Goal: Task Accomplishment & Management: Use online tool/utility

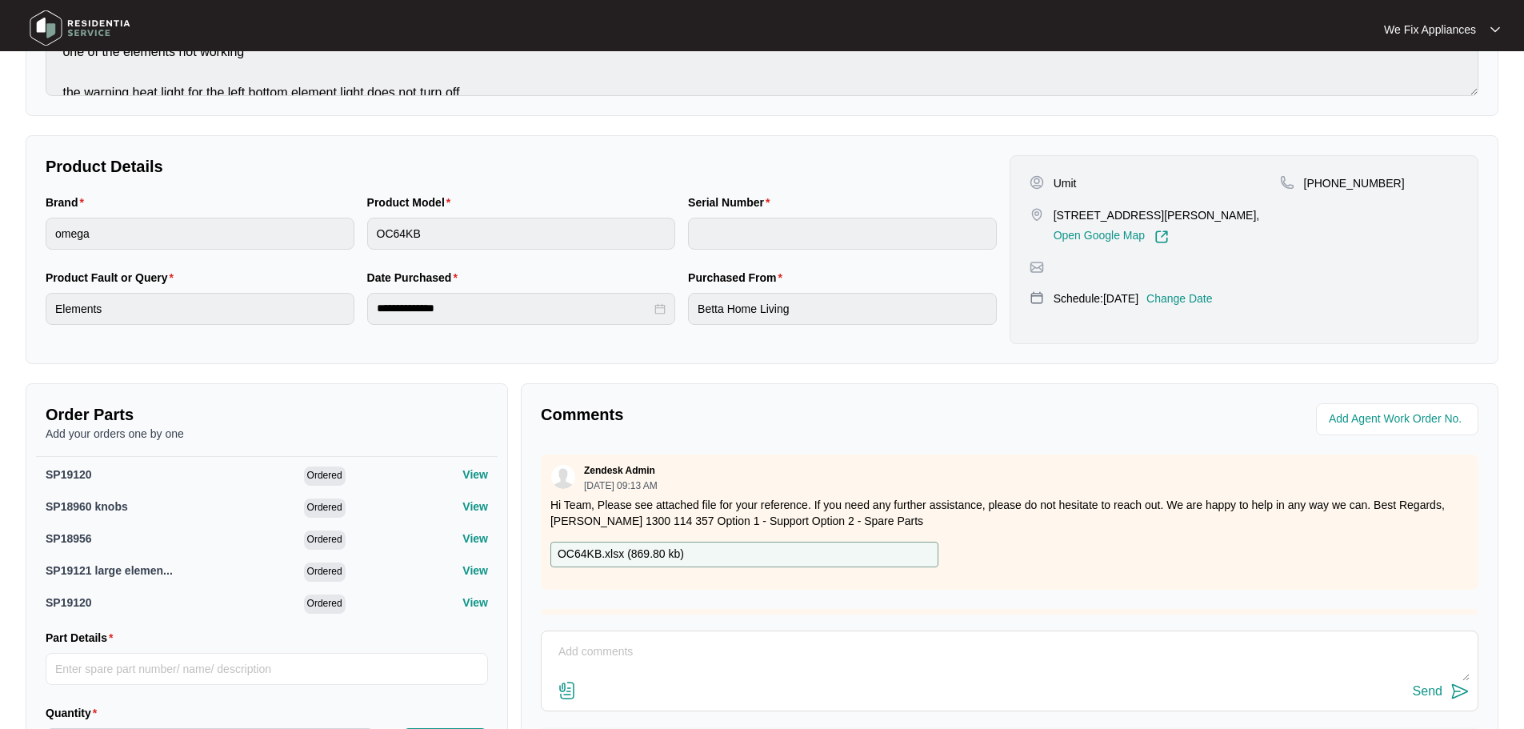
scroll to position [32, 0]
click at [50, 21] on img at bounding box center [80, 28] width 112 height 48
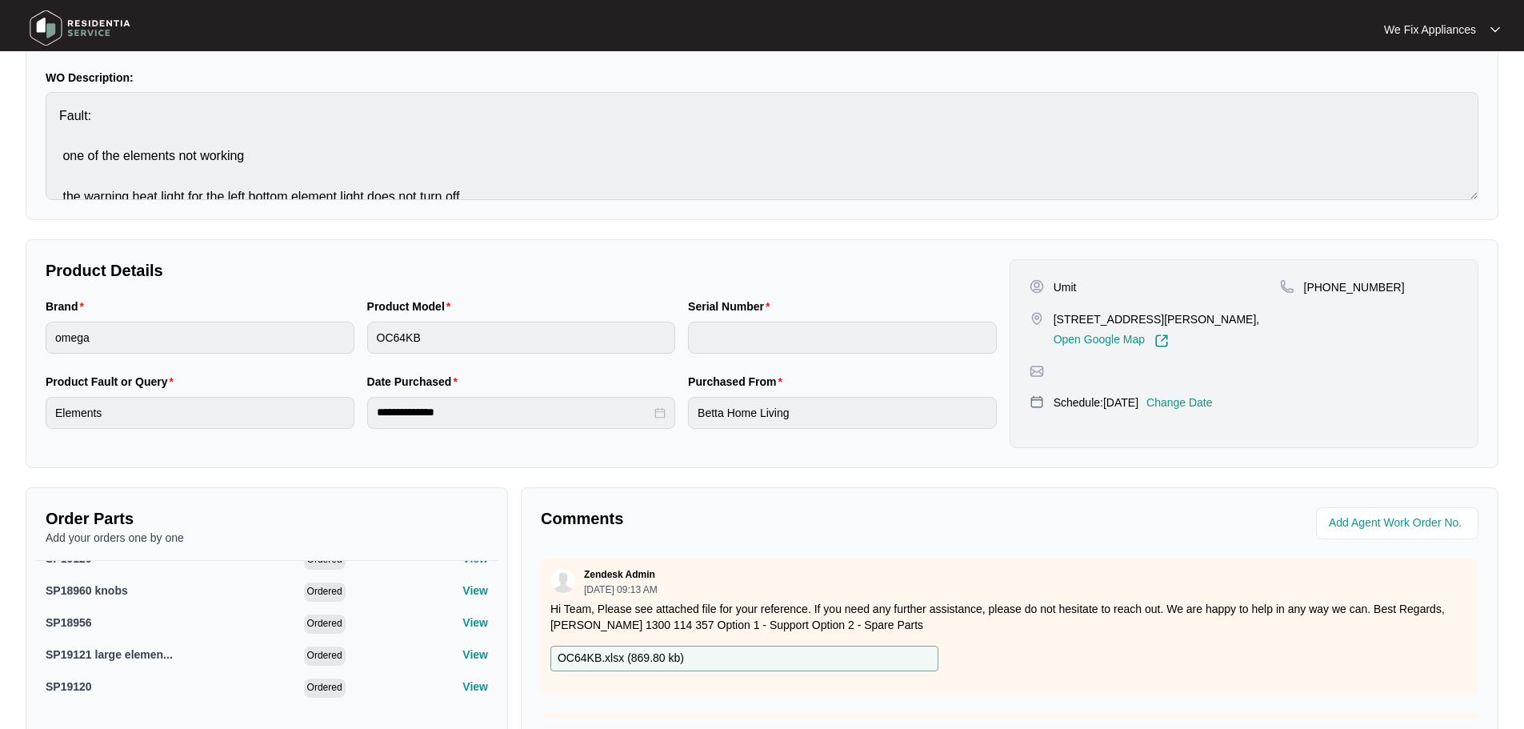
scroll to position [0, 0]
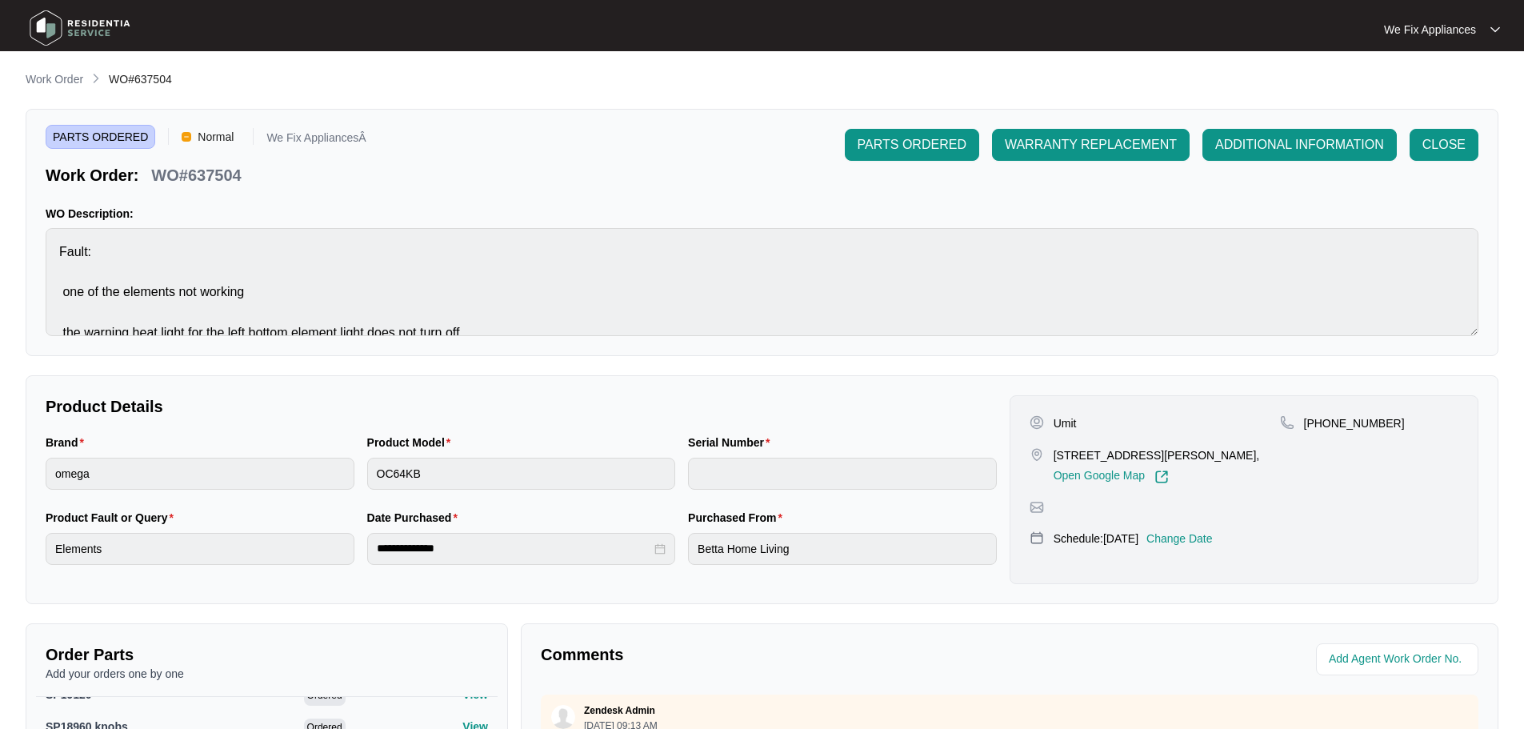
click at [45, 27] on img at bounding box center [80, 28] width 112 height 48
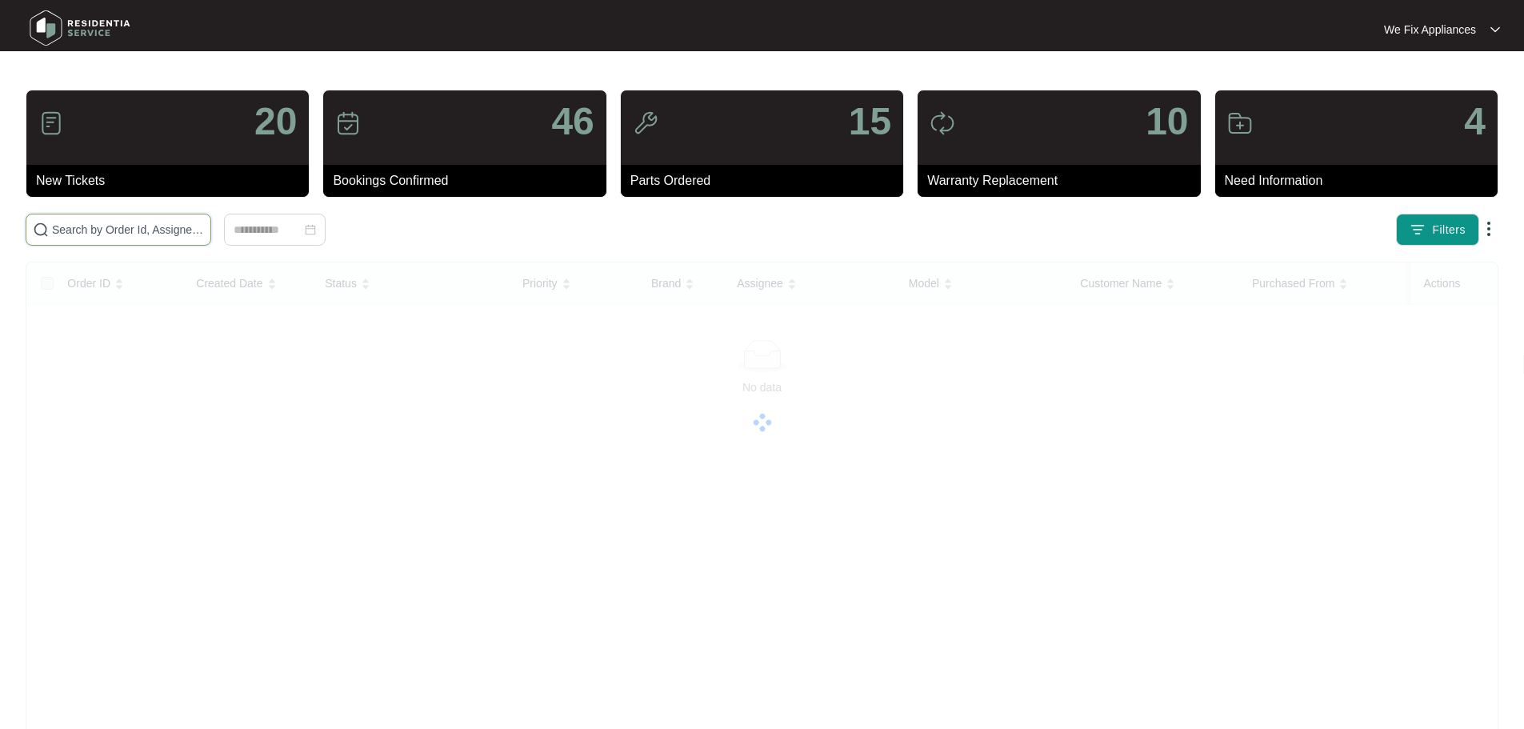
click at [106, 230] on input "text" at bounding box center [128, 230] width 152 height 18
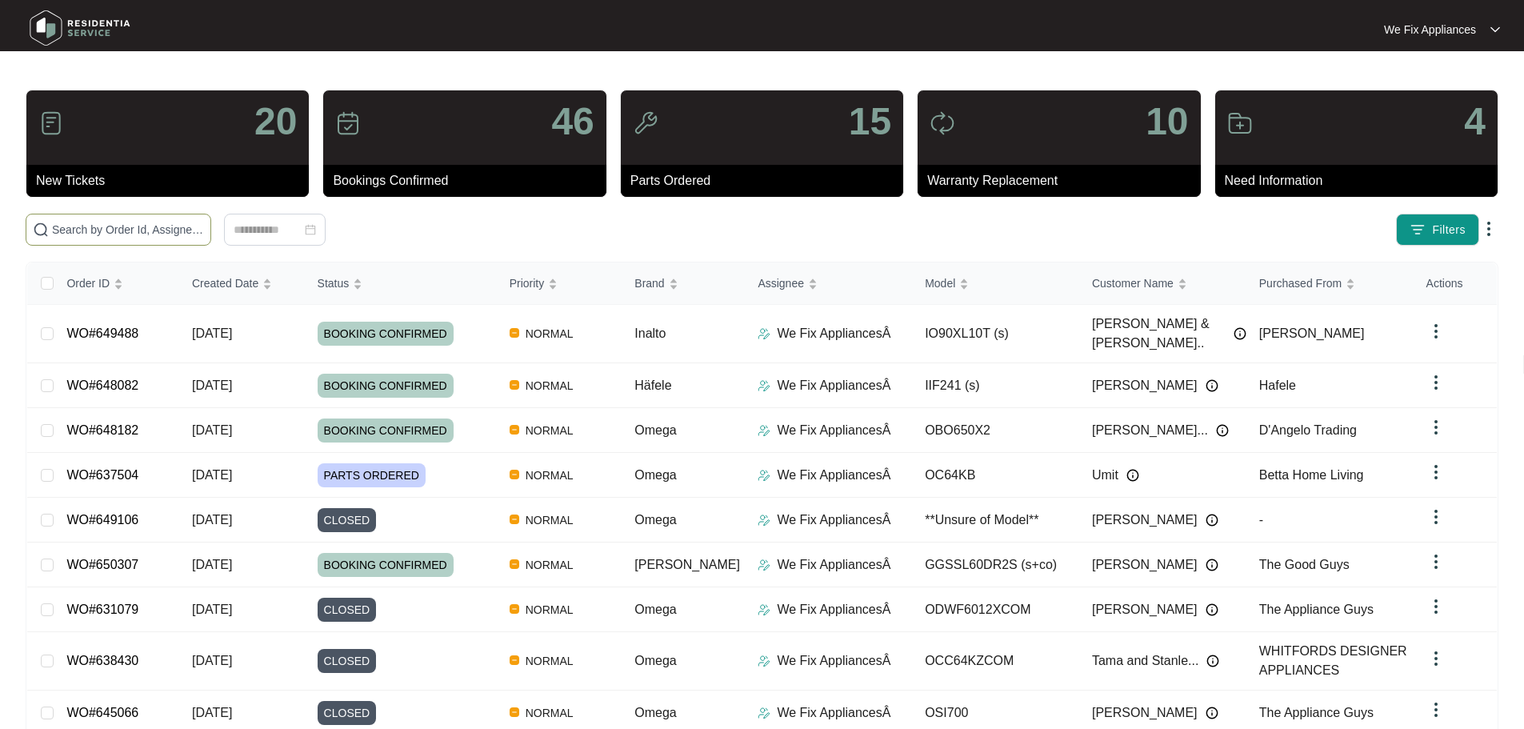
paste input "646736"
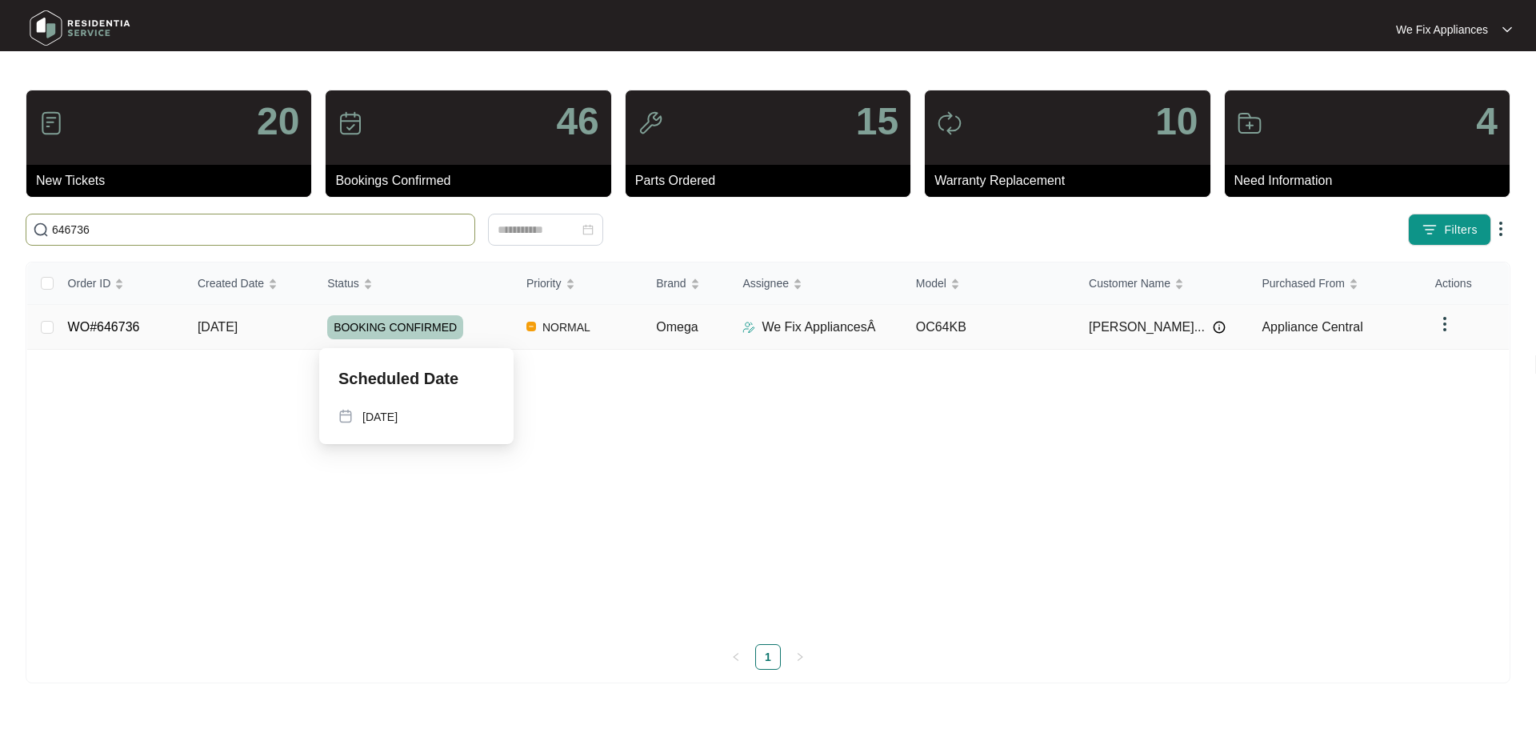
type input "646736"
click at [410, 325] on span "BOOKING CONFIRMED" at bounding box center [395, 327] width 136 height 24
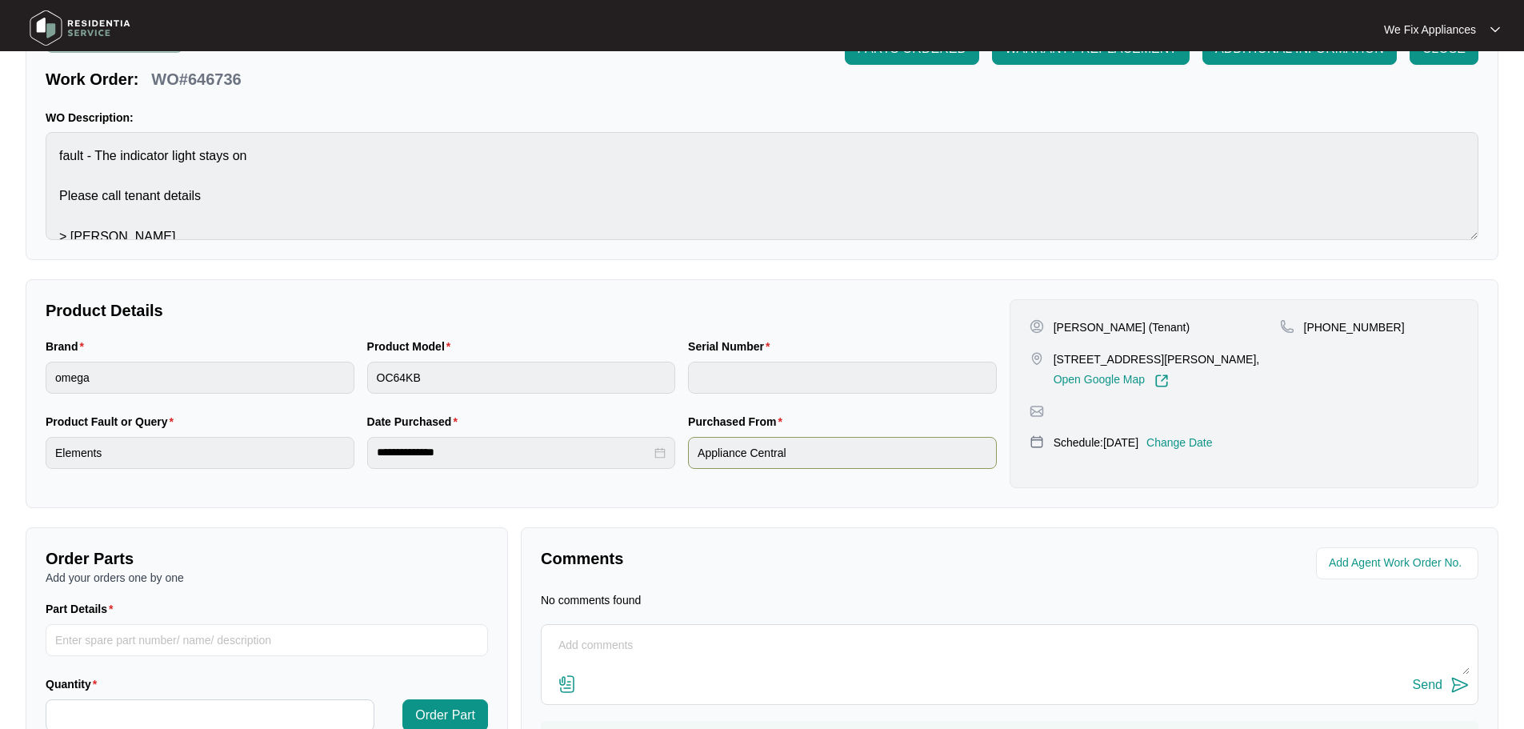
scroll to position [182, 0]
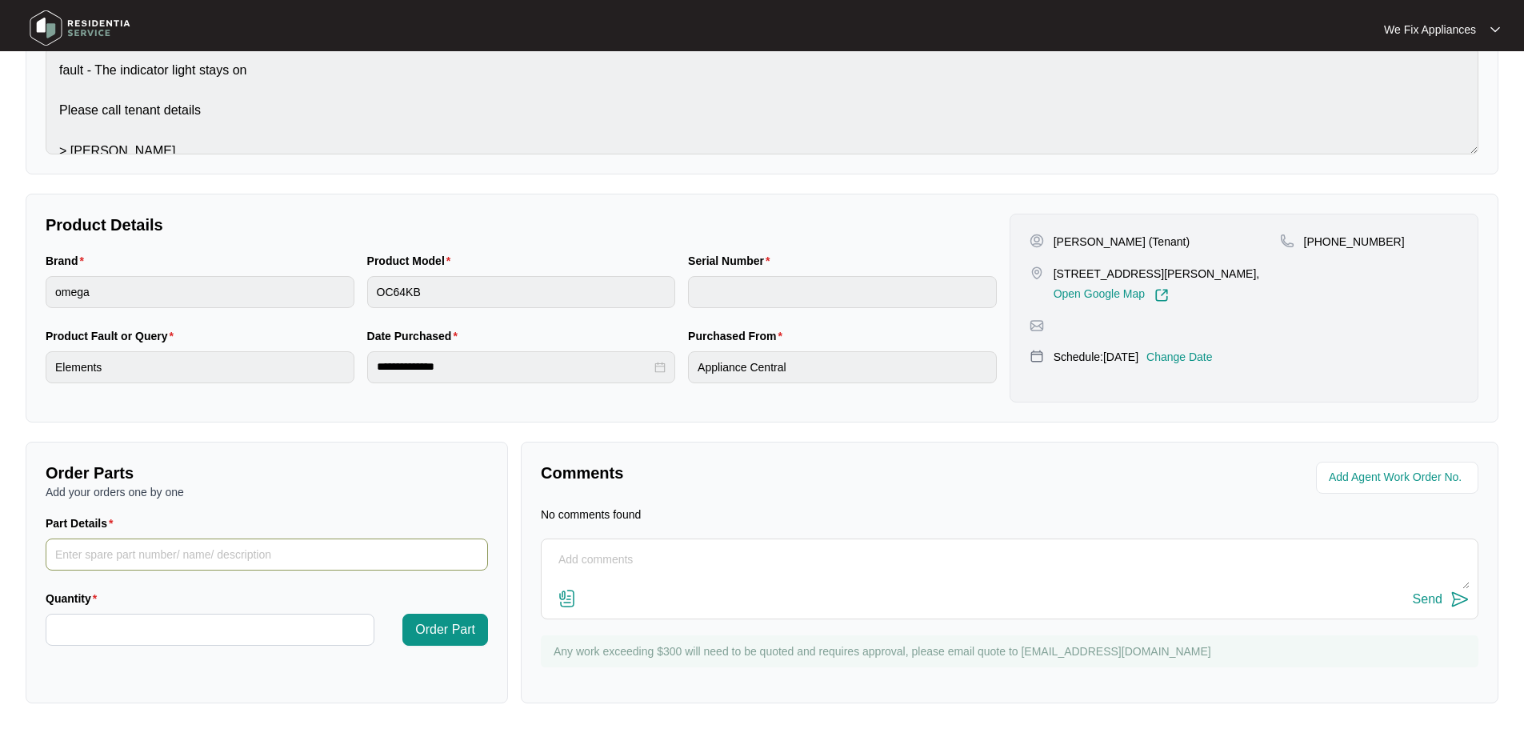
click at [202, 557] on input "Part Details" at bounding box center [267, 554] width 442 height 32
paste input "SP19120"
type input "SP19120"
click at [174, 617] on input "Quantity" at bounding box center [209, 629] width 327 height 30
type input "*"
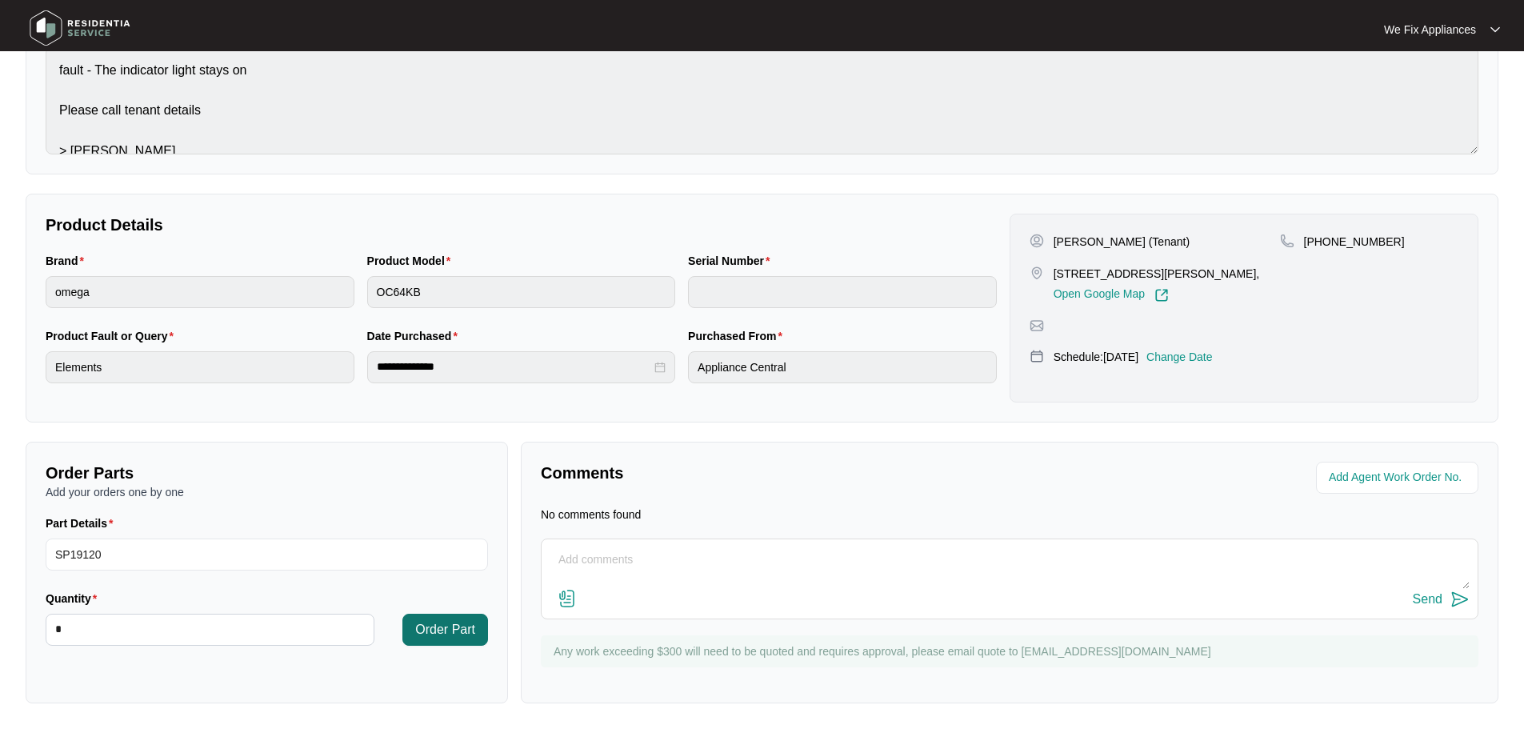
click at [439, 624] on span "Order Part" at bounding box center [445, 629] width 60 height 19
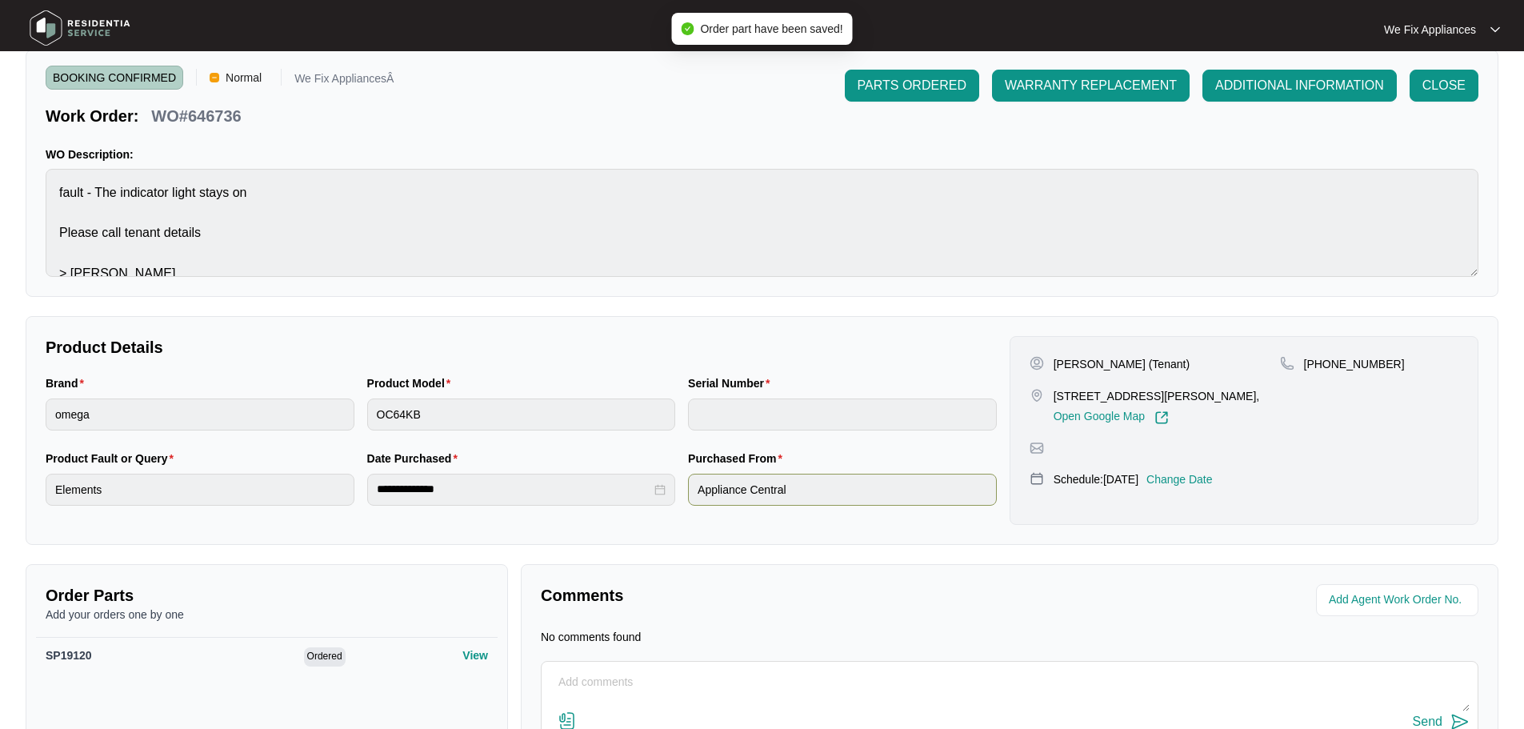
scroll to position [0, 0]
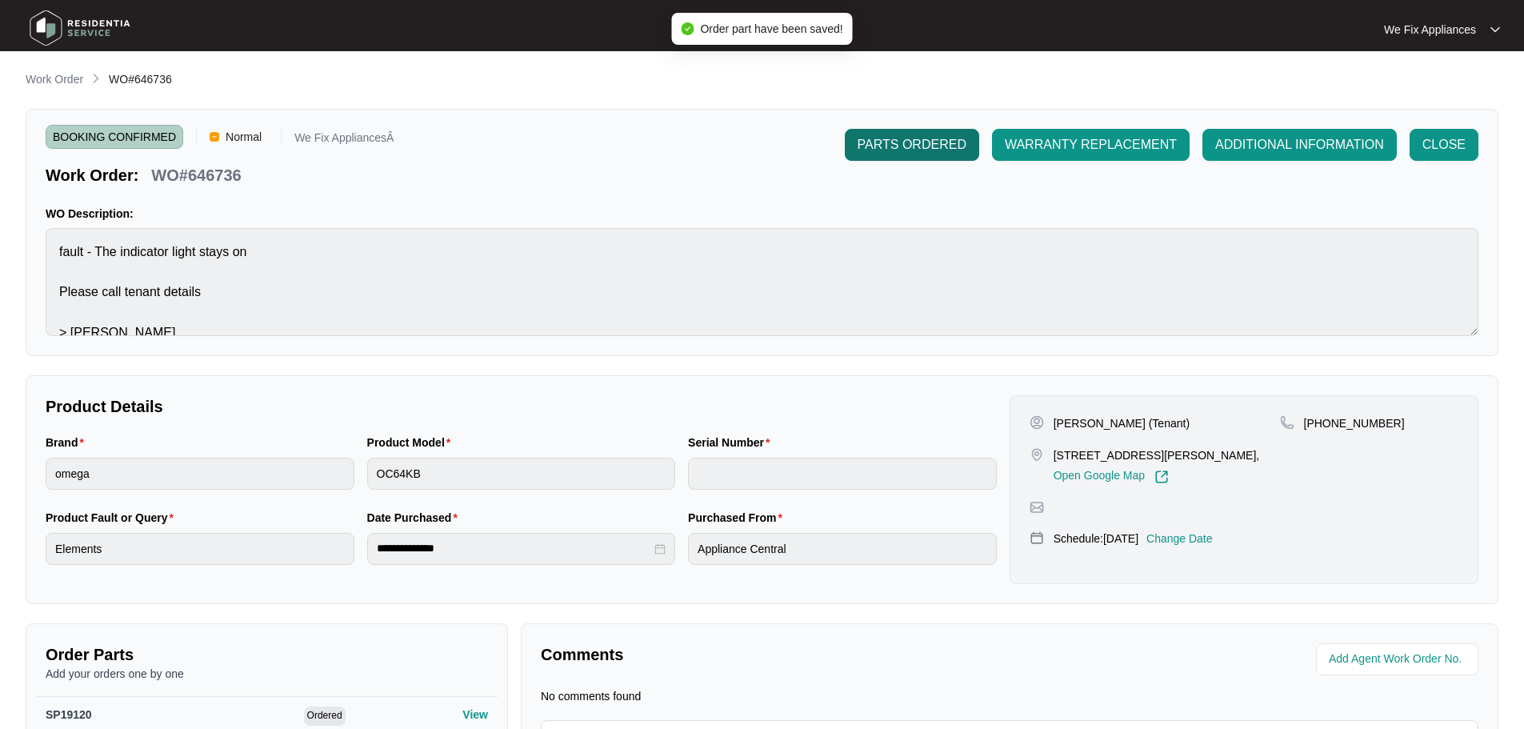
click at [922, 143] on span "PARTS ORDERED" at bounding box center [911, 144] width 109 height 19
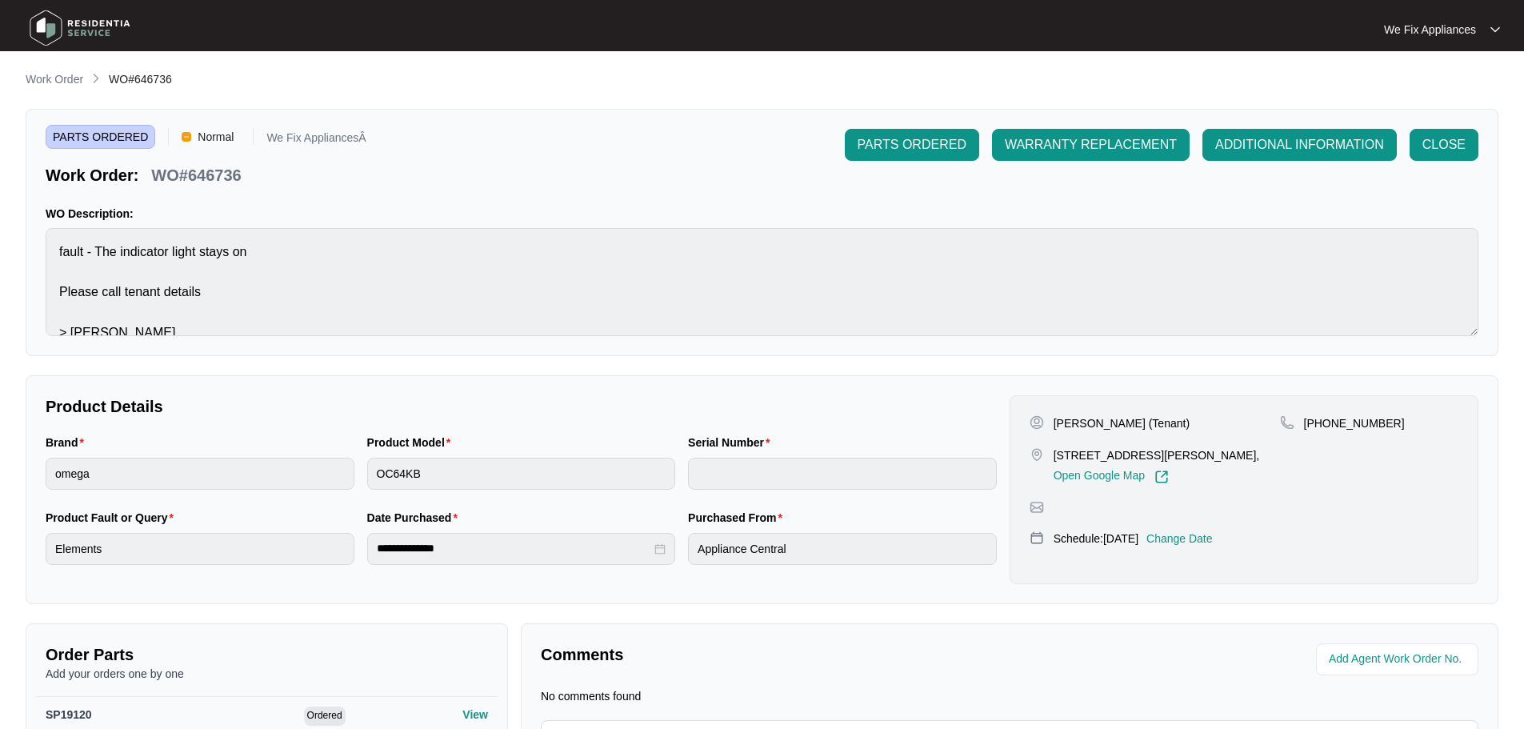
click at [46, 35] on img at bounding box center [80, 28] width 112 height 48
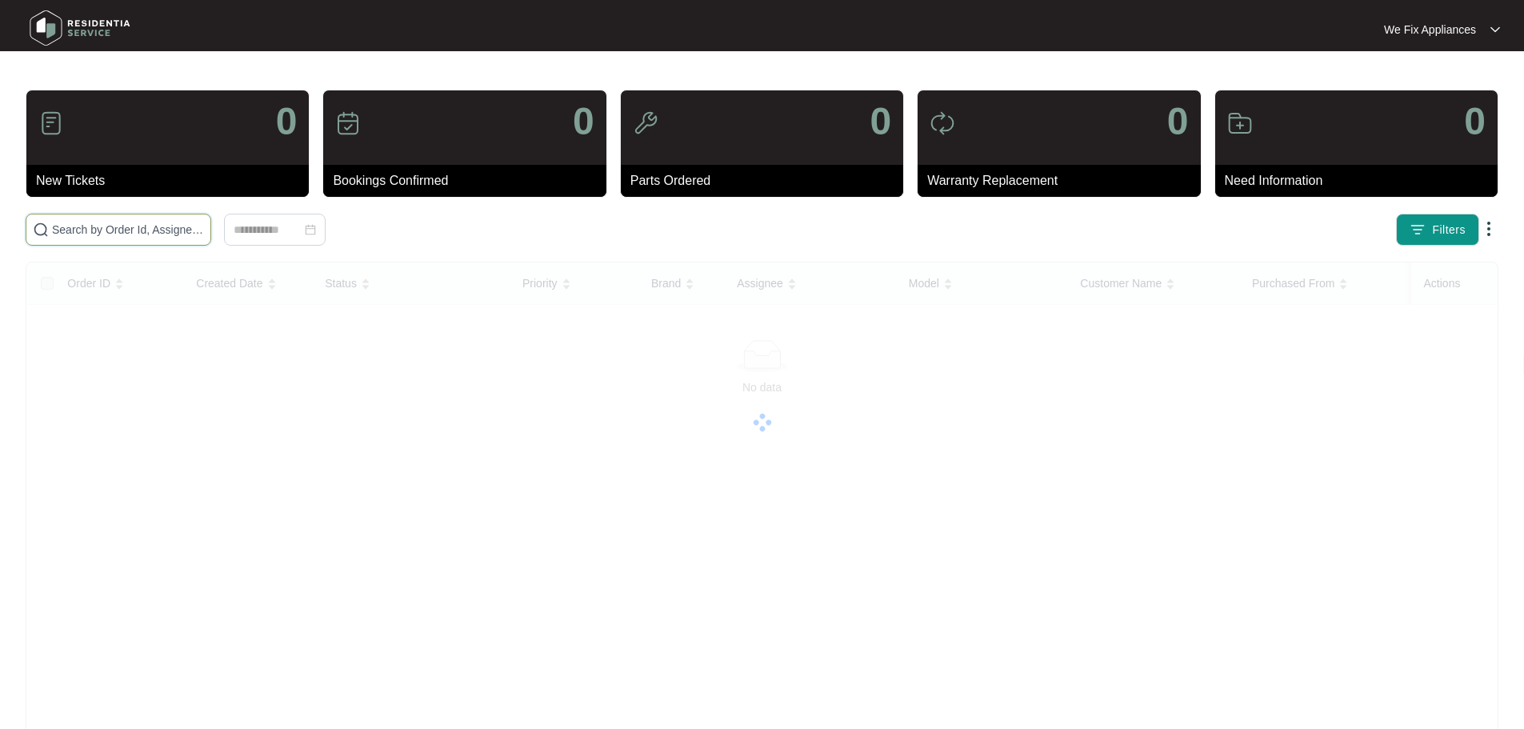
click at [110, 229] on input "text" at bounding box center [128, 230] width 152 height 18
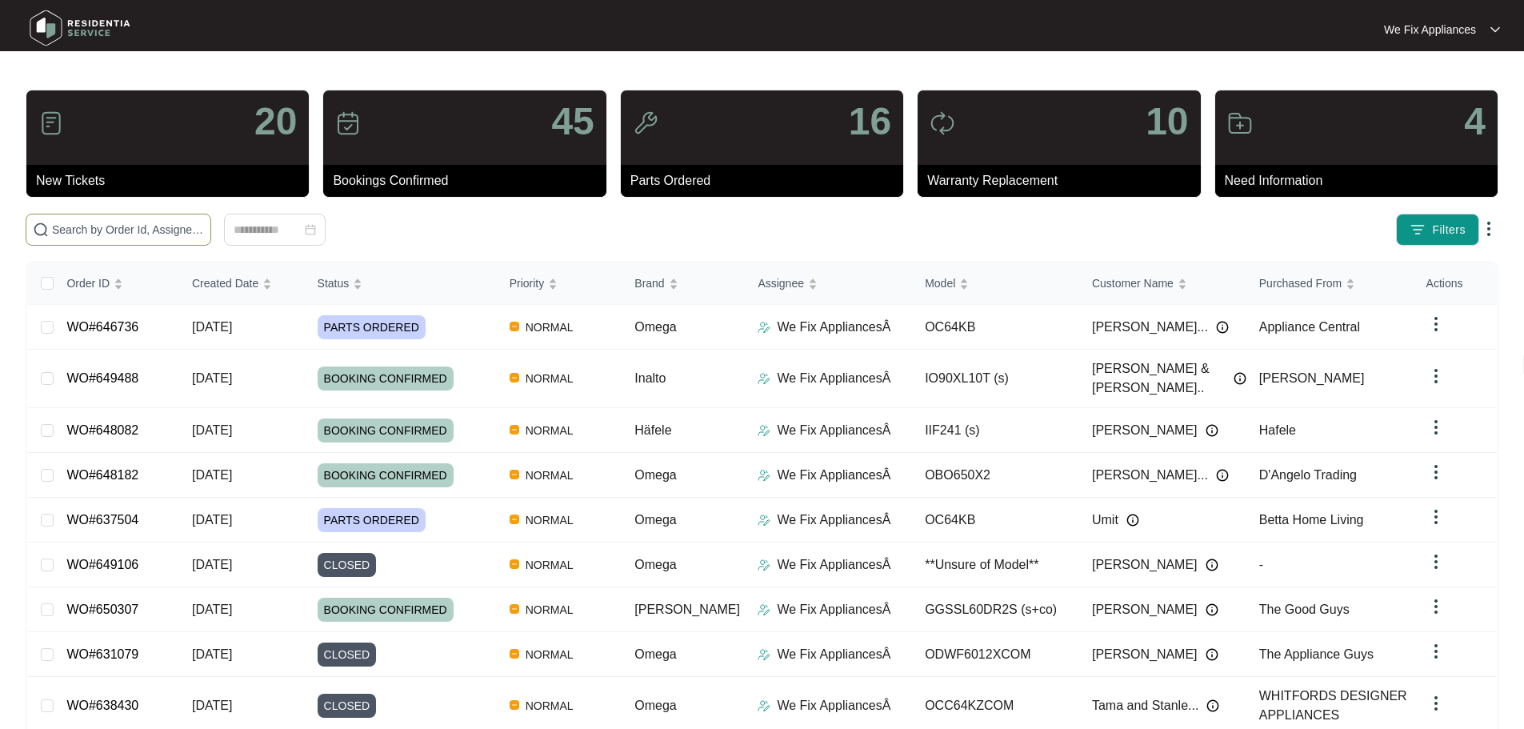
paste input "647581"
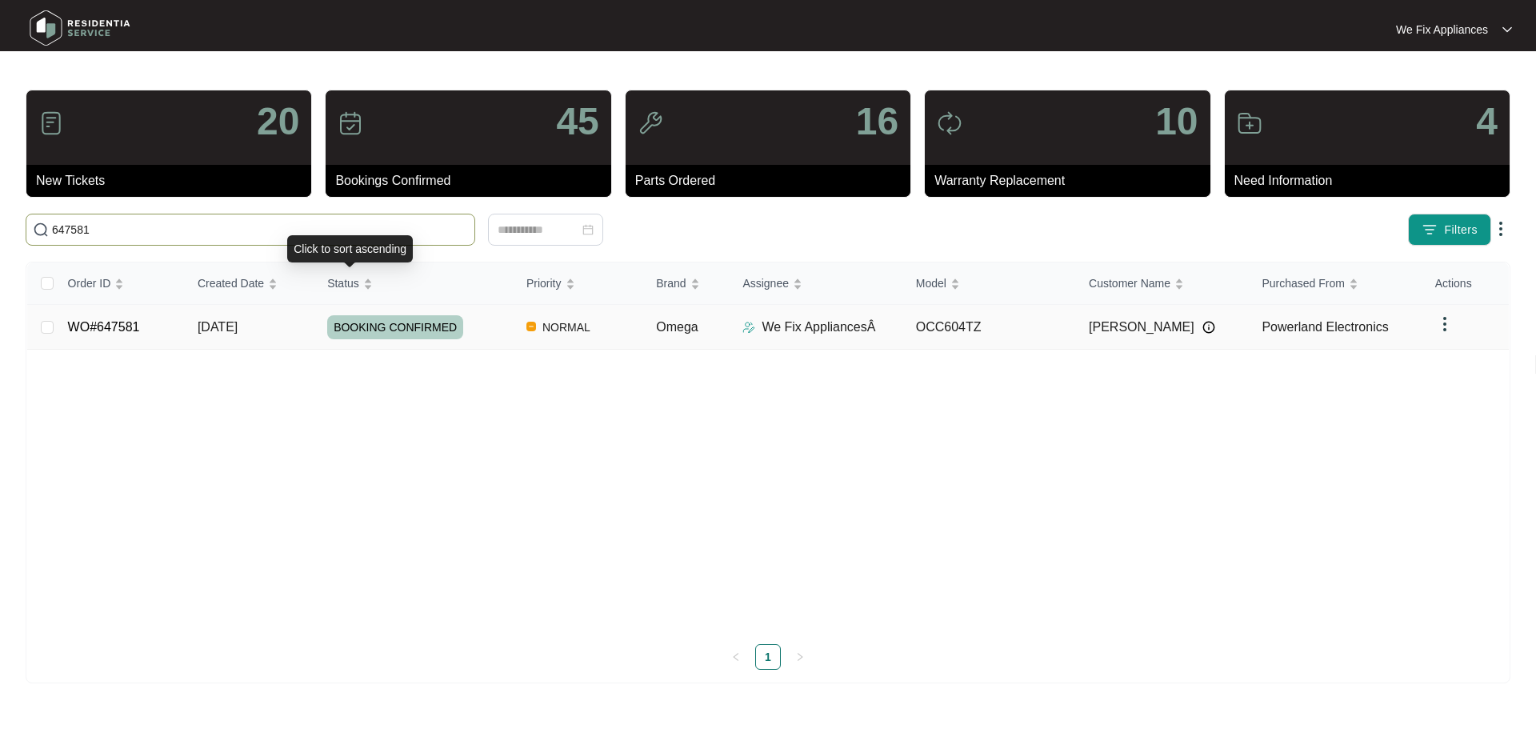
type input "647581"
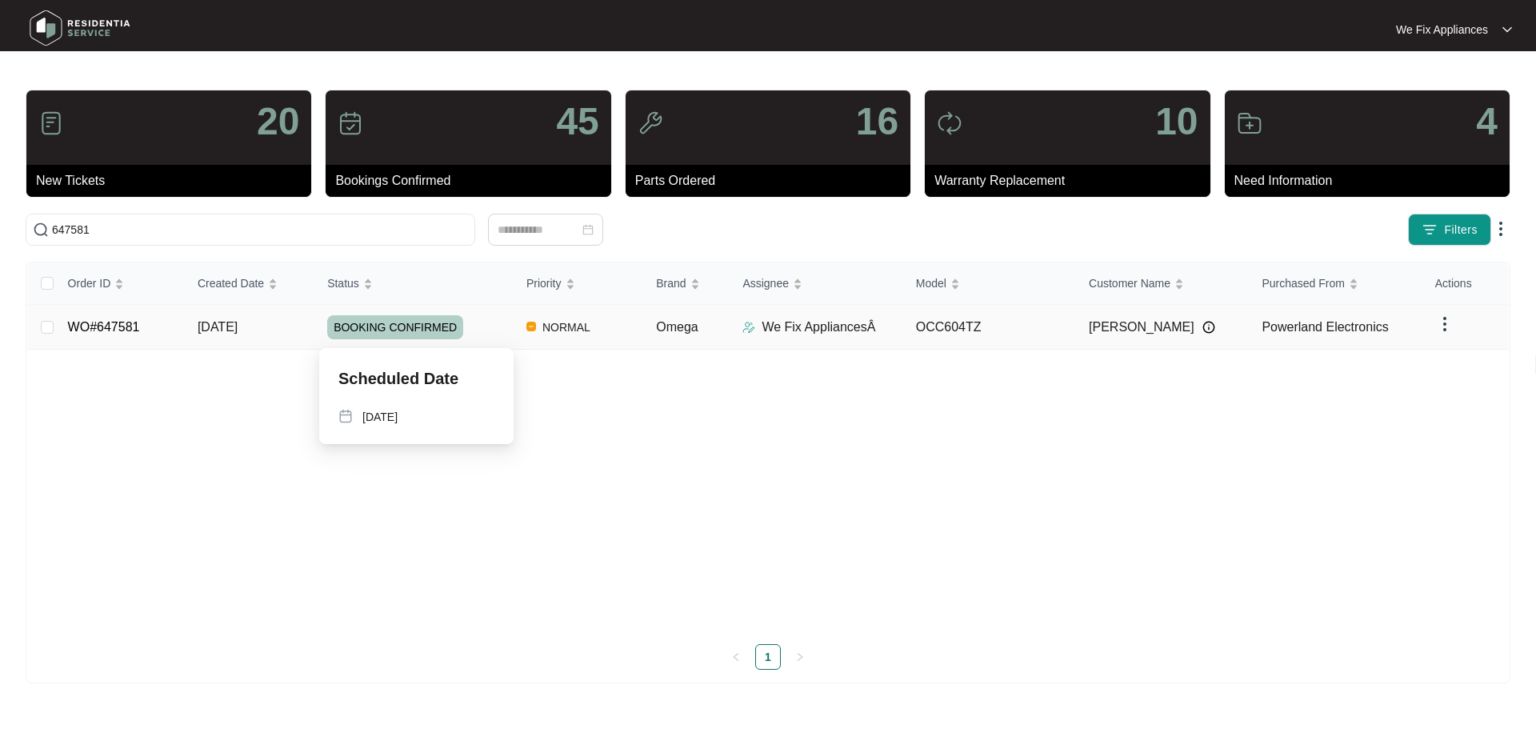
click at [382, 331] on span "BOOKING CONFIRMED" at bounding box center [395, 327] width 136 height 24
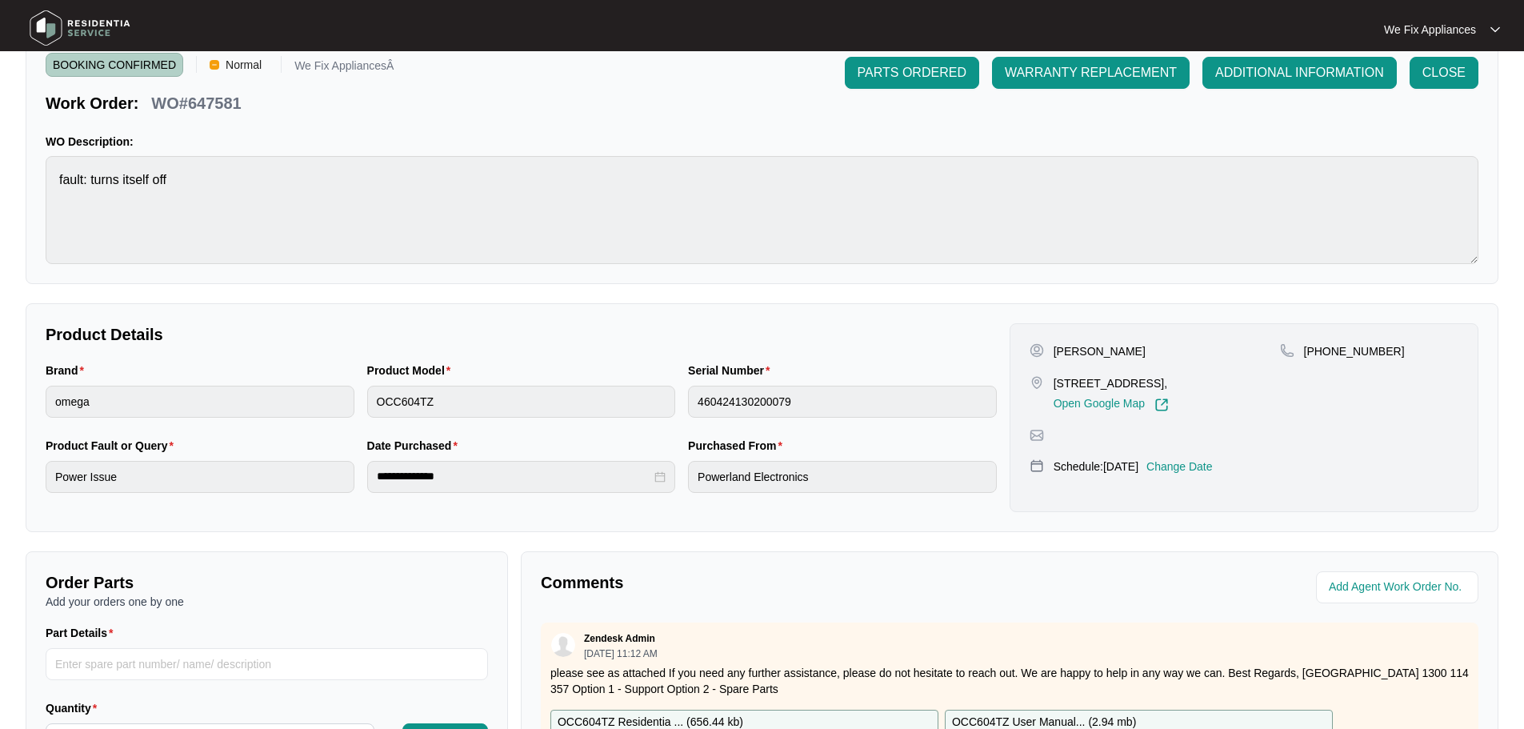
scroll to position [240, 0]
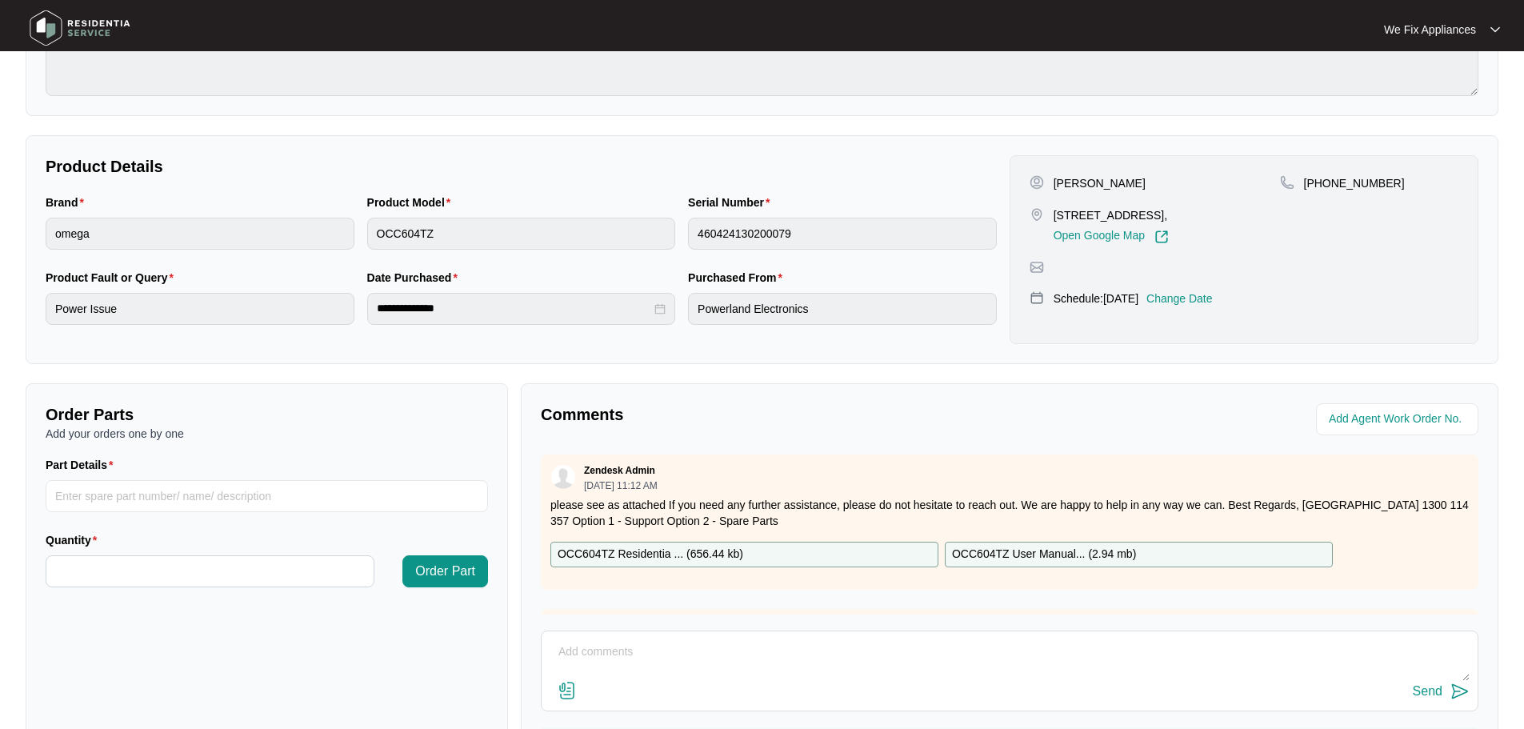
click at [672, 553] on p "OCC604TZ Residentia ... ( 656.44 kb )" at bounding box center [650, 554] width 186 height 18
click at [42, 31] on img at bounding box center [80, 28] width 112 height 48
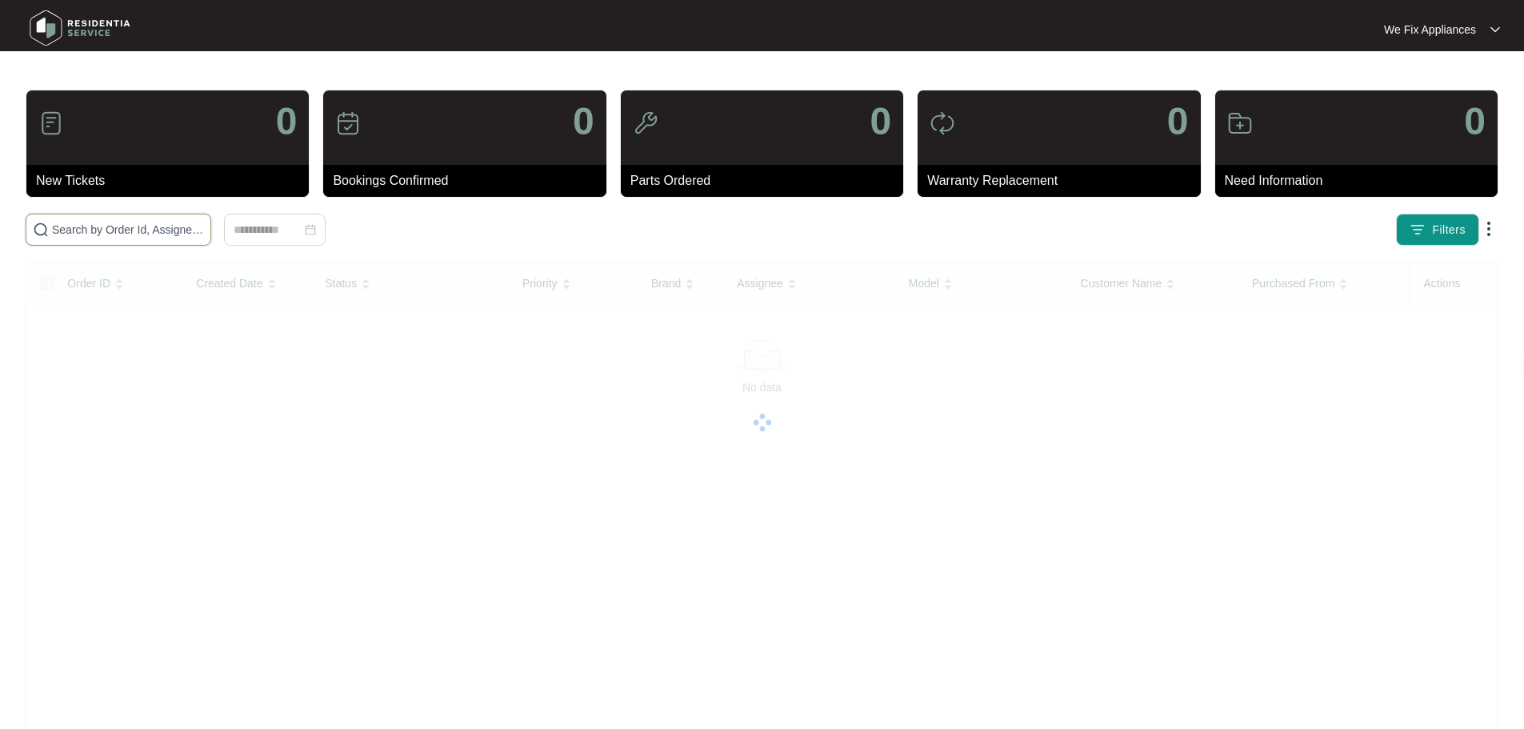
click at [101, 228] on input "text" at bounding box center [128, 230] width 152 height 18
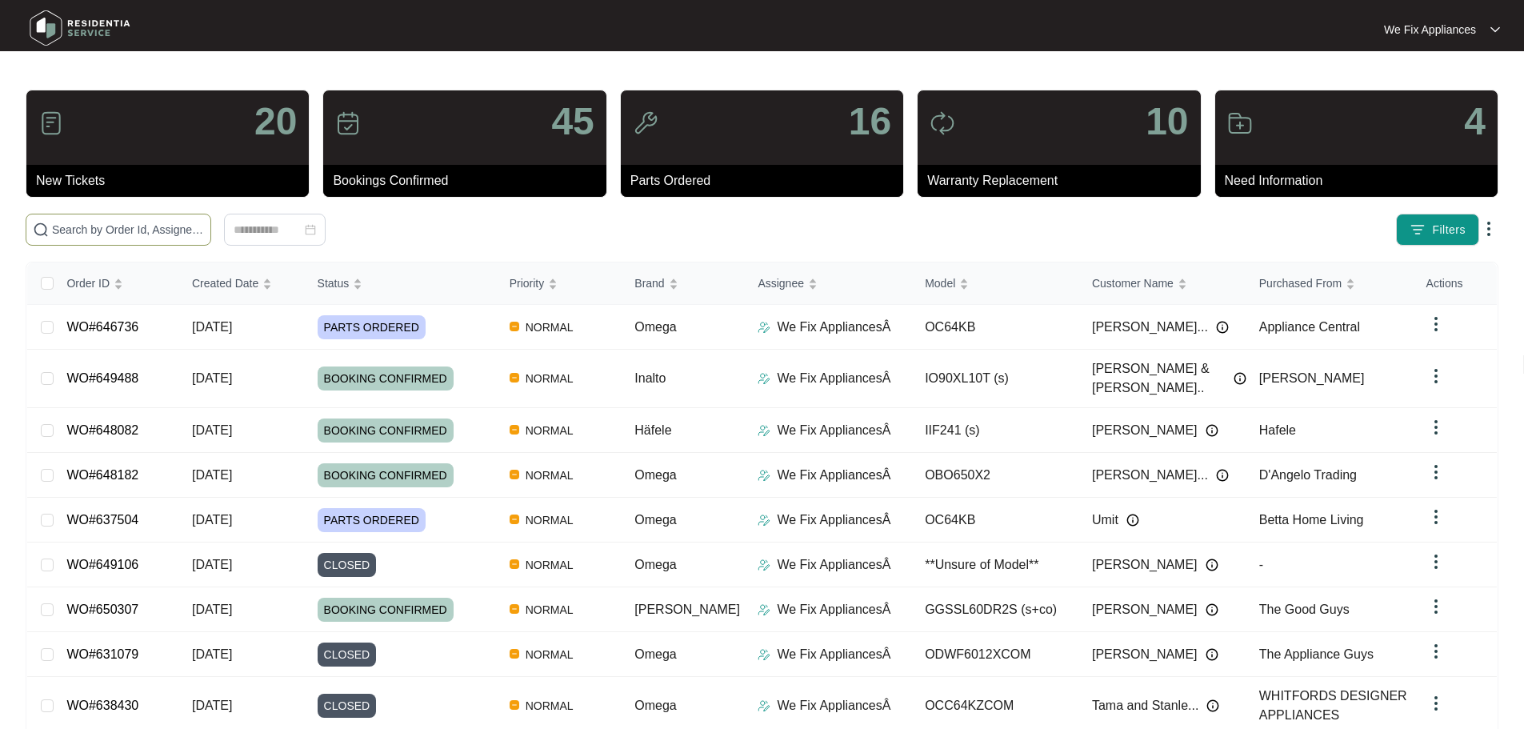
paste input "647581"
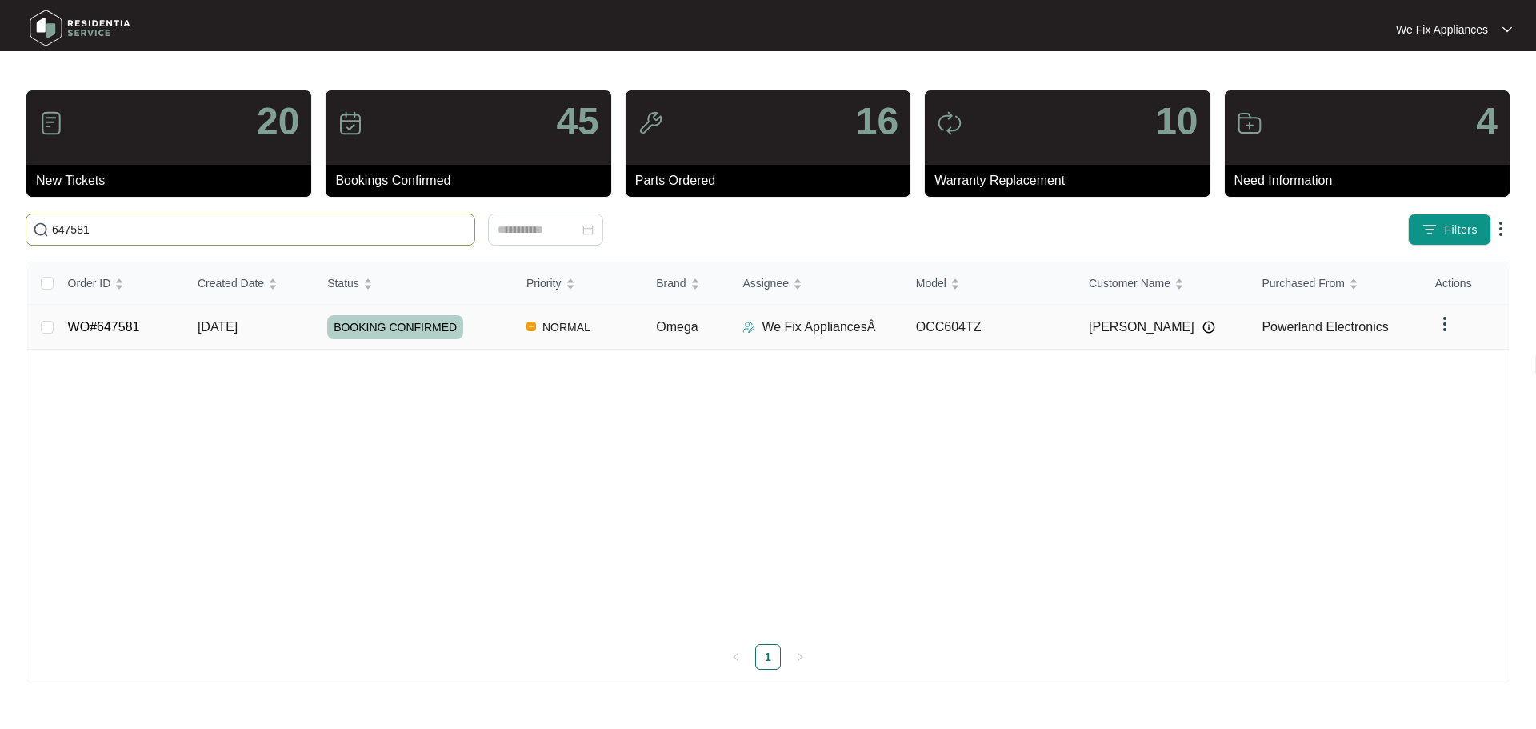
type input "647581"
click at [410, 327] on span "BOOKING CONFIRMED" at bounding box center [395, 327] width 136 height 24
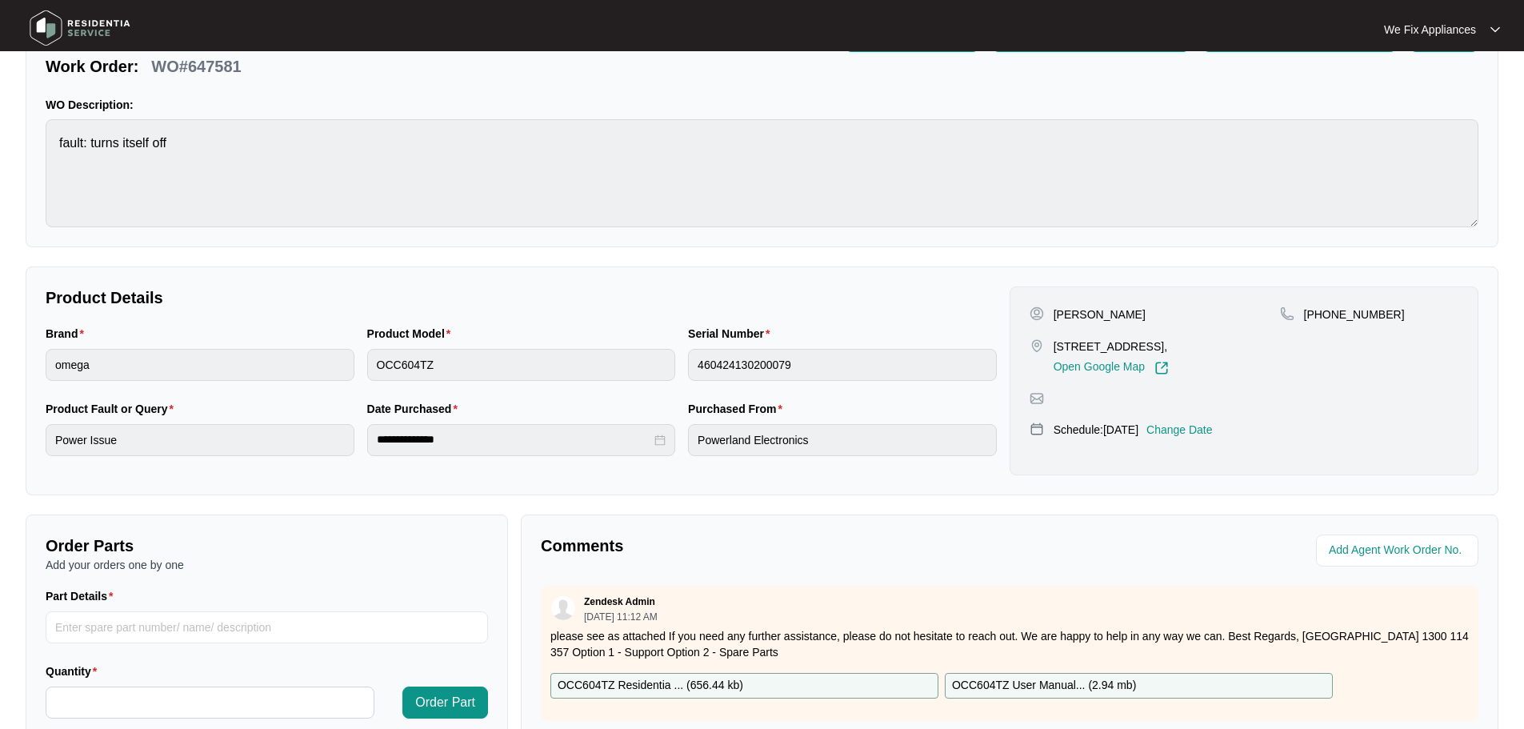
scroll to position [240, 0]
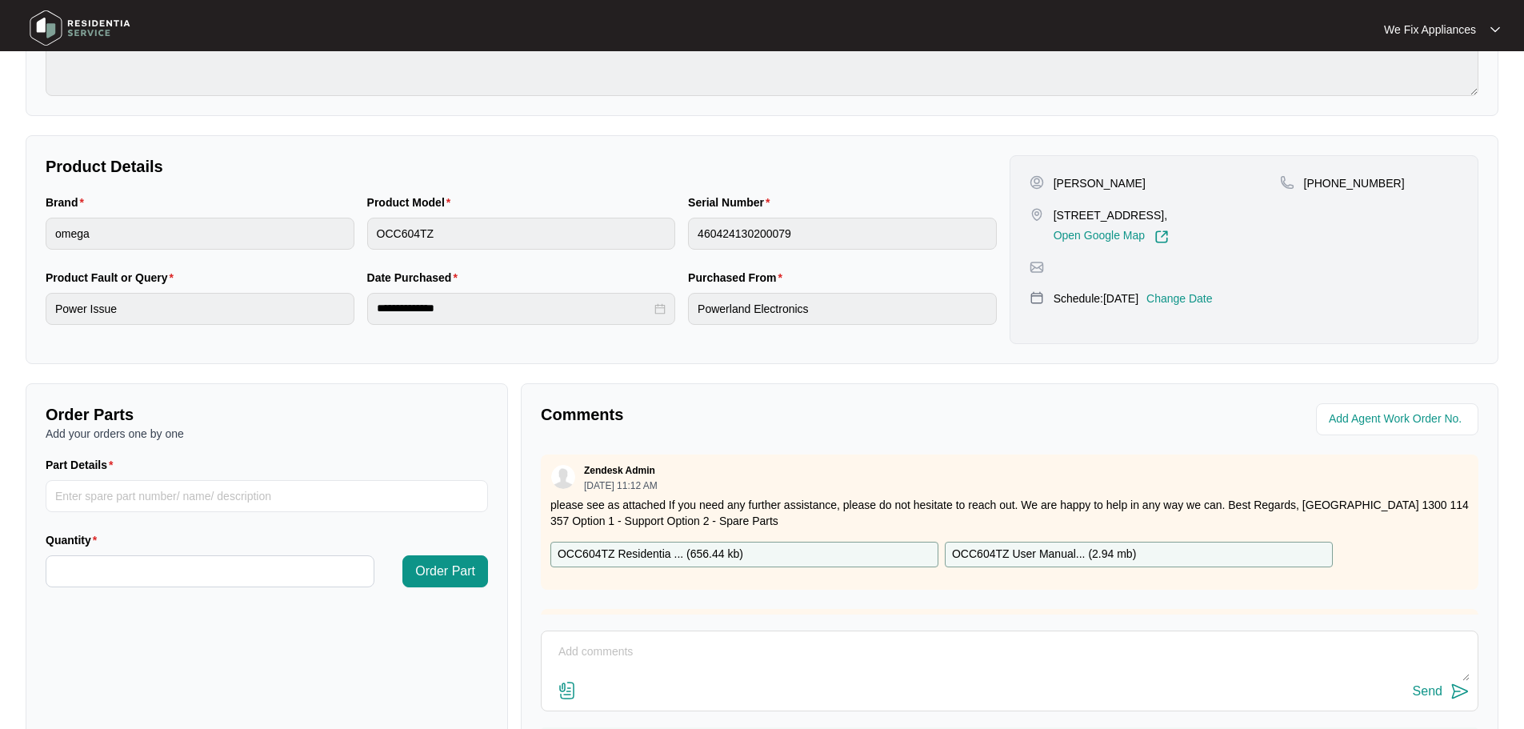
click at [654, 558] on p "OCC604TZ Residentia ... ( 656.44 kb )" at bounding box center [650, 554] width 186 height 18
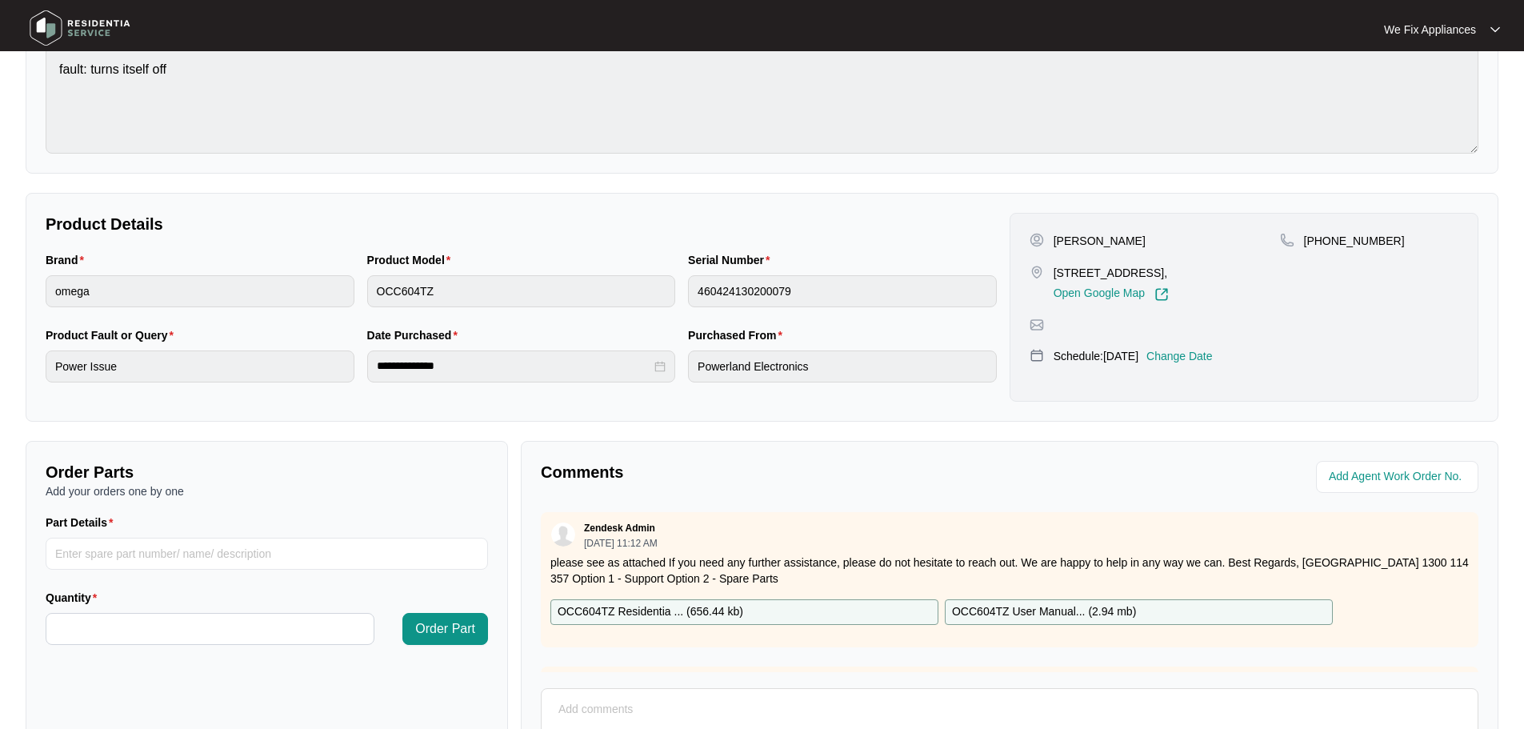
scroll to position [320, 0]
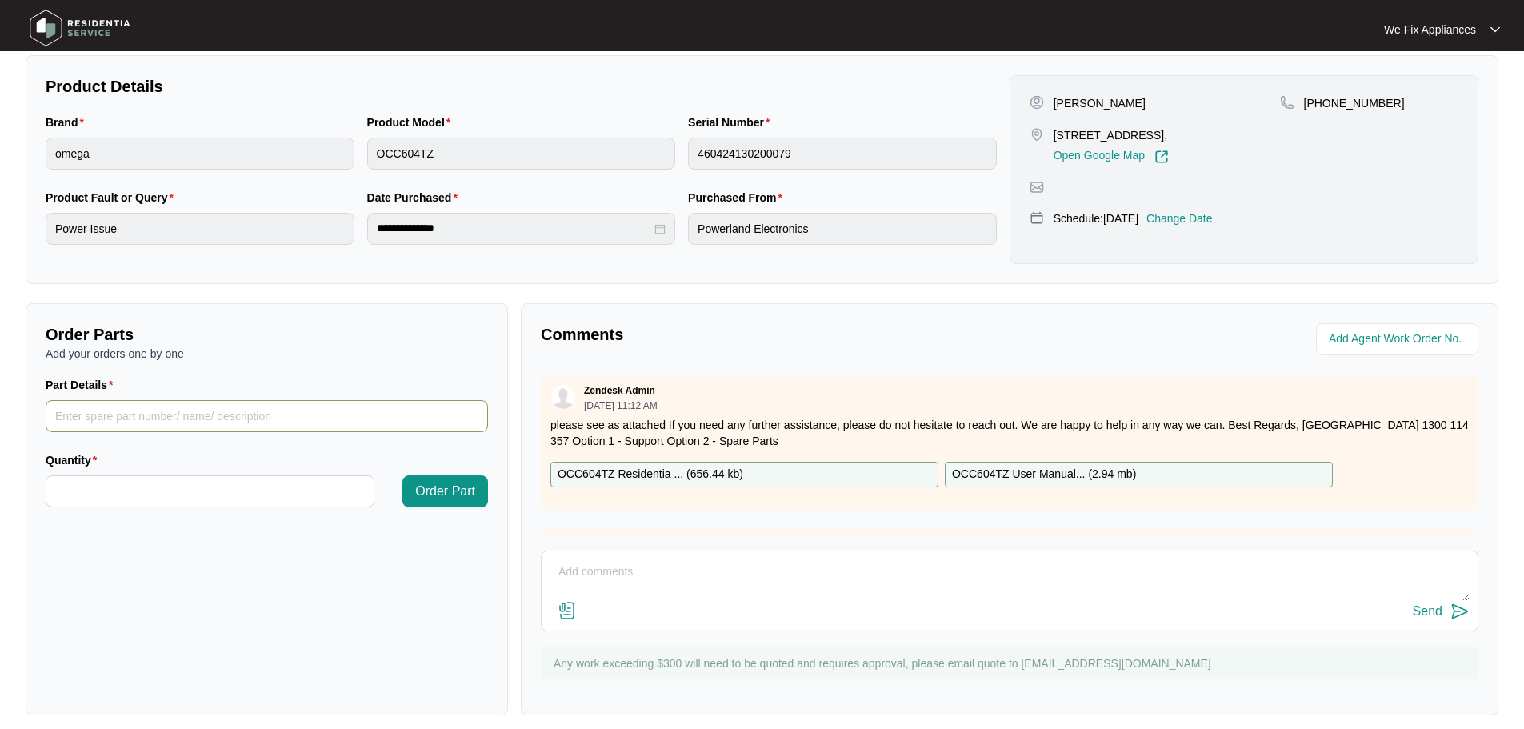
click at [162, 414] on input "Part Details" at bounding box center [267, 416] width 442 height 32
paste input "SP19908"
type input "SP19908"
click at [154, 484] on input "Quantity" at bounding box center [209, 491] width 327 height 30
type input "*"
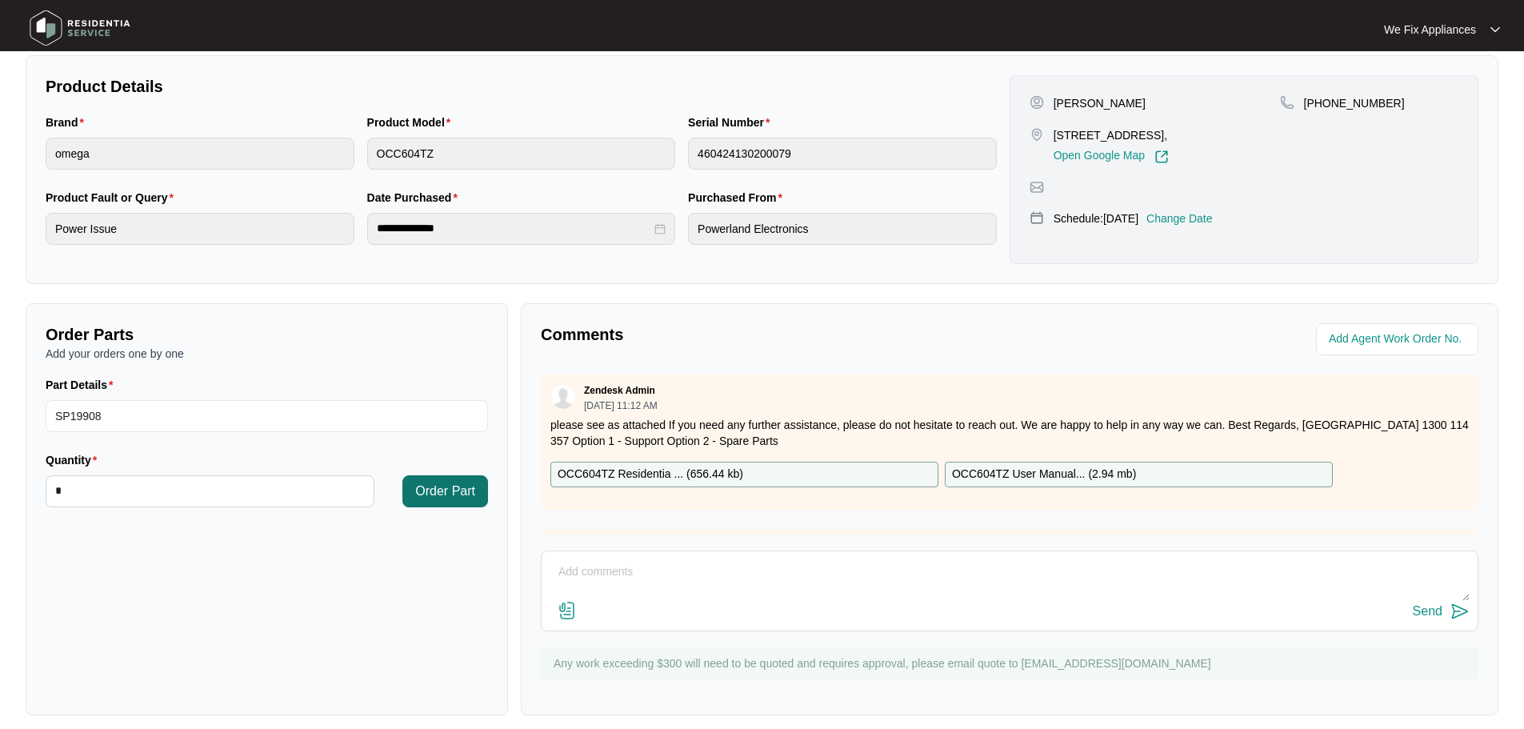
click at [450, 490] on span "Order Part" at bounding box center [445, 491] width 60 height 19
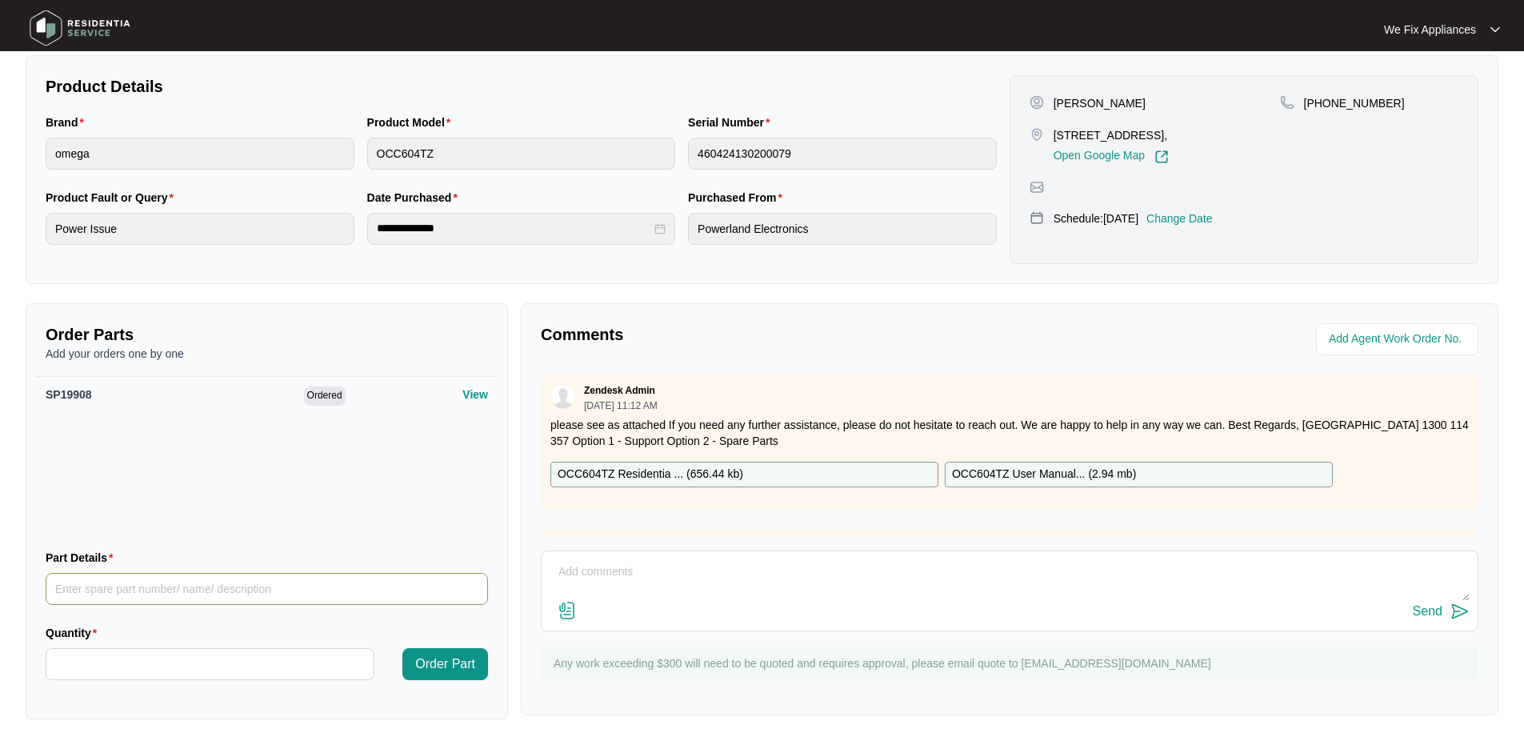
click at [148, 587] on input "Part Details" at bounding box center [267, 589] width 442 height 32
paste input "SP20314"
type input "SP20314"
click at [173, 661] on input "Quantity" at bounding box center [209, 664] width 327 height 30
type input "*"
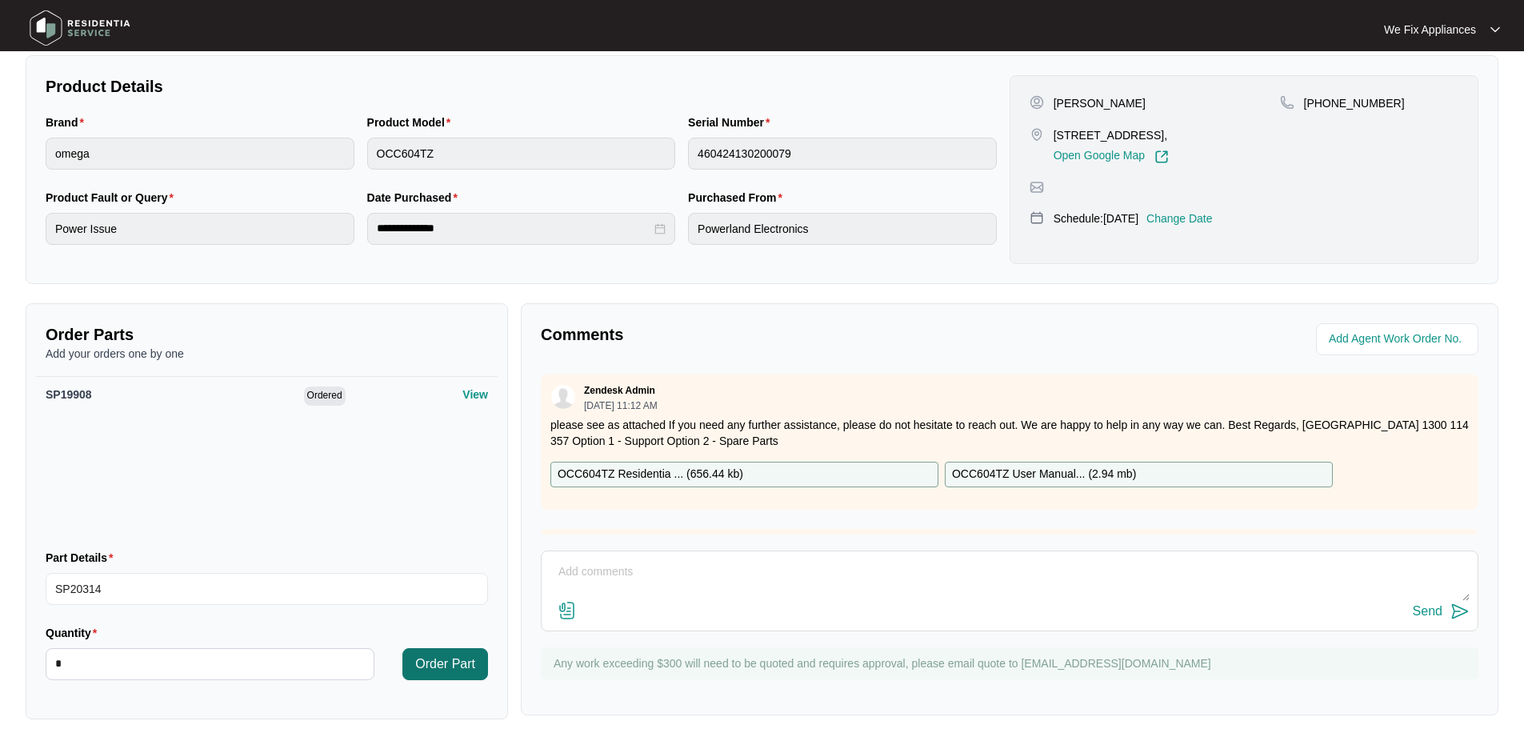
click at [439, 660] on span "Order Part" at bounding box center [445, 663] width 60 height 19
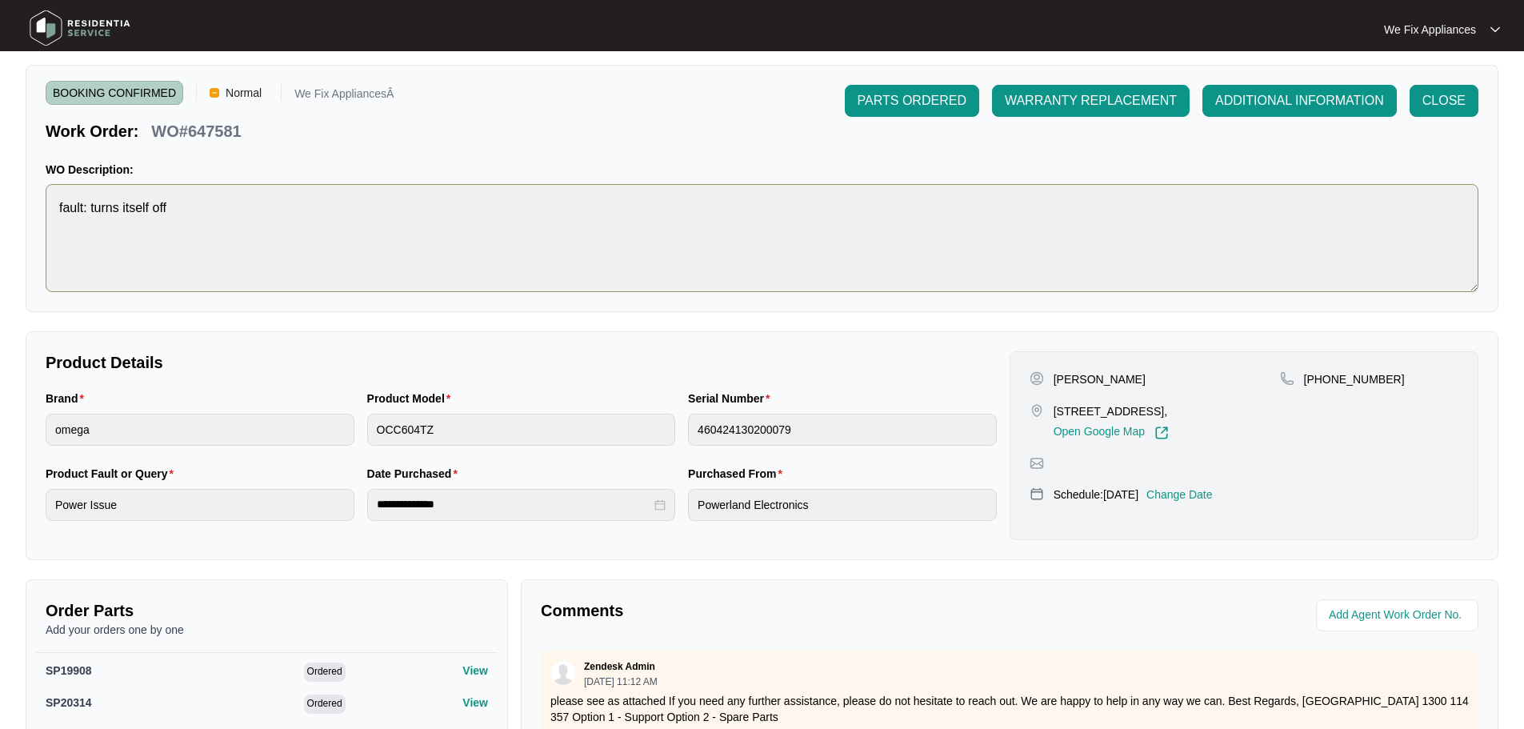
scroll to position [0, 0]
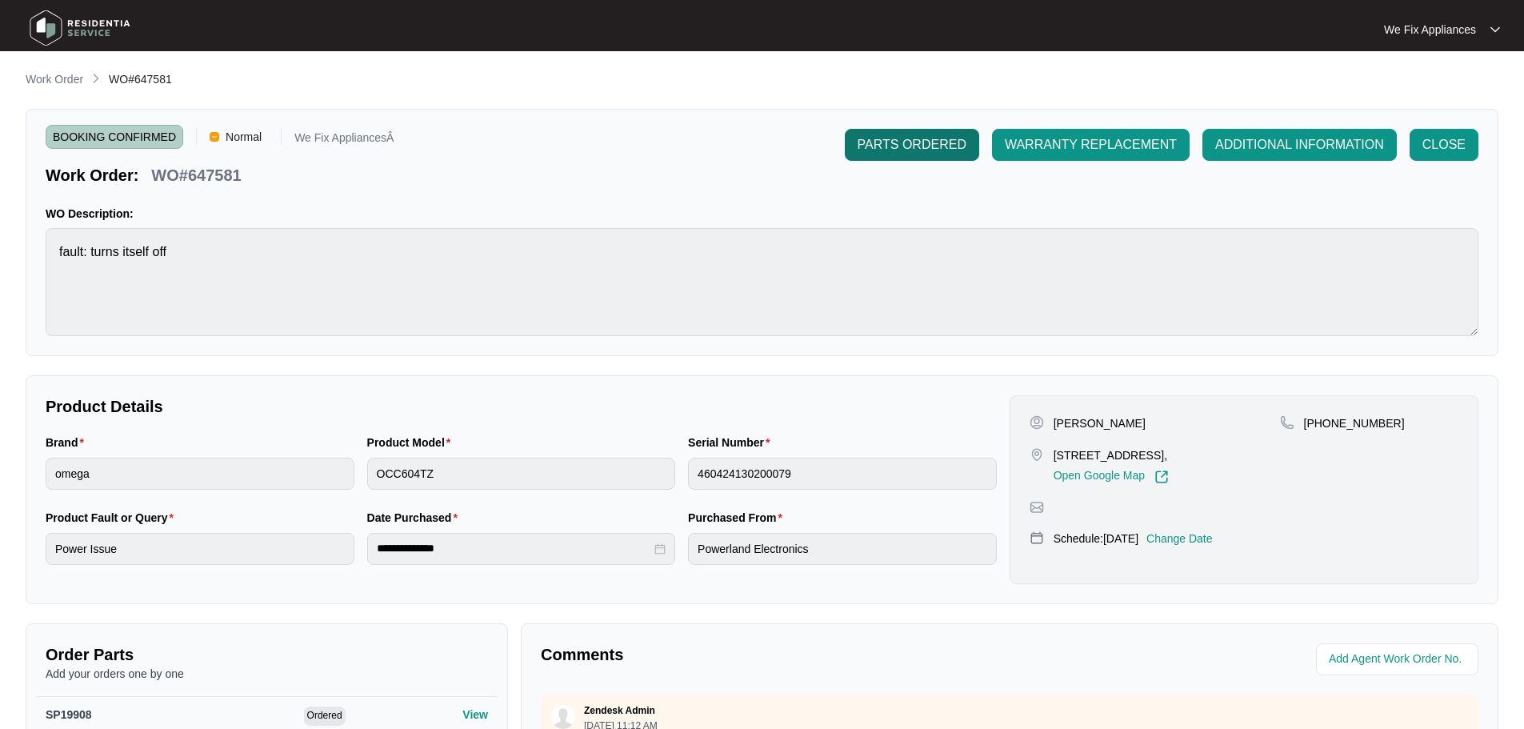
click at [889, 144] on span "PARTS ORDERED" at bounding box center [911, 144] width 109 height 19
click at [57, 25] on img at bounding box center [80, 28] width 112 height 48
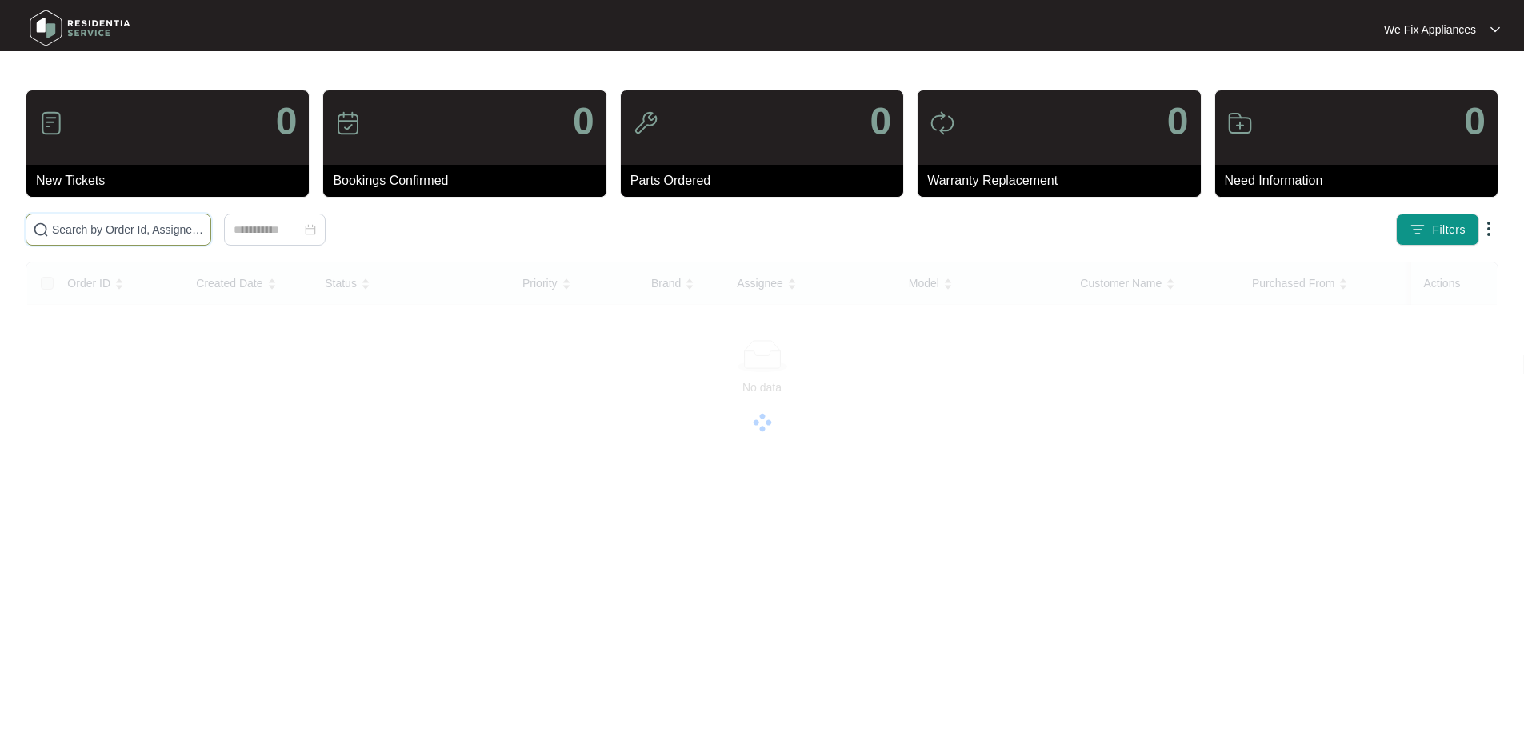
click at [130, 230] on input "text" at bounding box center [128, 230] width 152 height 18
paste input "649278"
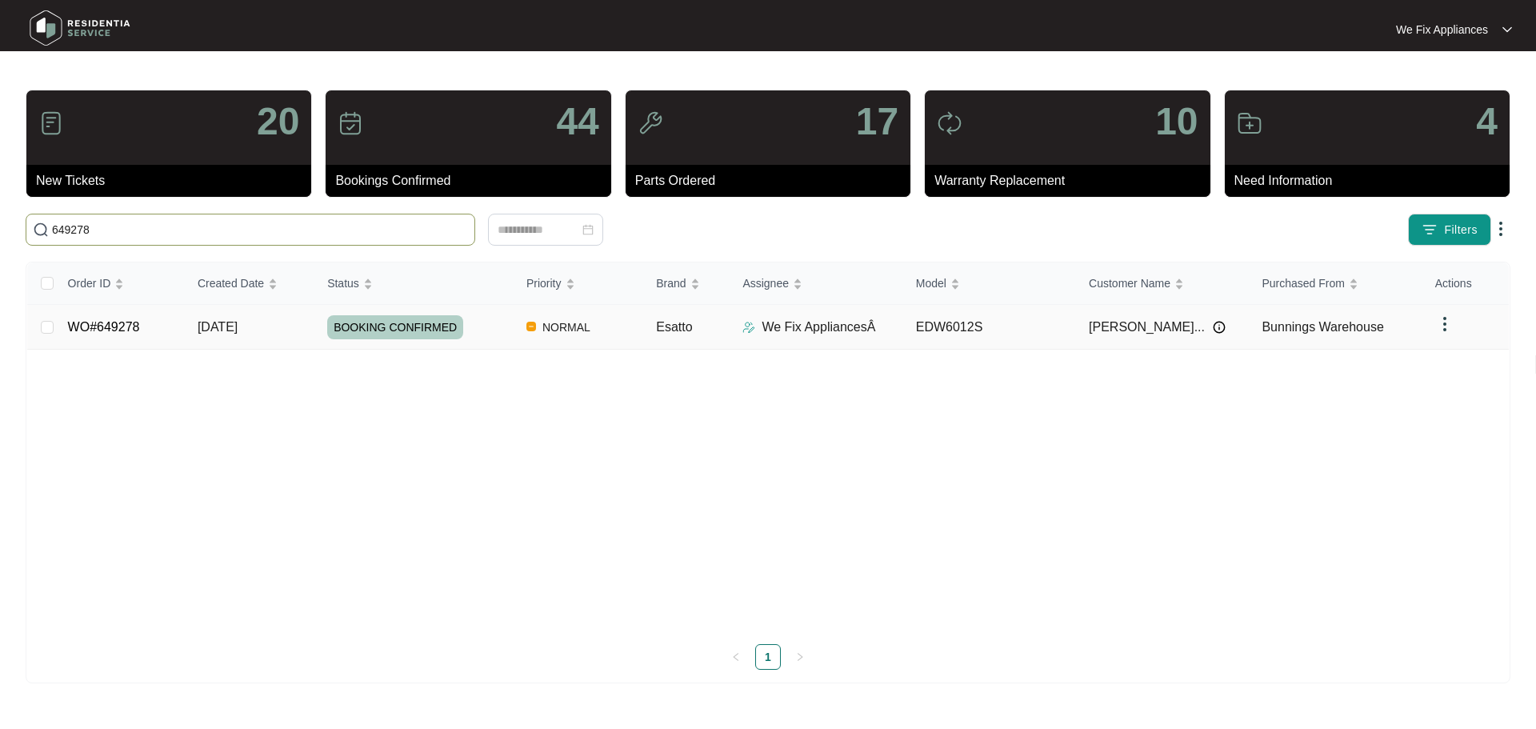
type input "649278"
click at [389, 320] on span "BOOKING CONFIRMED" at bounding box center [395, 327] width 136 height 24
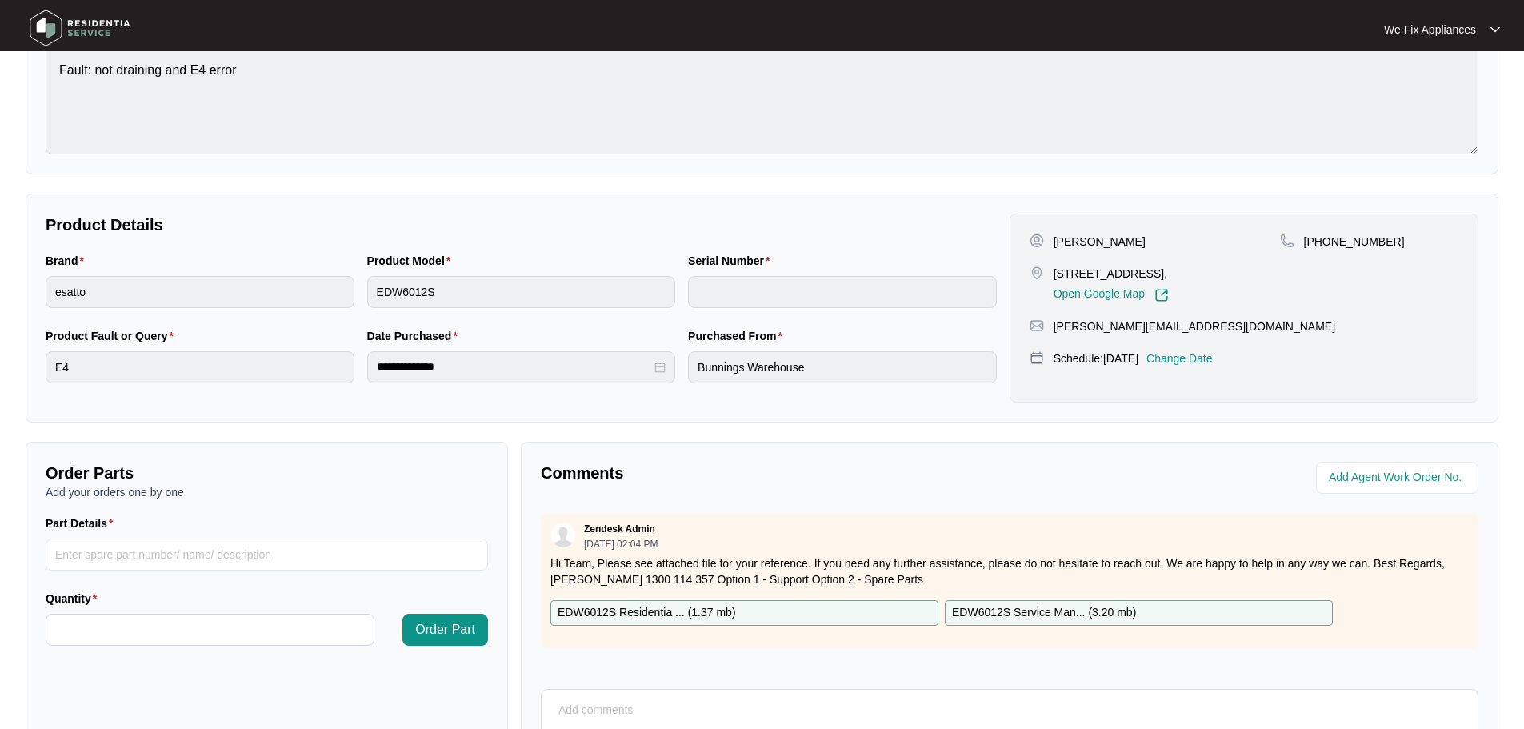
scroll to position [333, 0]
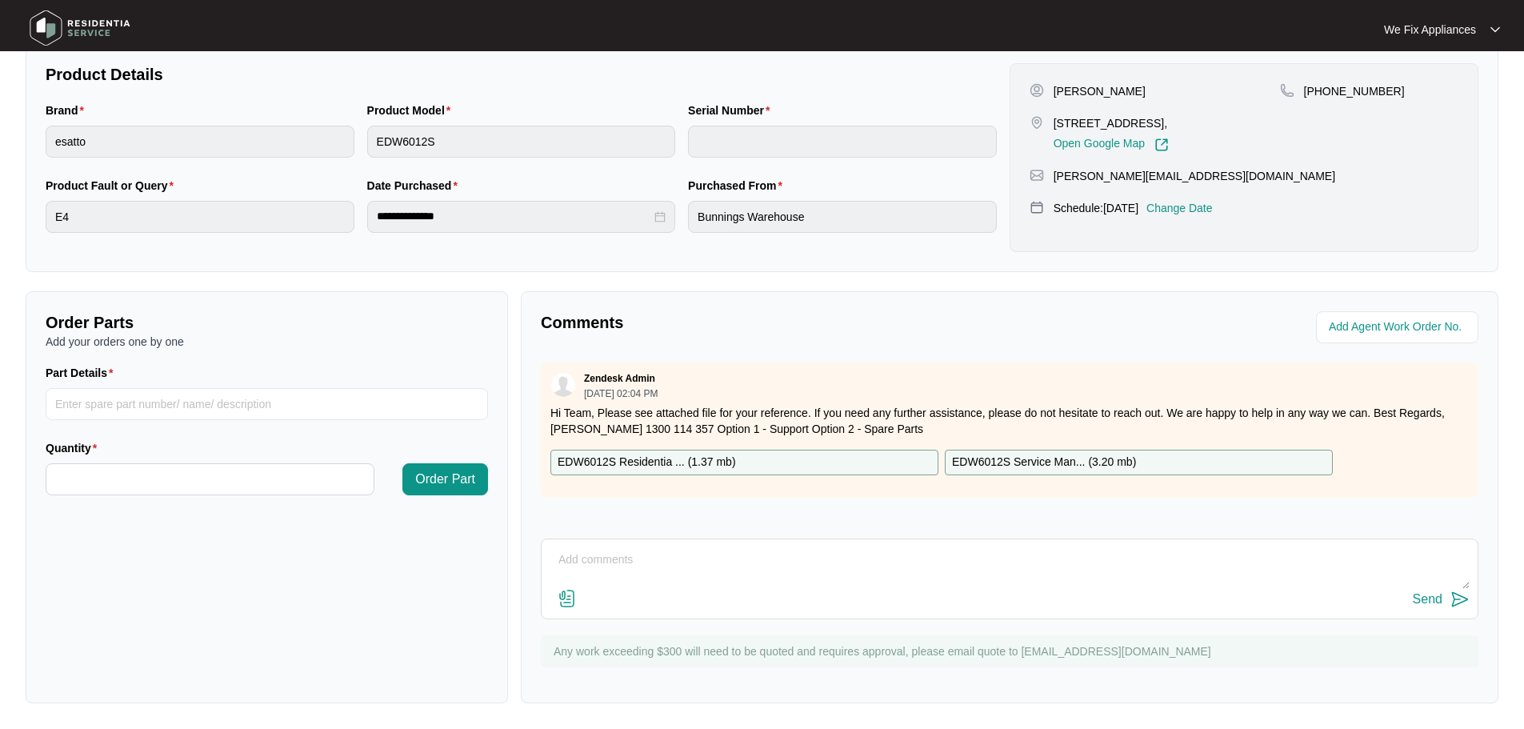
click at [686, 455] on p "EDW6012S Residentia ... ( 1.37 mb )" at bounding box center [646, 463] width 178 height 18
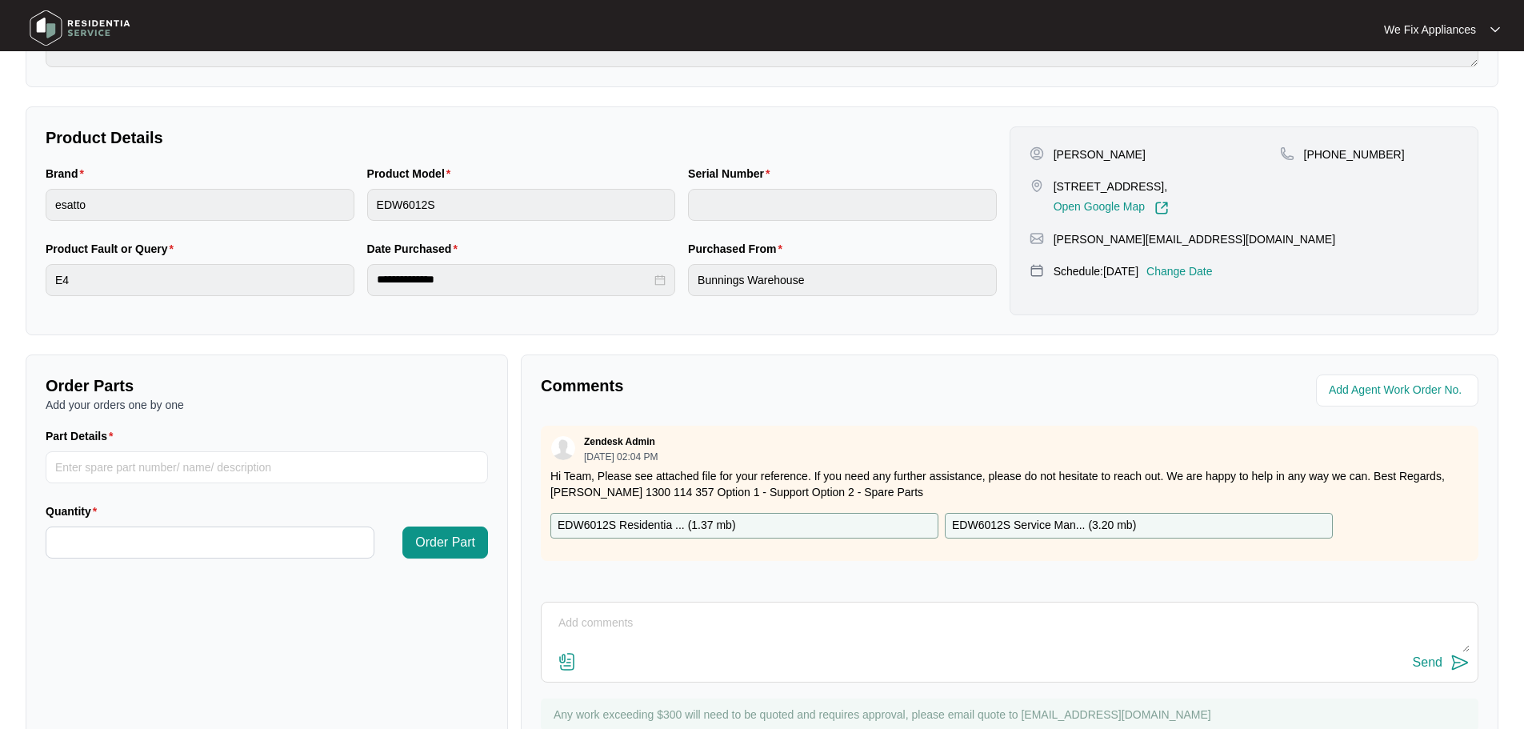
scroll to position [173, 0]
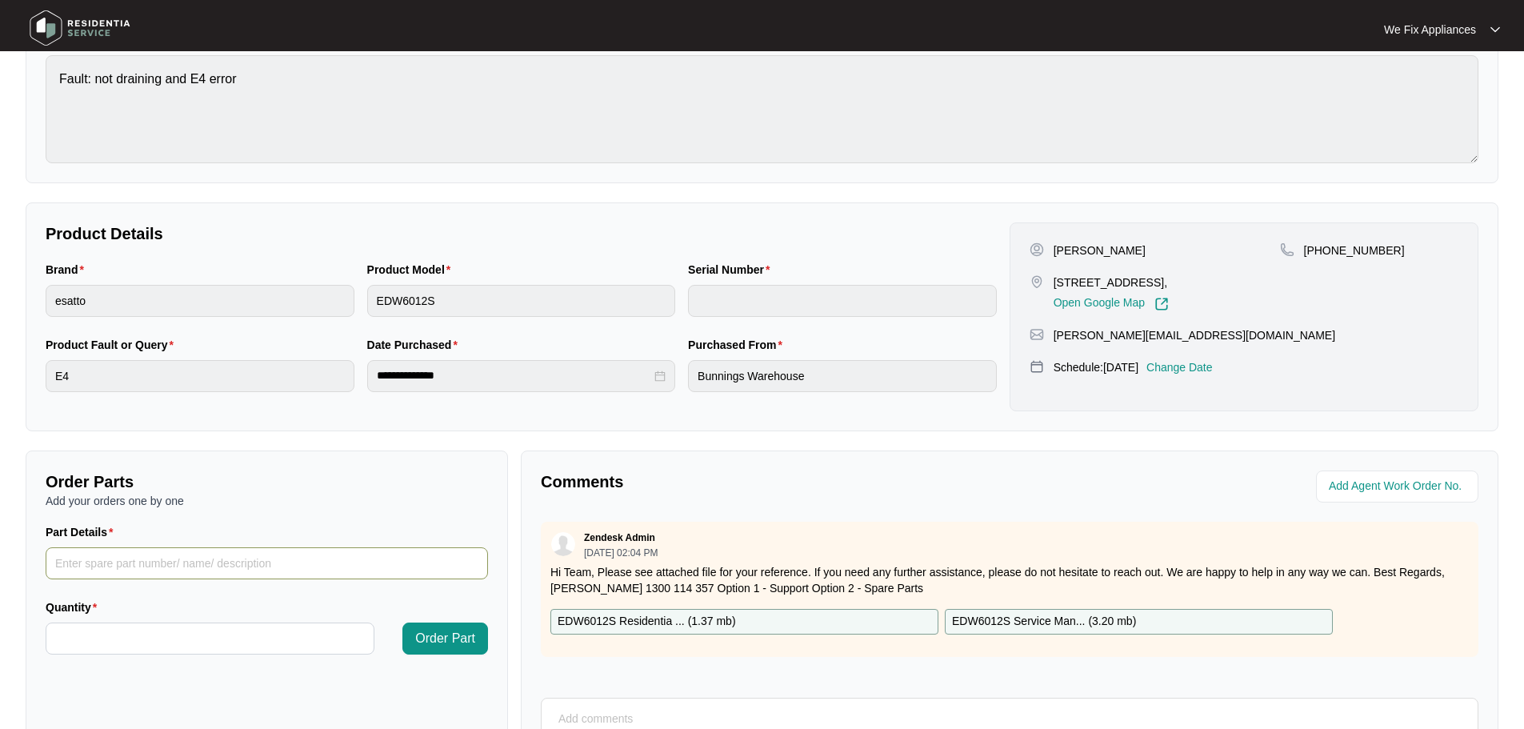
click at [206, 562] on input "Part Details" at bounding box center [267, 563] width 442 height 32
paste input "SP12332"
type input "SP12332"
click at [179, 633] on input "Quantity" at bounding box center [209, 638] width 327 height 30
type input "*"
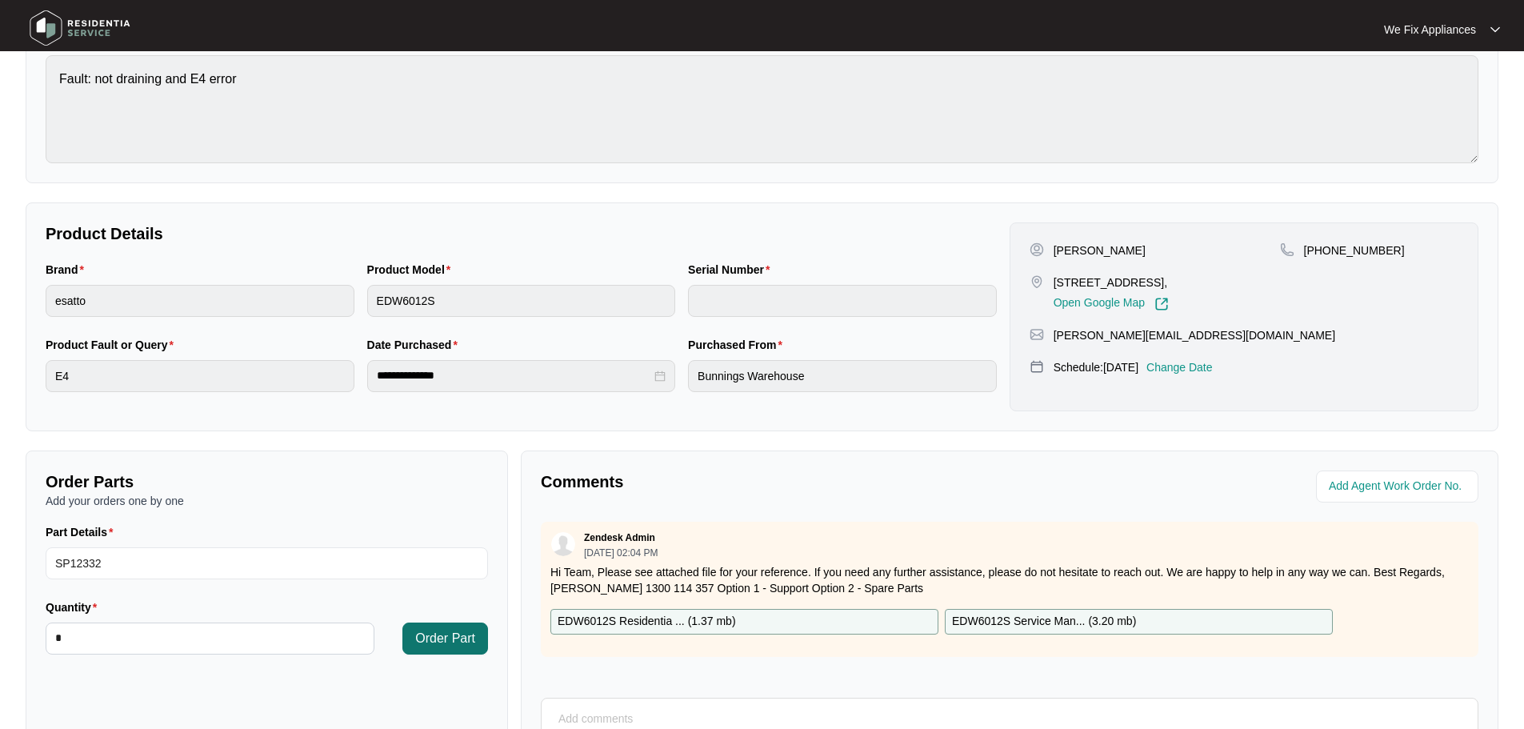
click at [470, 637] on span "Order Part" at bounding box center [445, 638] width 60 height 19
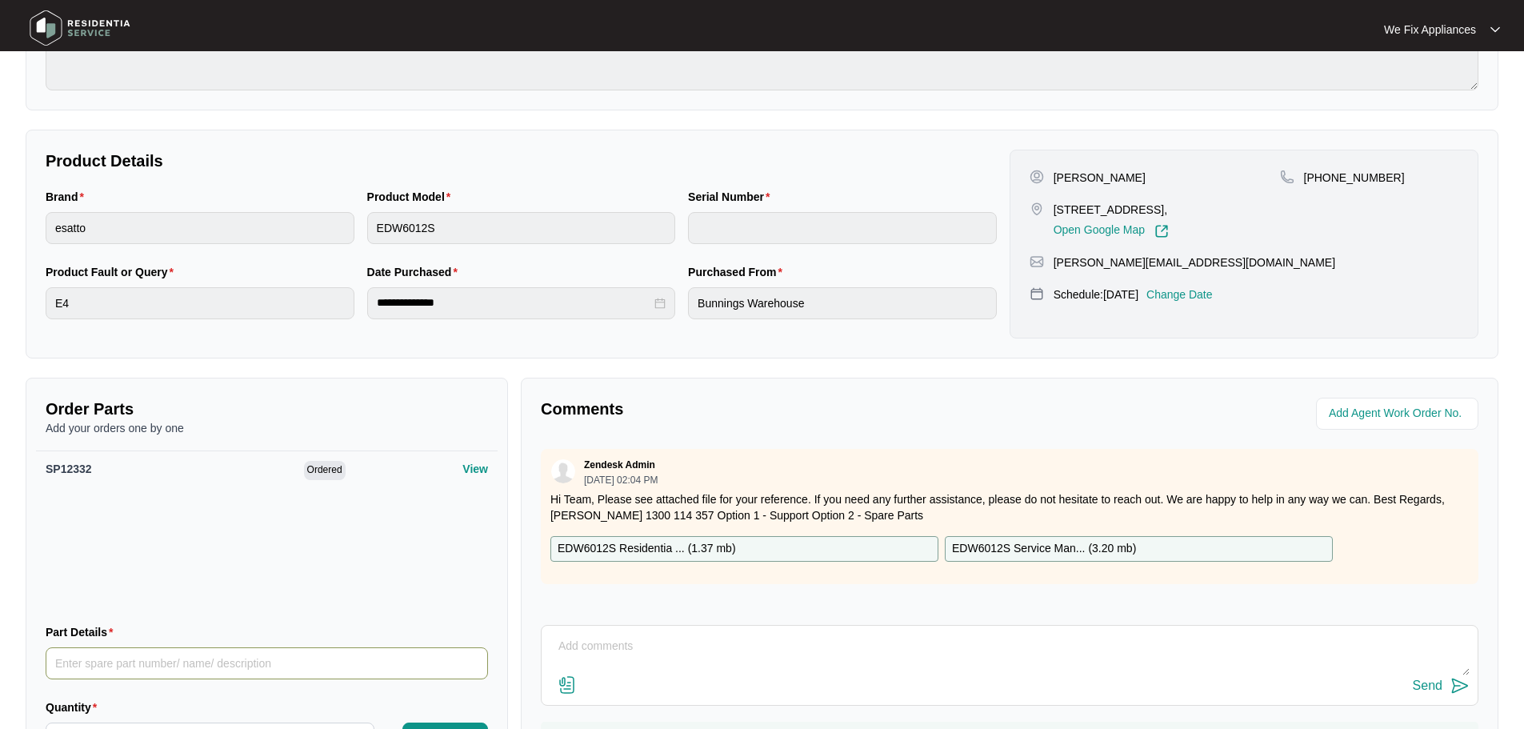
scroll to position [336, 0]
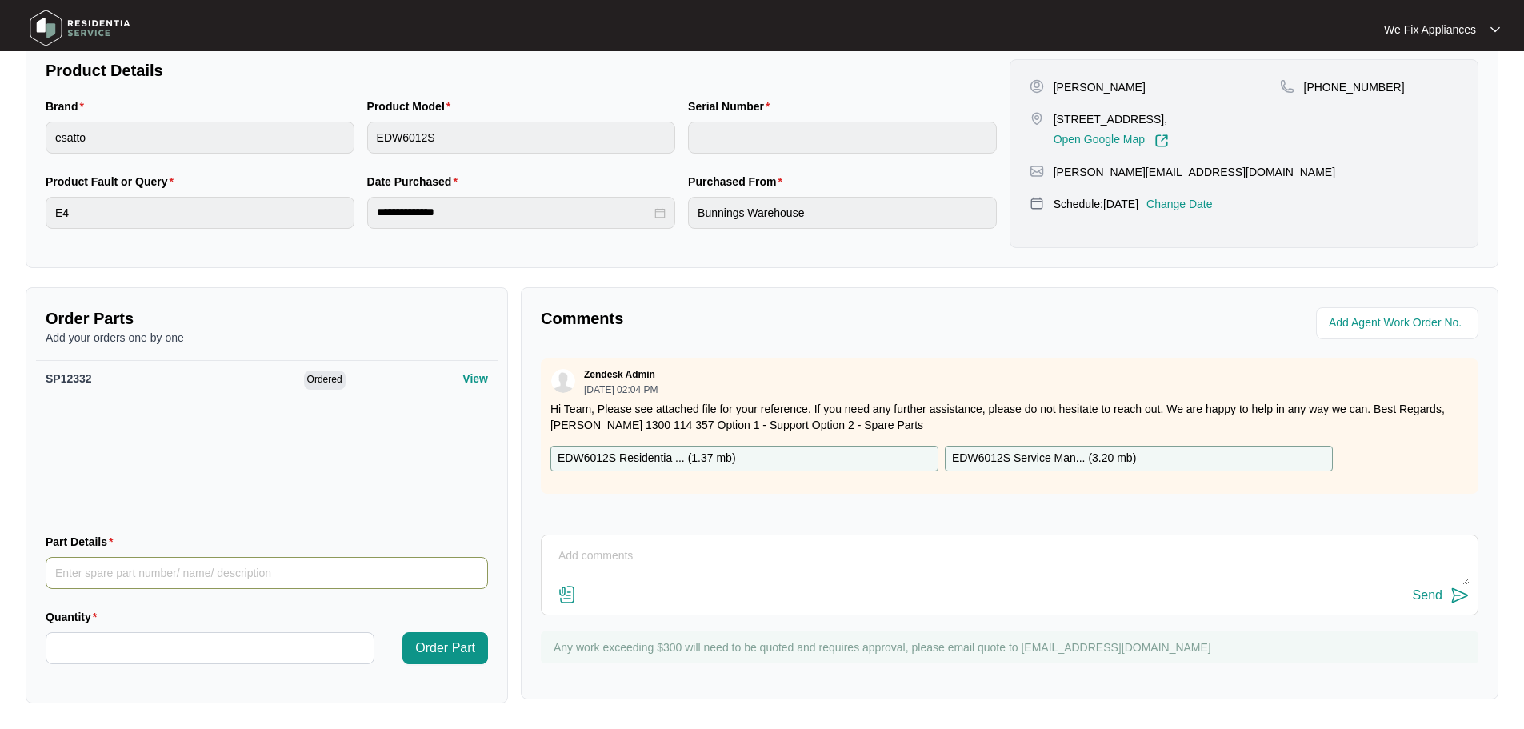
click at [129, 573] on input "Part Details" at bounding box center [267, 573] width 442 height 32
paste input "SP20405"
type input "SP20405"
click at [169, 641] on input "Quantity" at bounding box center [209, 648] width 327 height 30
type input "*"
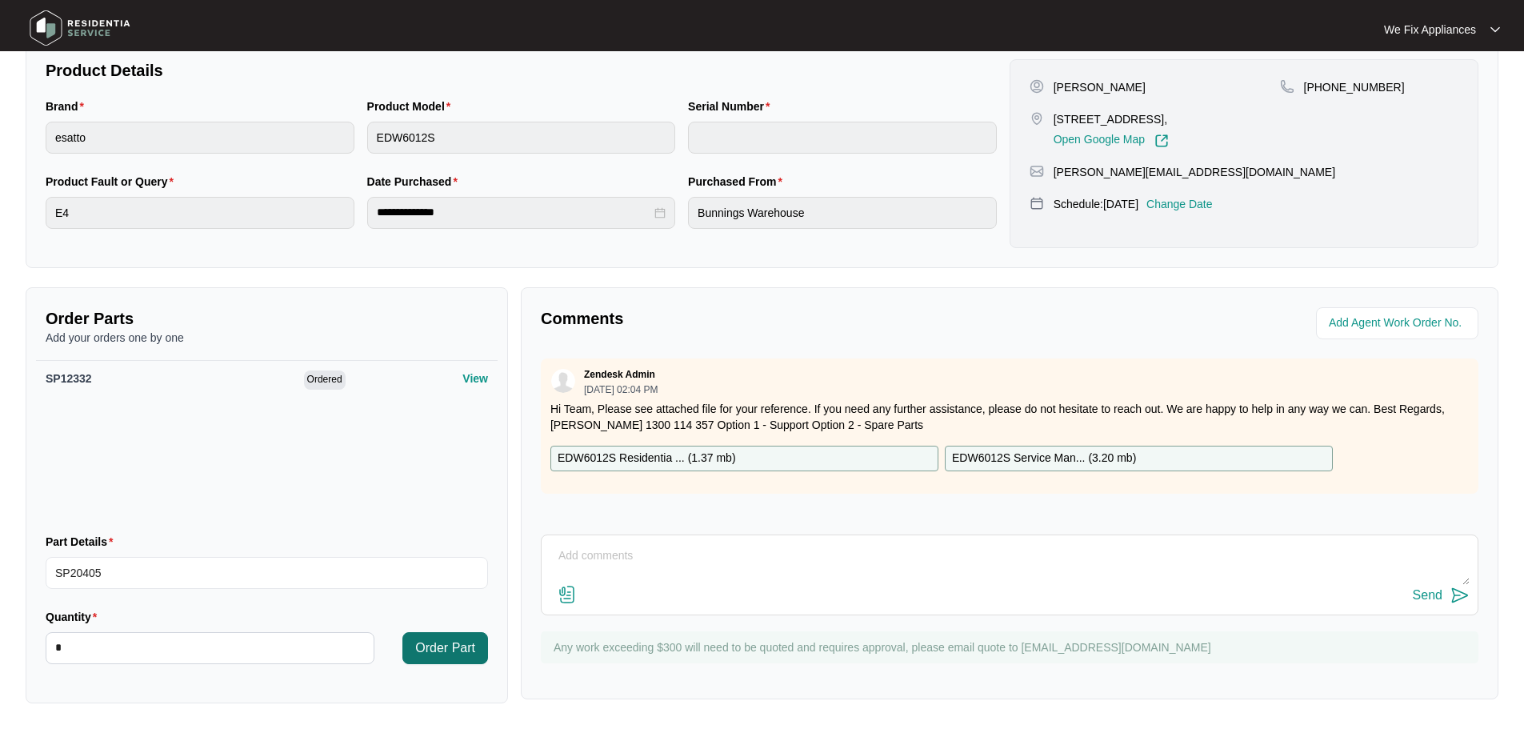
click at [456, 649] on span "Order Part" at bounding box center [445, 647] width 60 height 19
click at [228, 574] on input "Part Details" at bounding box center [267, 573] width 442 height 32
paste input "SP12885"
type input "SP12885"
click at [200, 649] on input "Quantity" at bounding box center [209, 648] width 327 height 30
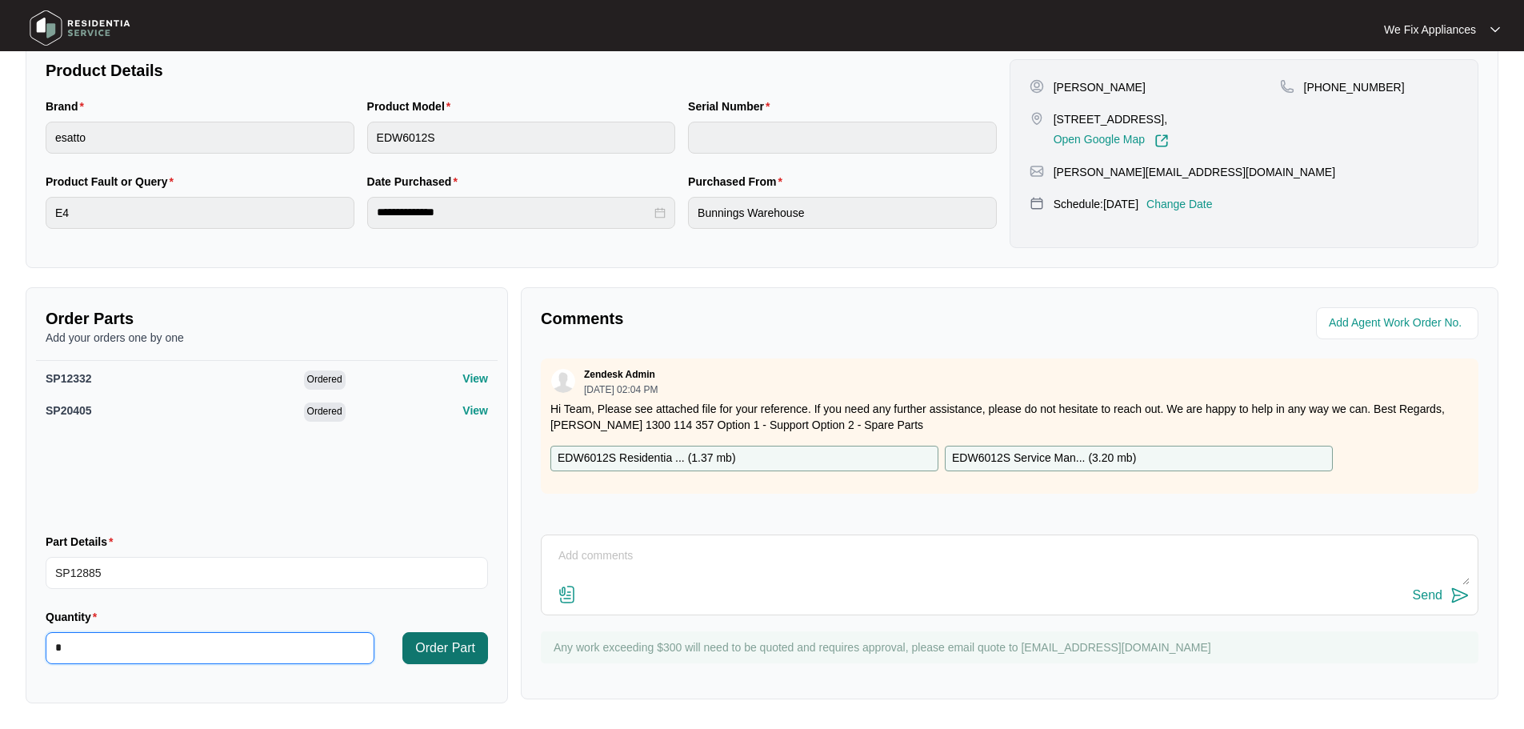
type input "*"
click at [464, 654] on span "Order Part" at bounding box center [445, 647] width 60 height 19
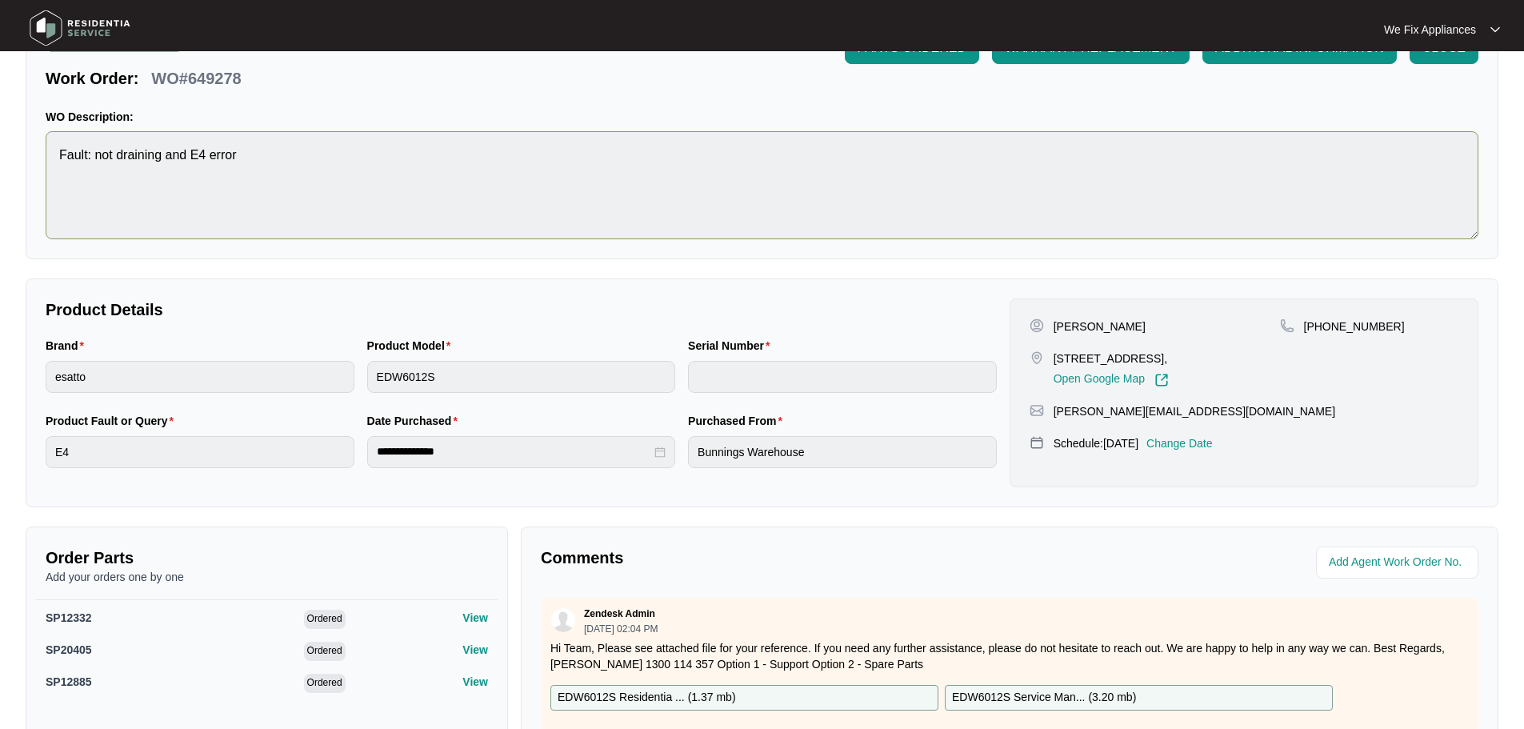
scroll to position [0, 0]
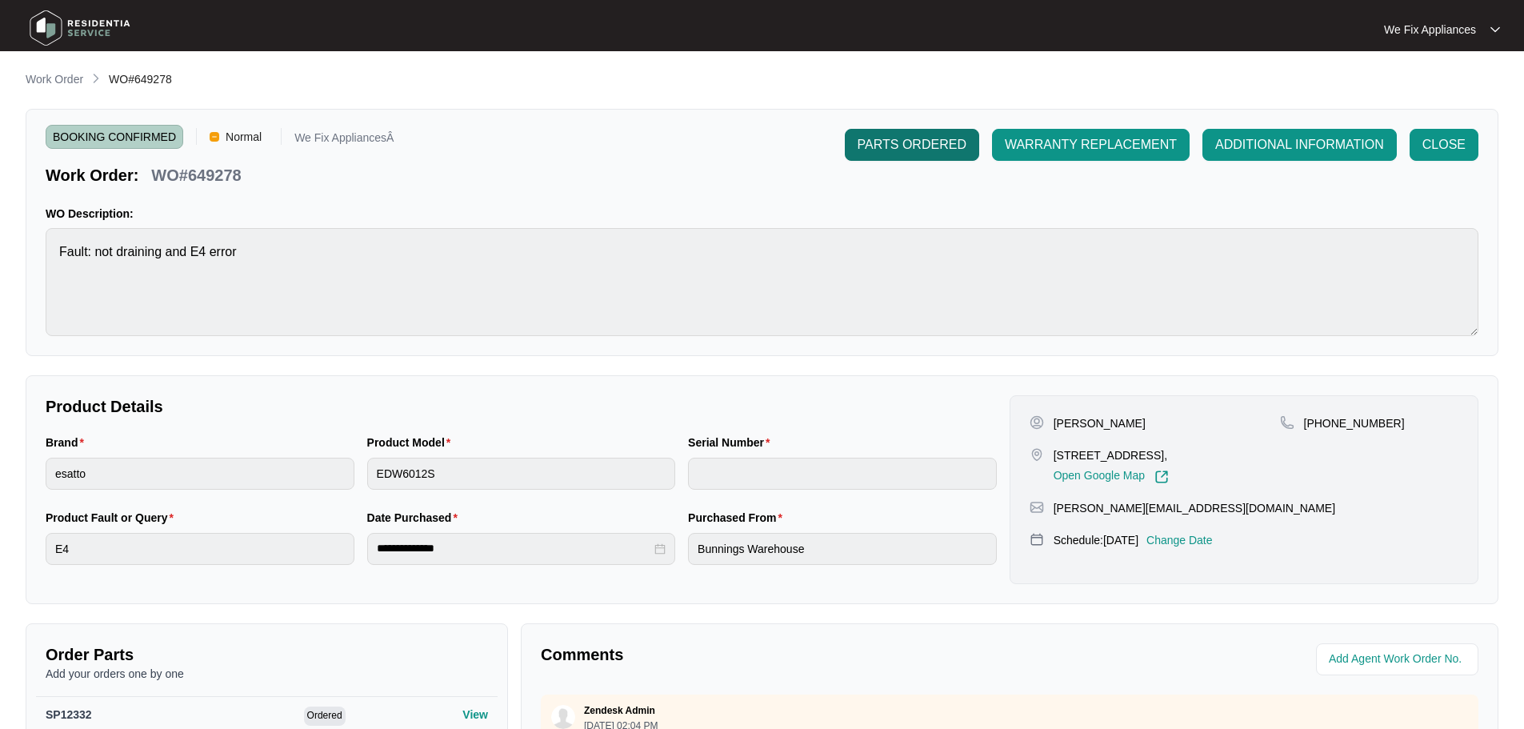
click at [903, 145] on span "PARTS ORDERED" at bounding box center [911, 144] width 109 height 19
click at [42, 26] on img at bounding box center [80, 28] width 112 height 48
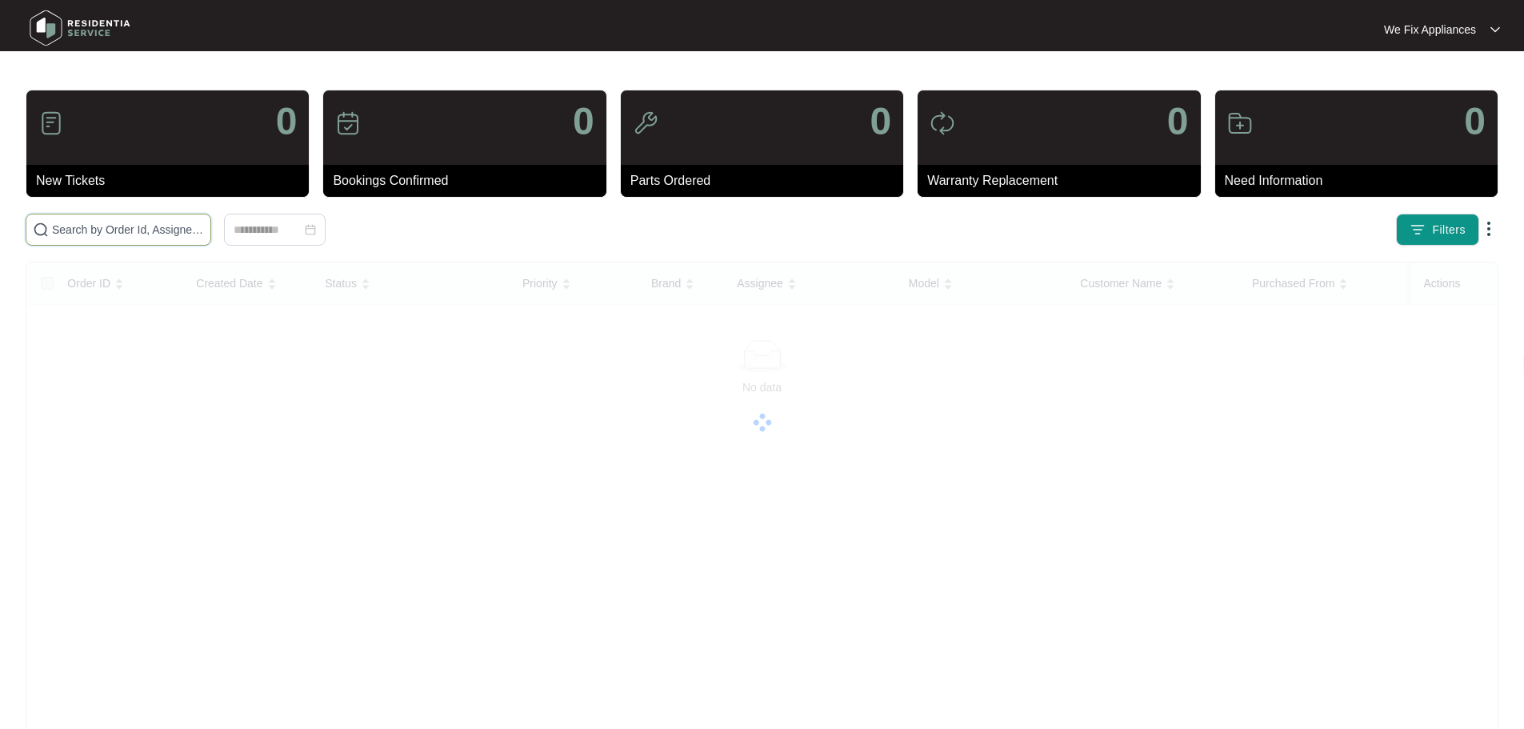
click at [162, 225] on input "text" at bounding box center [128, 230] width 152 height 18
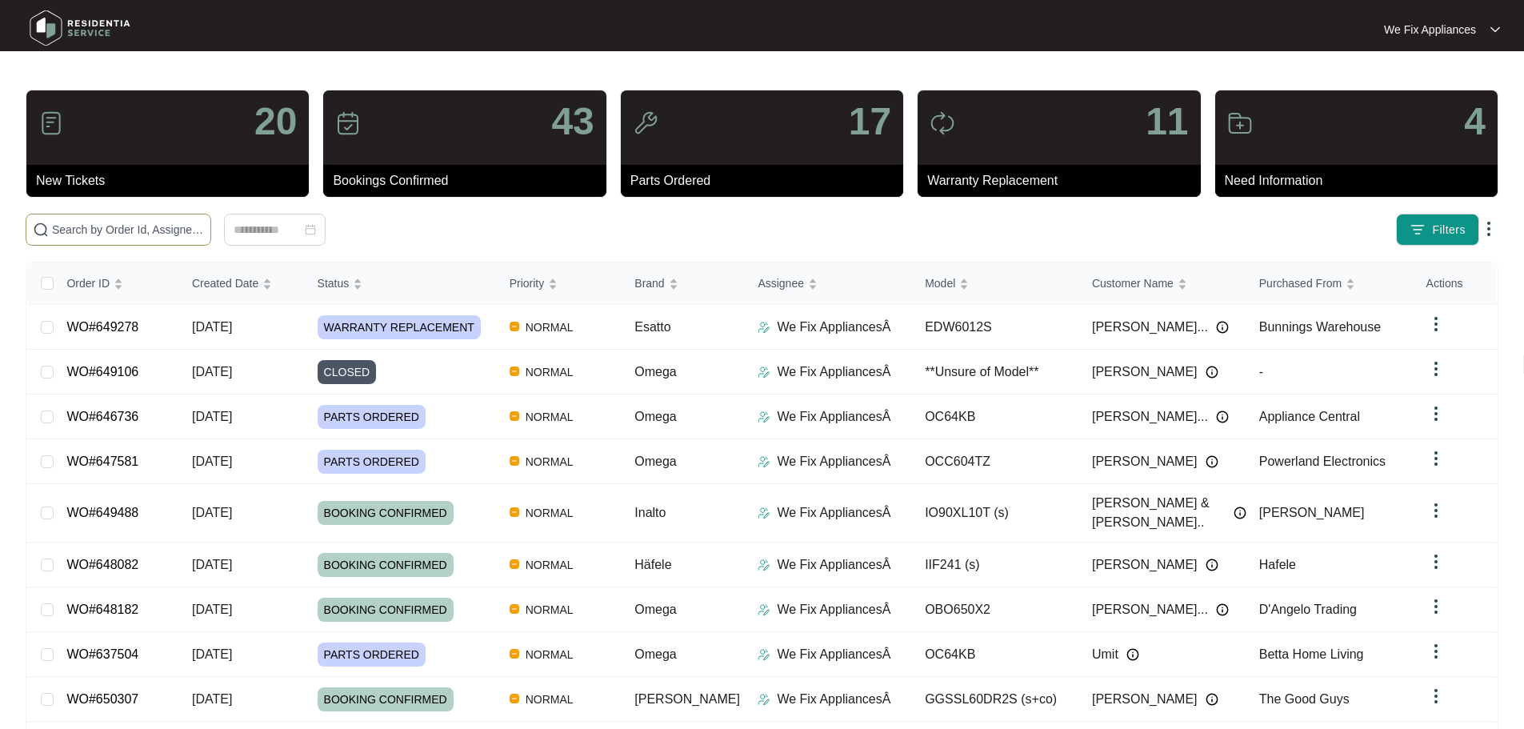
click at [124, 232] on input "text" at bounding box center [128, 230] width 152 height 18
paste input "648338"
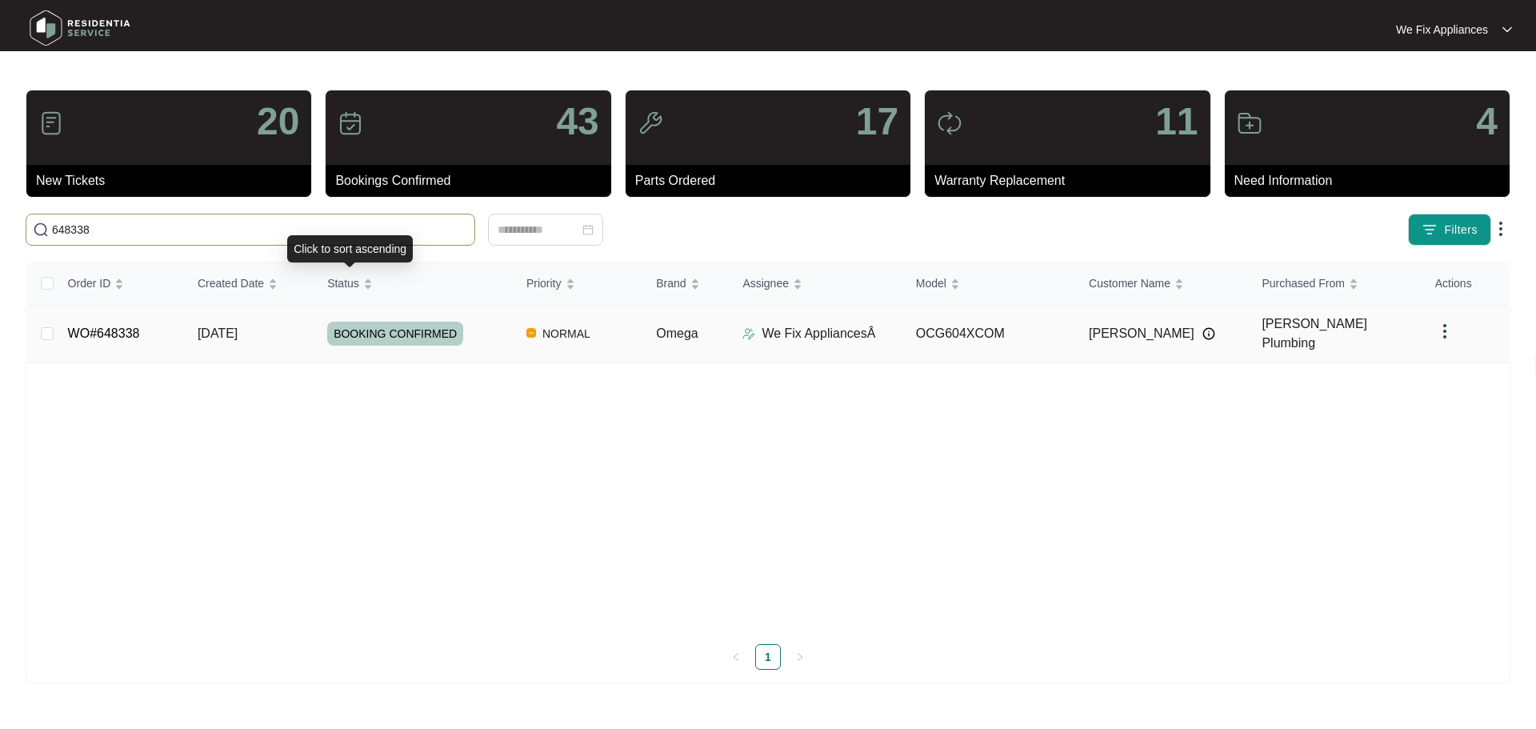
type input "648338"
click at [406, 322] on span "BOOKING CONFIRMED" at bounding box center [395, 334] width 136 height 24
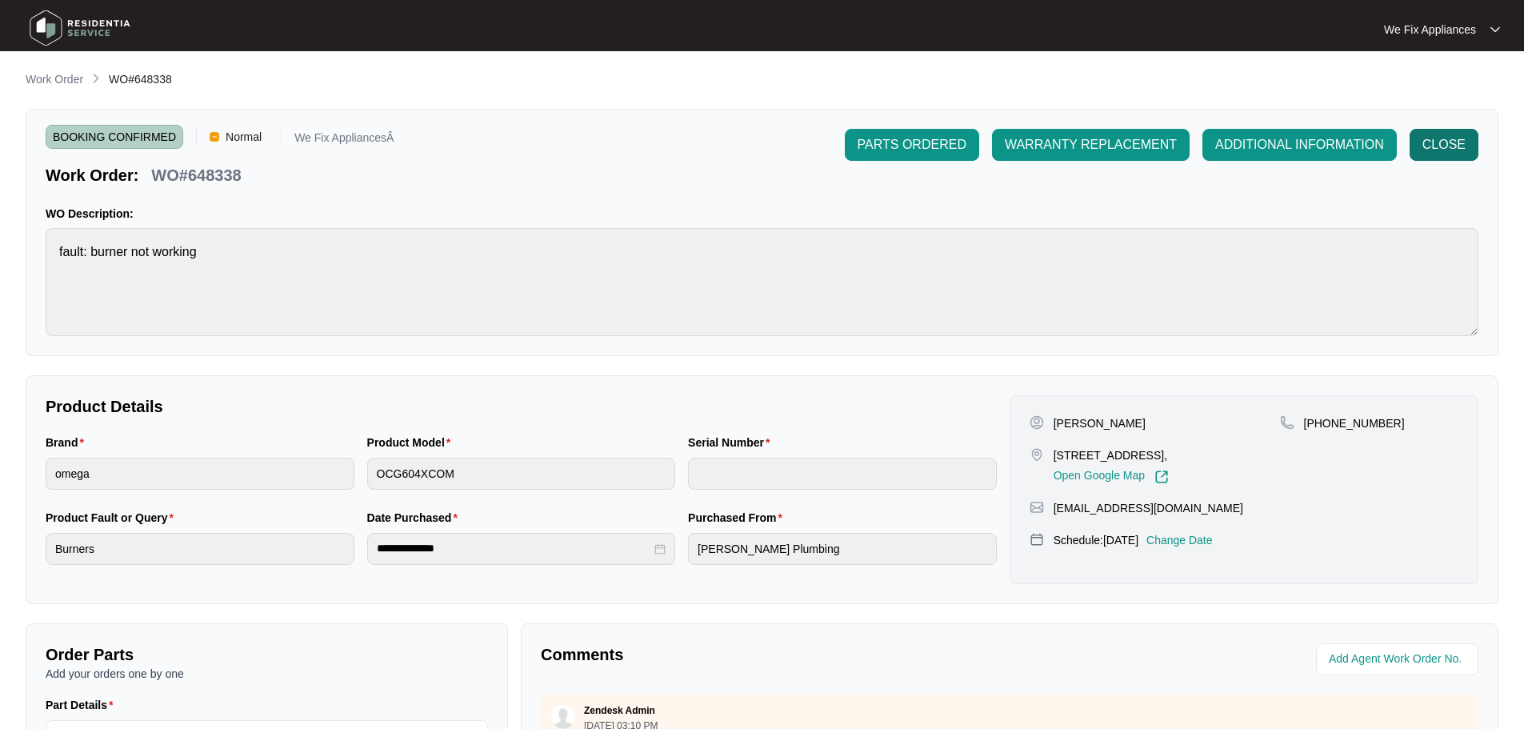
click at [1433, 157] on button "CLOSE" at bounding box center [1443, 145] width 69 height 32
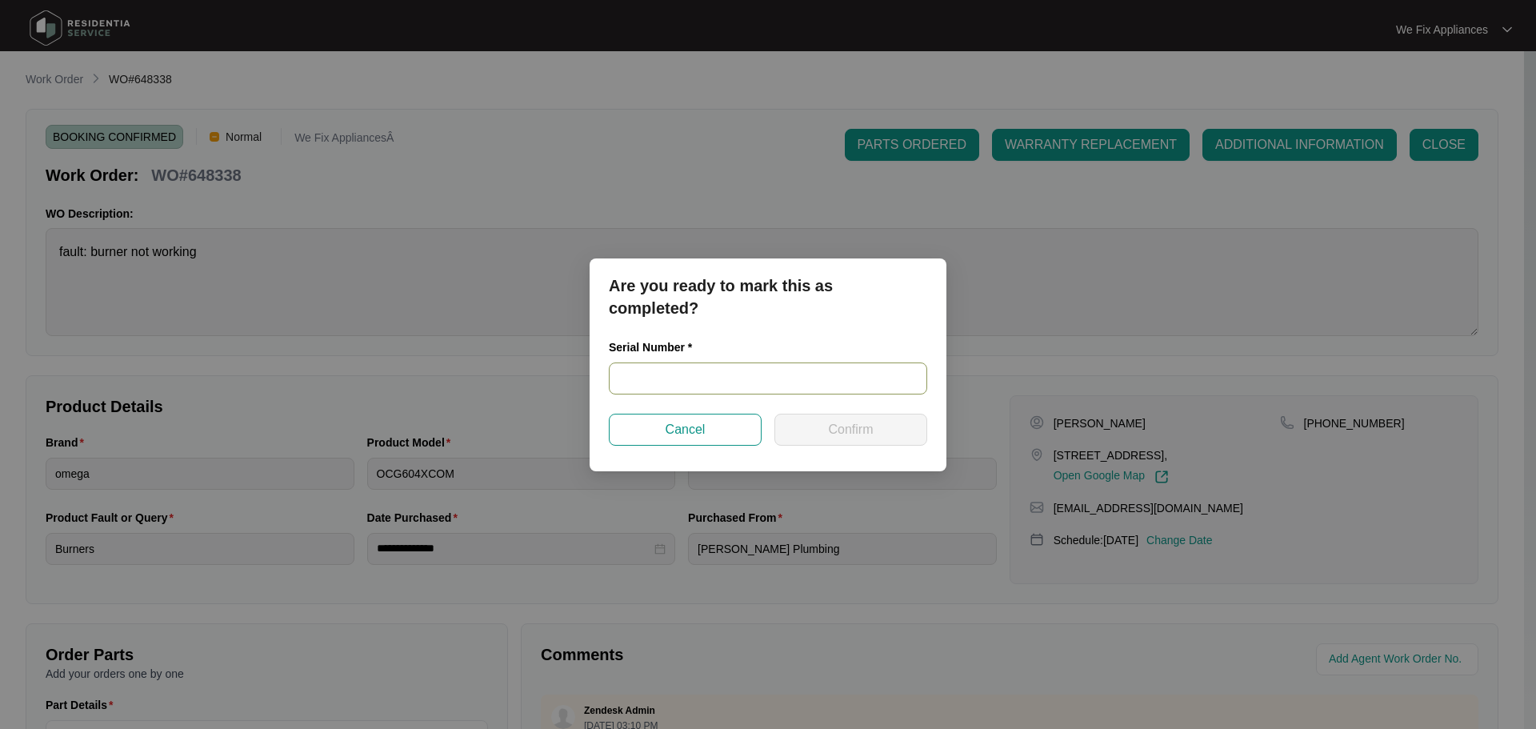
click at [704, 377] on input "text" at bounding box center [768, 378] width 318 height 32
paste input "21 22287093"
type input "21 22287093"
click at [832, 434] on span "Confirm" at bounding box center [850, 429] width 45 height 19
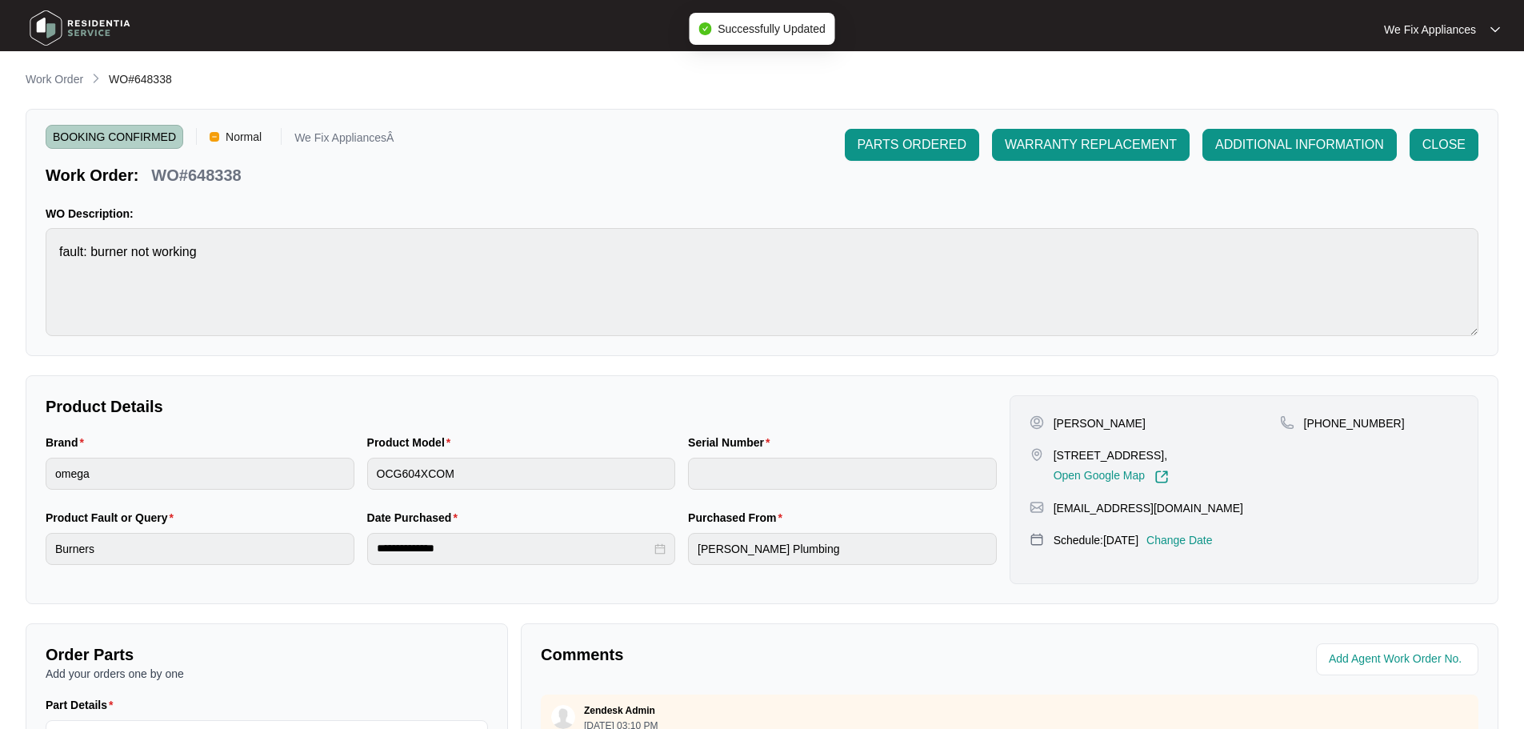
type input "21 22287093"
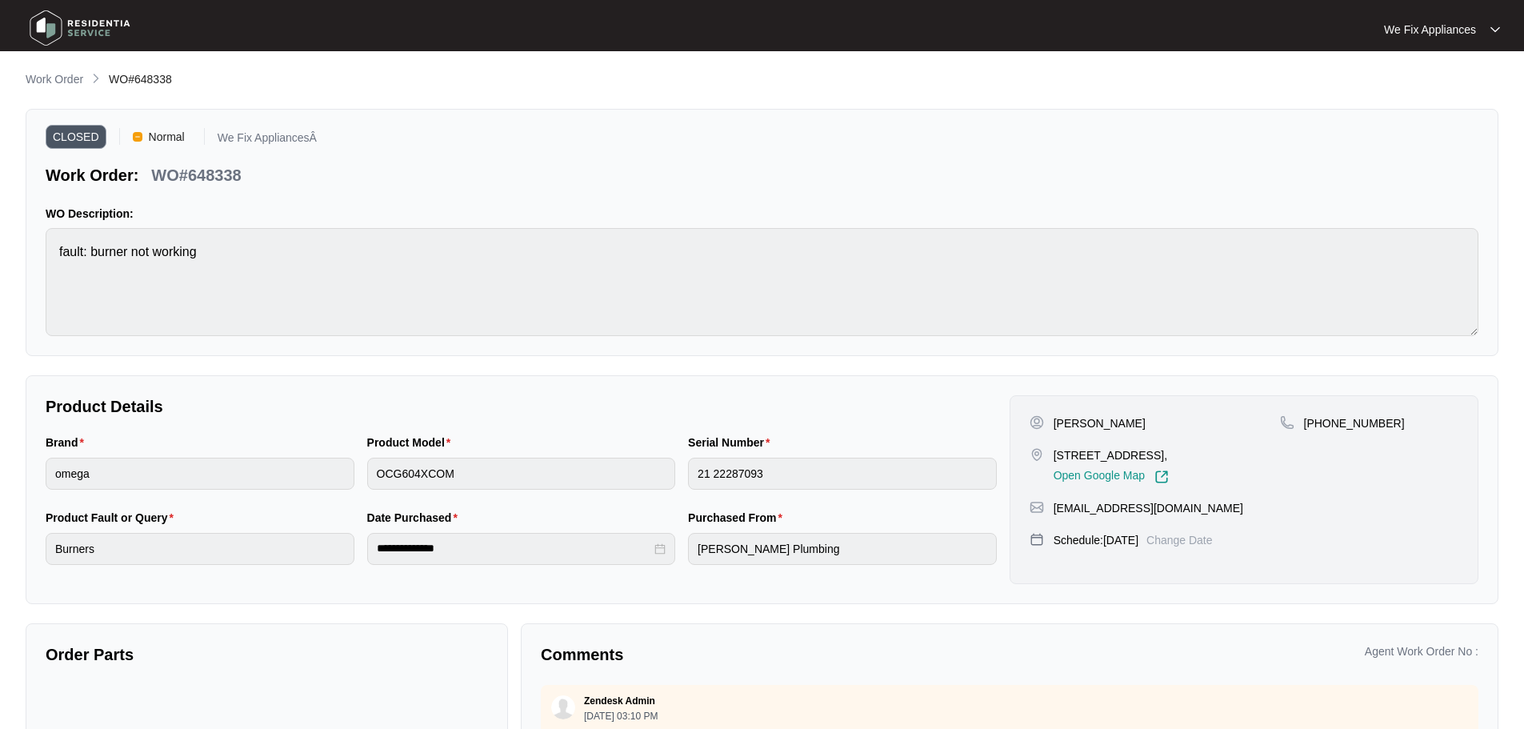
click at [51, 27] on img at bounding box center [80, 28] width 112 height 48
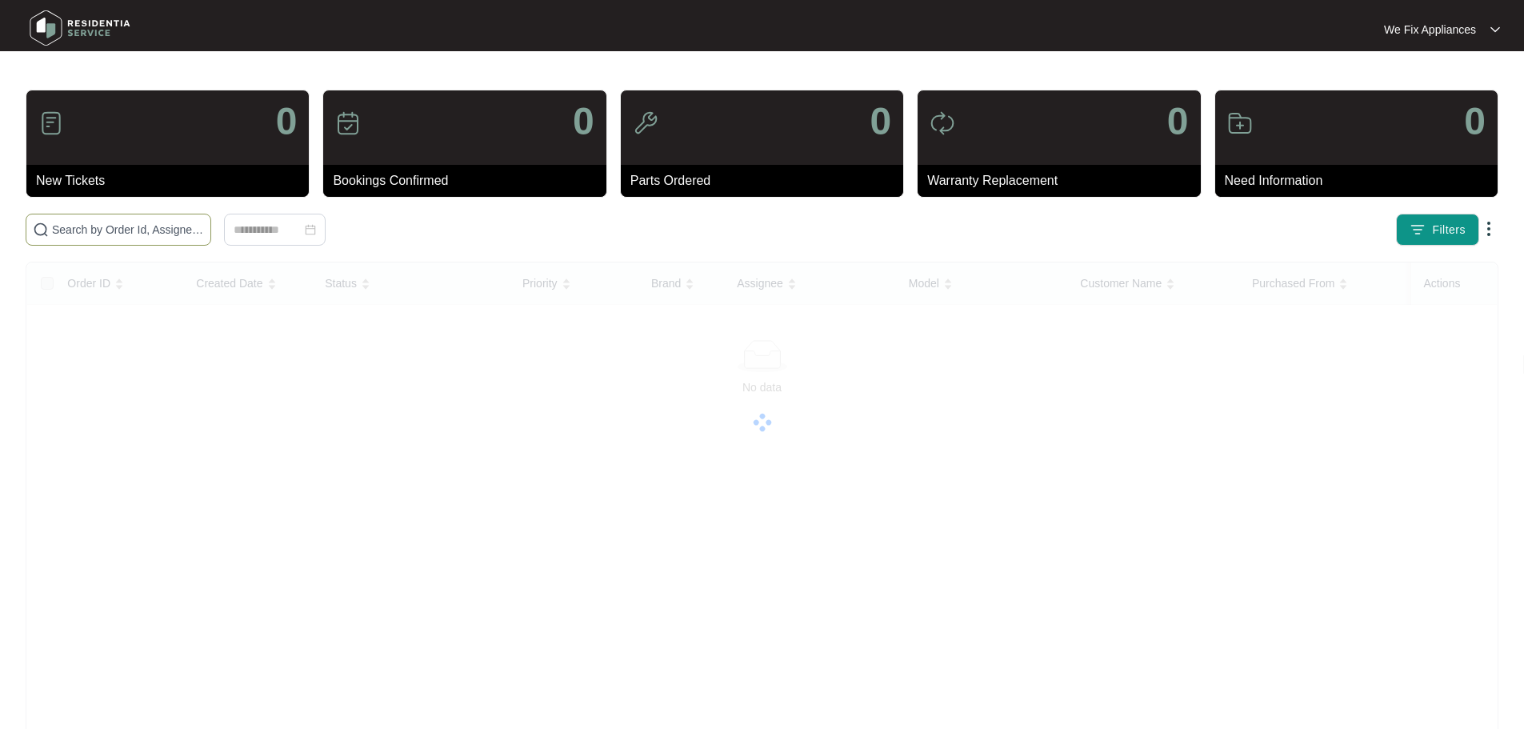
click at [153, 226] on input "text" at bounding box center [128, 230] width 152 height 18
paste input "648757"
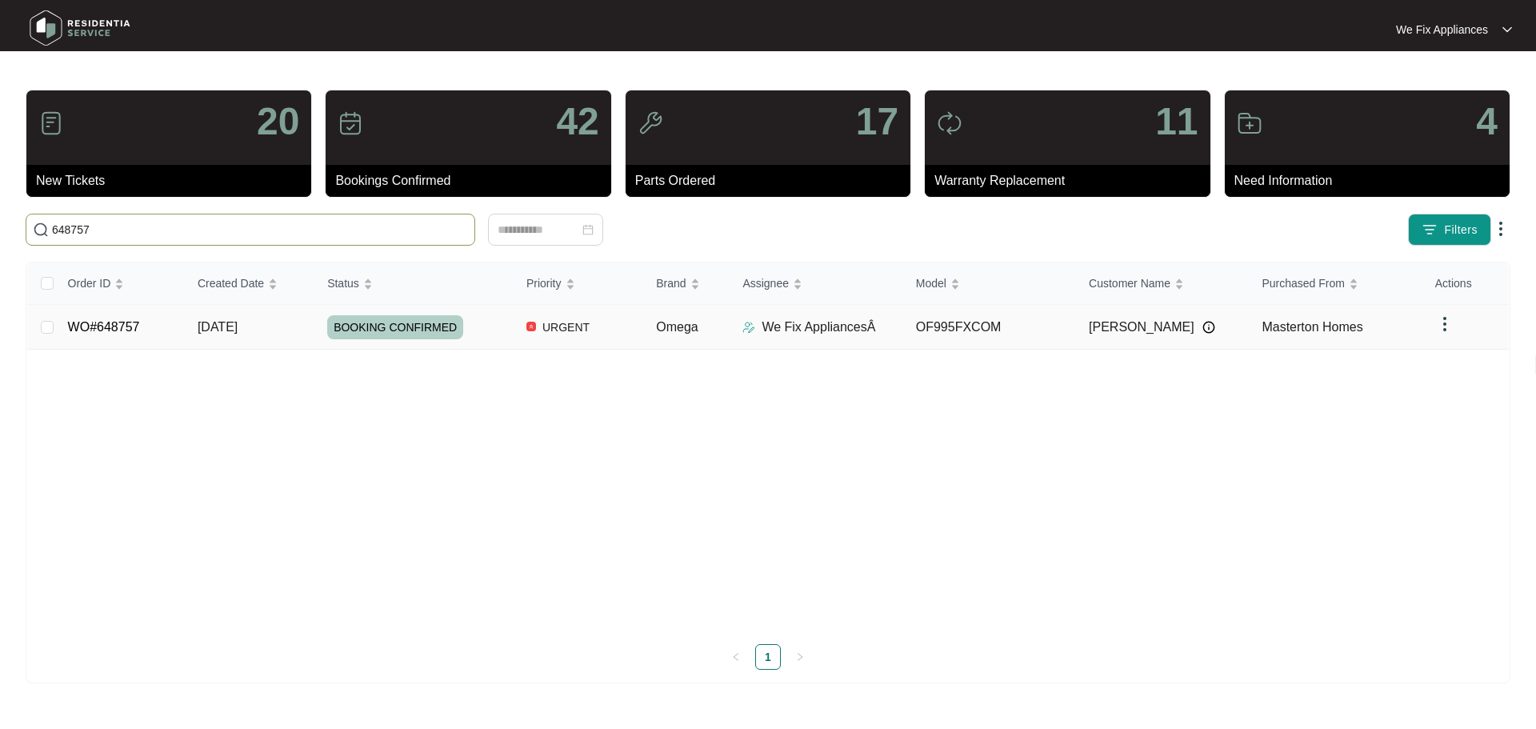
type input "648757"
click at [411, 323] on span "BOOKING CONFIRMED" at bounding box center [395, 327] width 136 height 24
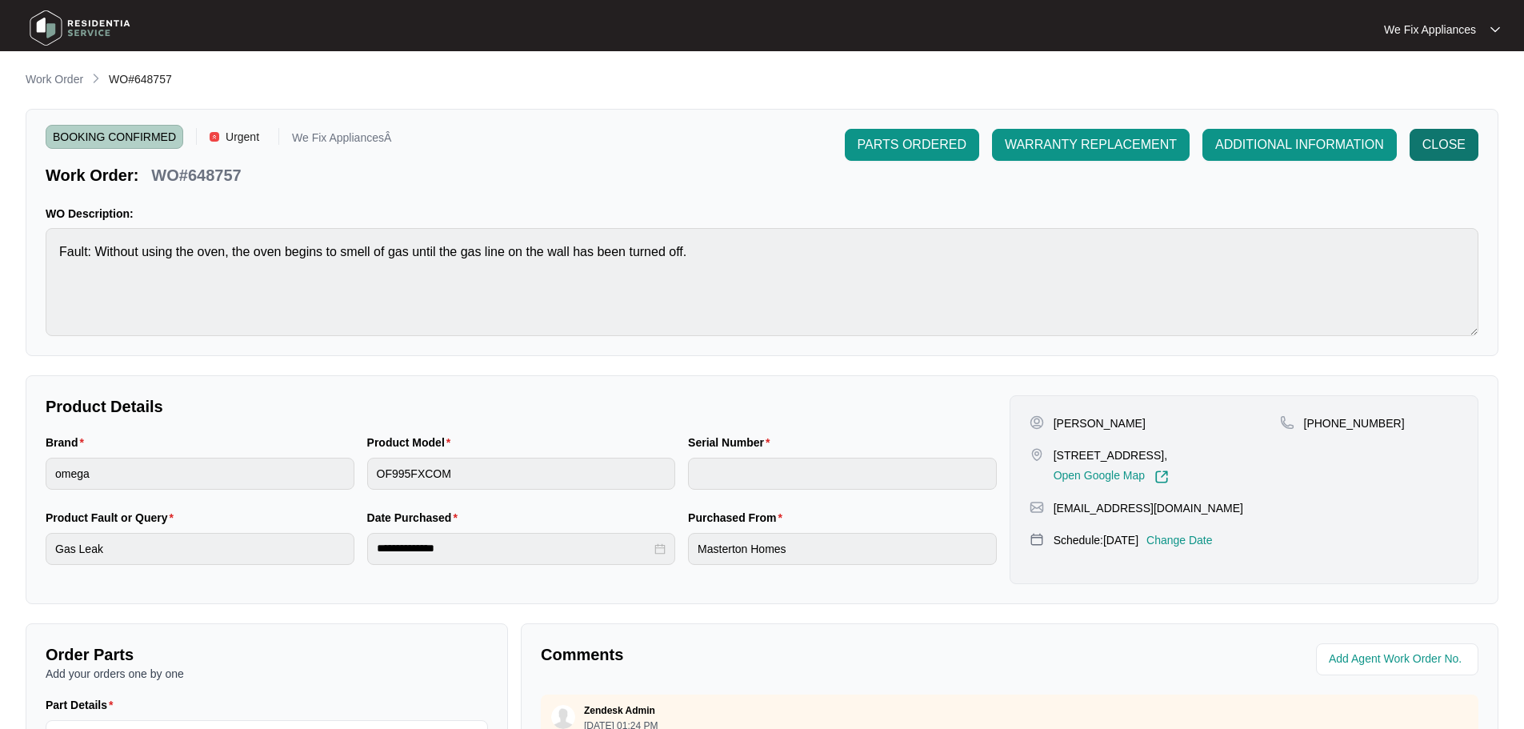
click at [1437, 149] on span "CLOSE" at bounding box center [1443, 144] width 43 height 19
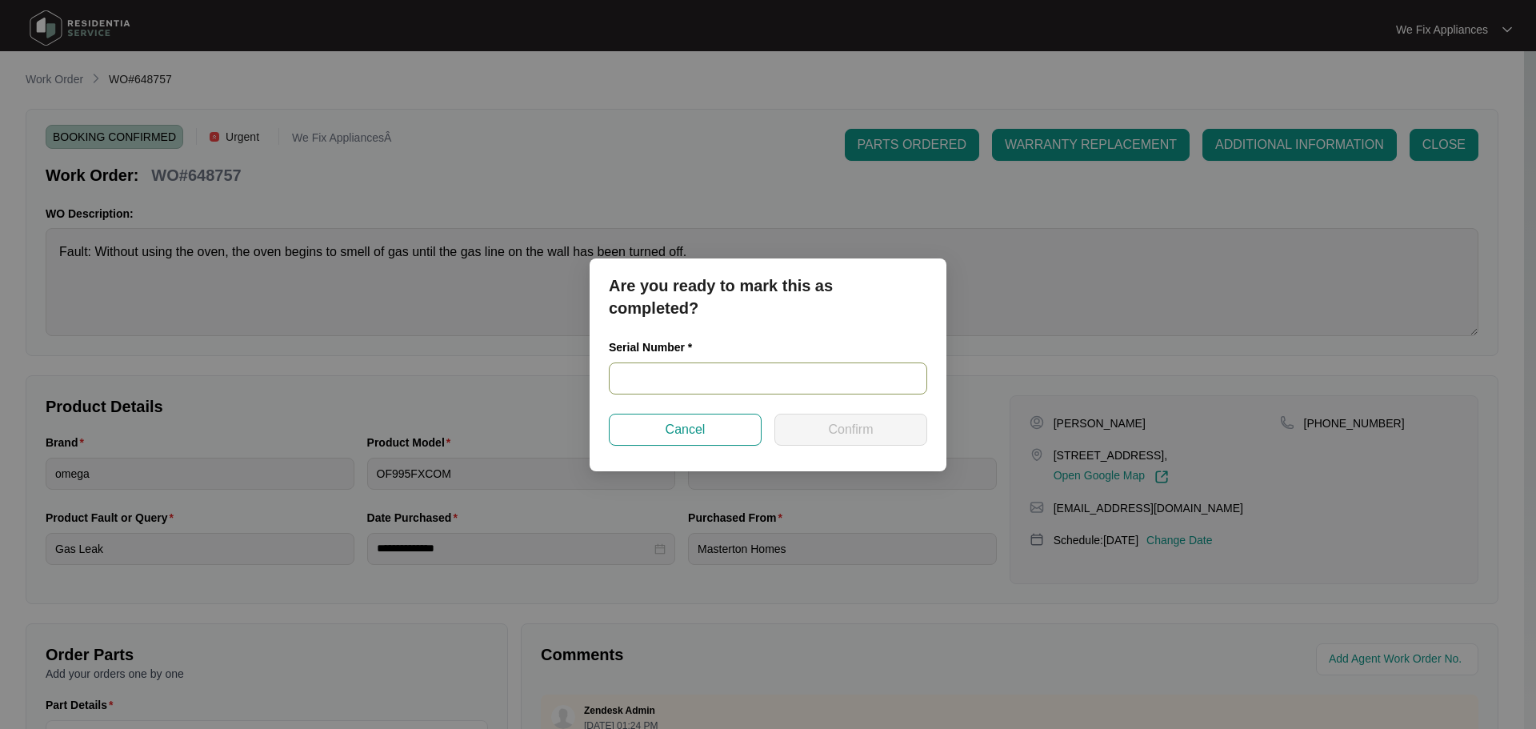
click at [706, 372] on input "text" at bounding box center [768, 378] width 318 height 32
paste input "V0000296592007000055"
type input "V0000296592007000055"
click at [847, 426] on span "Confirm" at bounding box center [850, 429] width 45 height 19
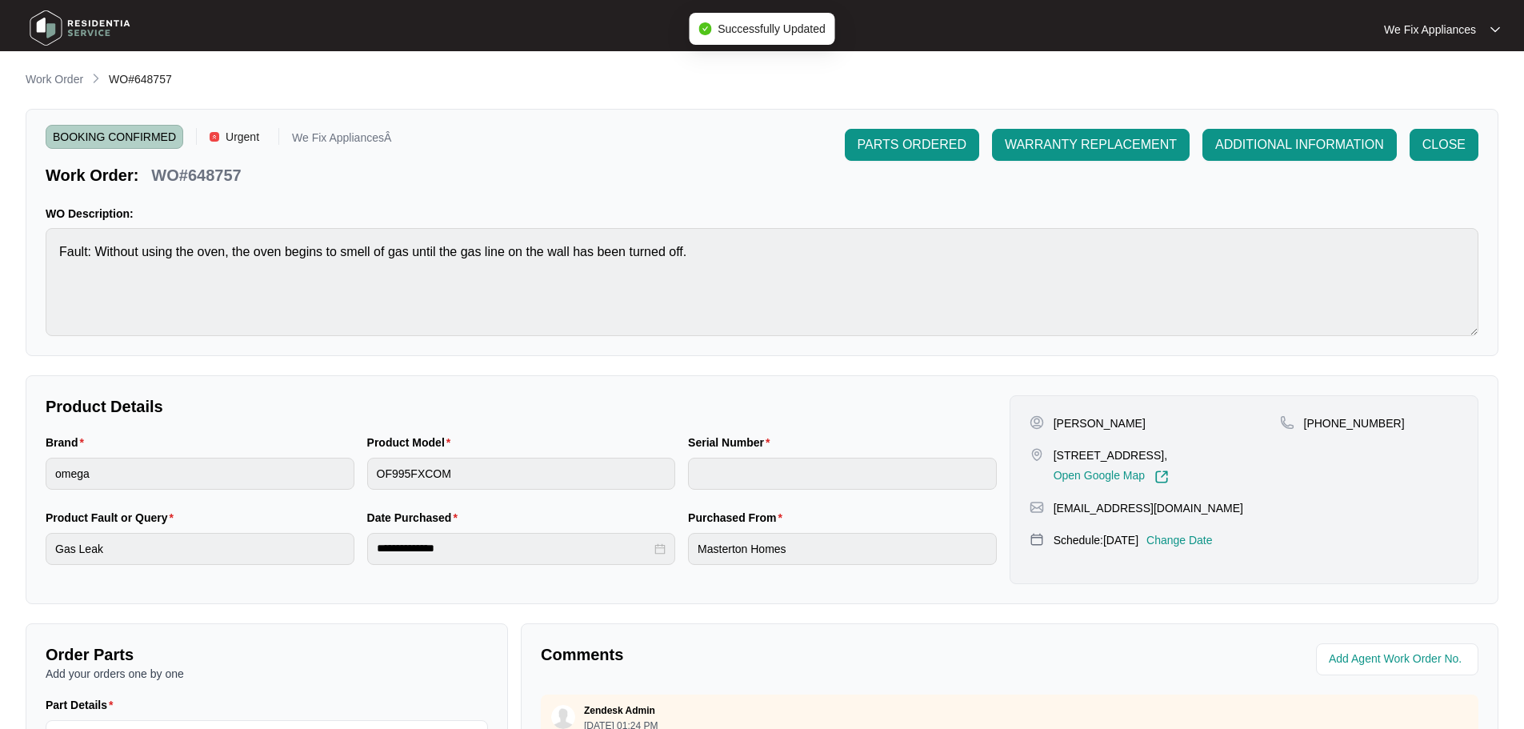
type input "V0000296592007000055"
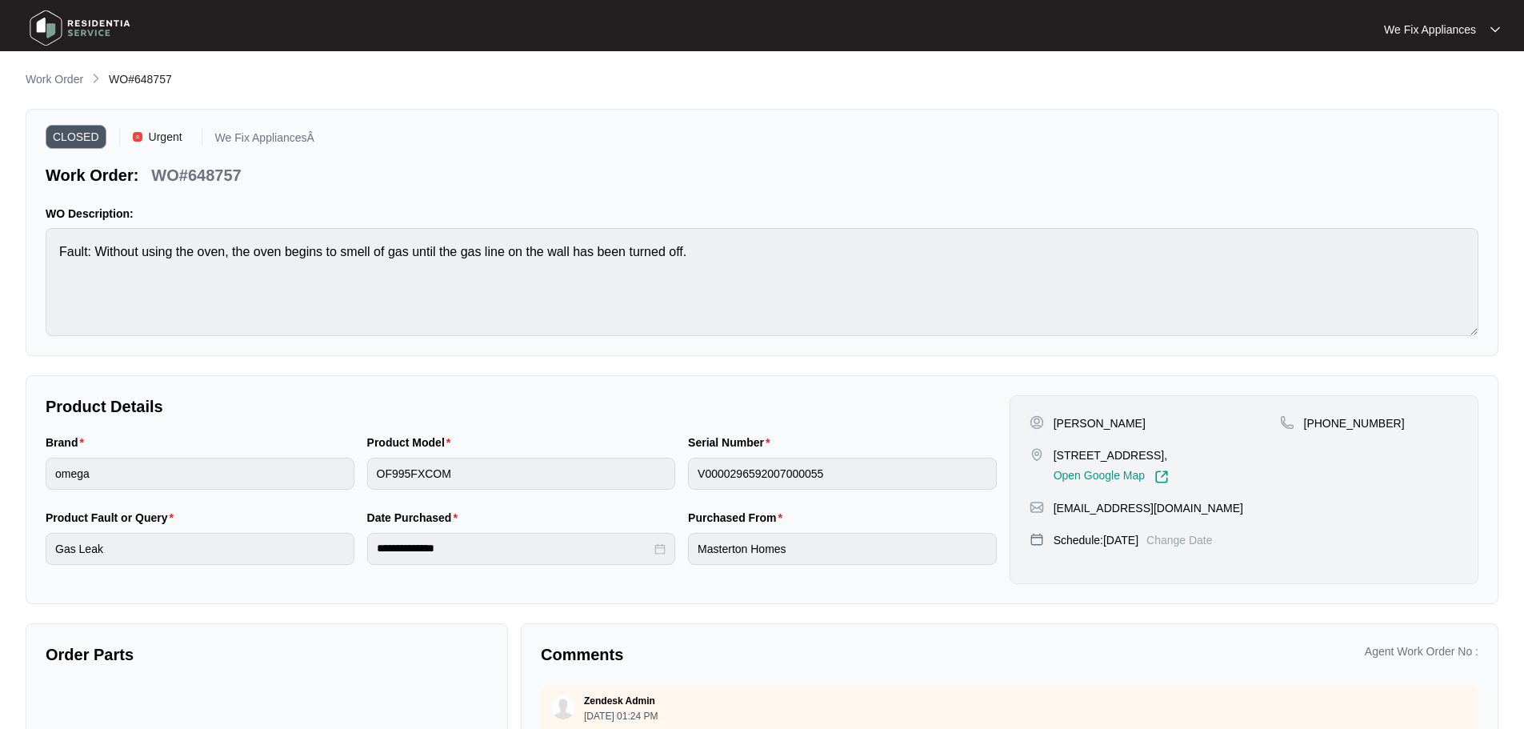
click at [50, 27] on img at bounding box center [80, 28] width 112 height 48
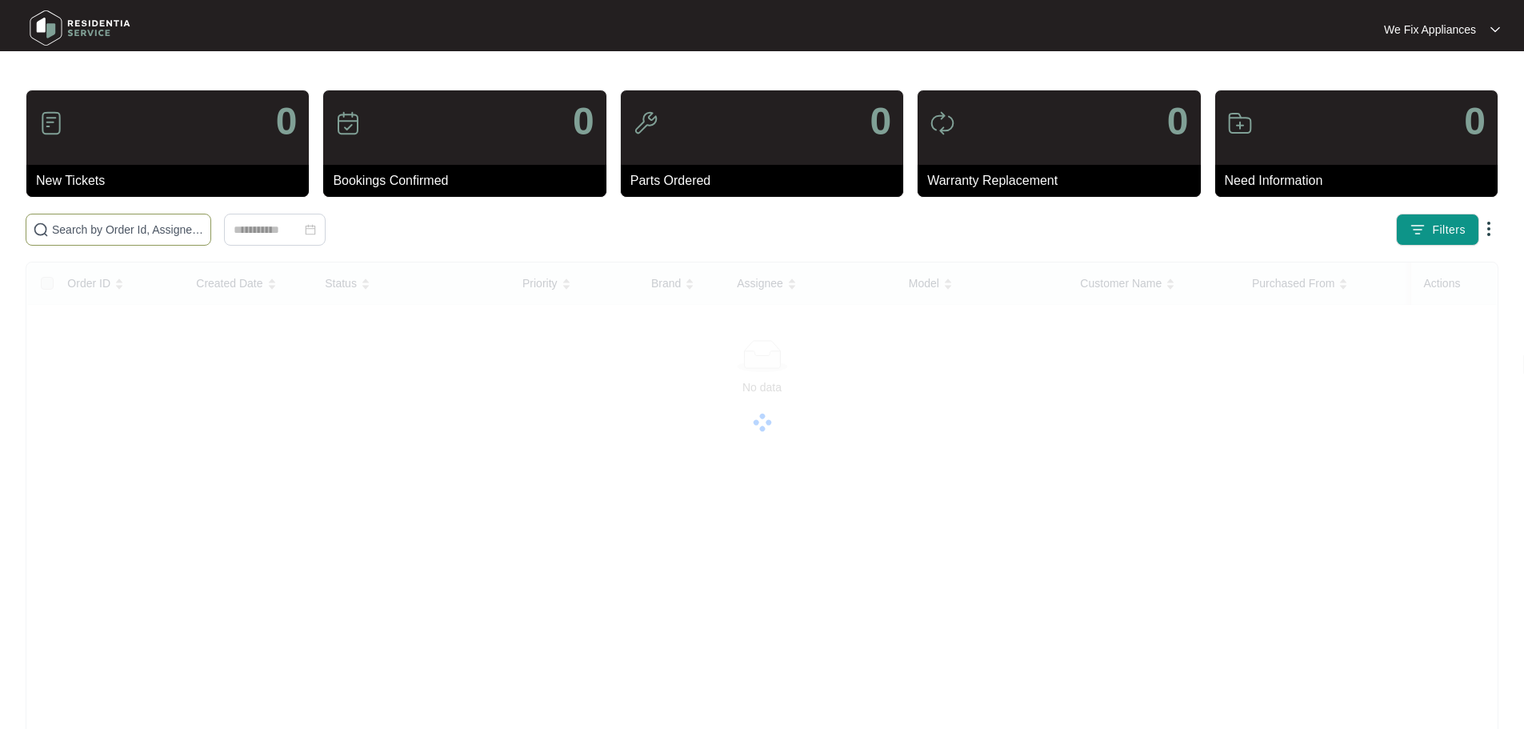
click at [98, 227] on input "text" at bounding box center [128, 230] width 152 height 18
paste input "643977"
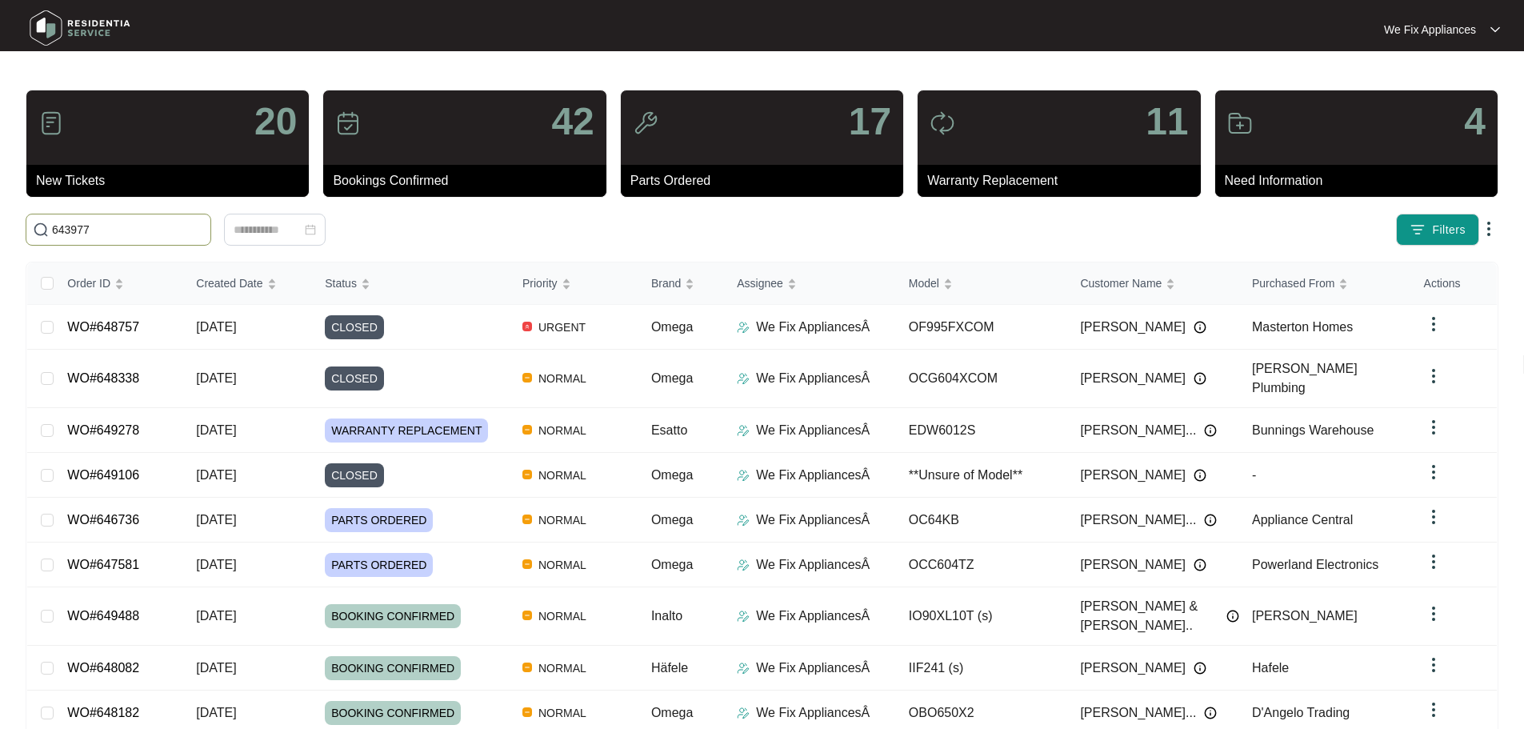
click at [122, 230] on input "643977" at bounding box center [128, 230] width 152 height 18
type input "643977"
drag, startPoint x: 122, startPoint y: 230, endPoint x: 14, endPoint y: 222, distance: 108.3
click at [14, 222] on main "20 New Tickets 42 Bookings Confirmed 17 Parts Ordered 11 Warranty Replacement 4…" at bounding box center [762, 428] width 1524 height 857
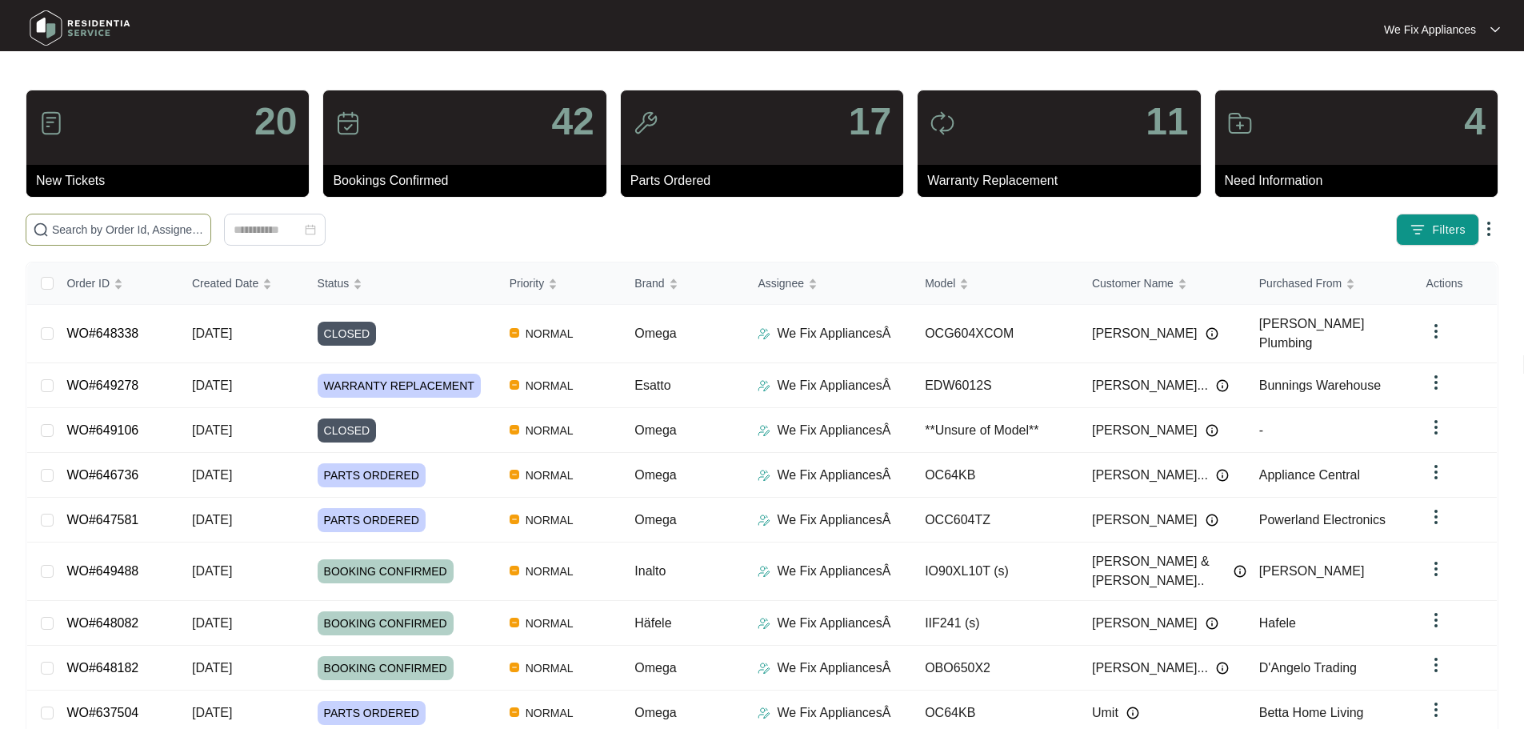
click at [74, 230] on input "text" at bounding box center [128, 230] width 152 height 18
paste input "643977"
type input "643977"
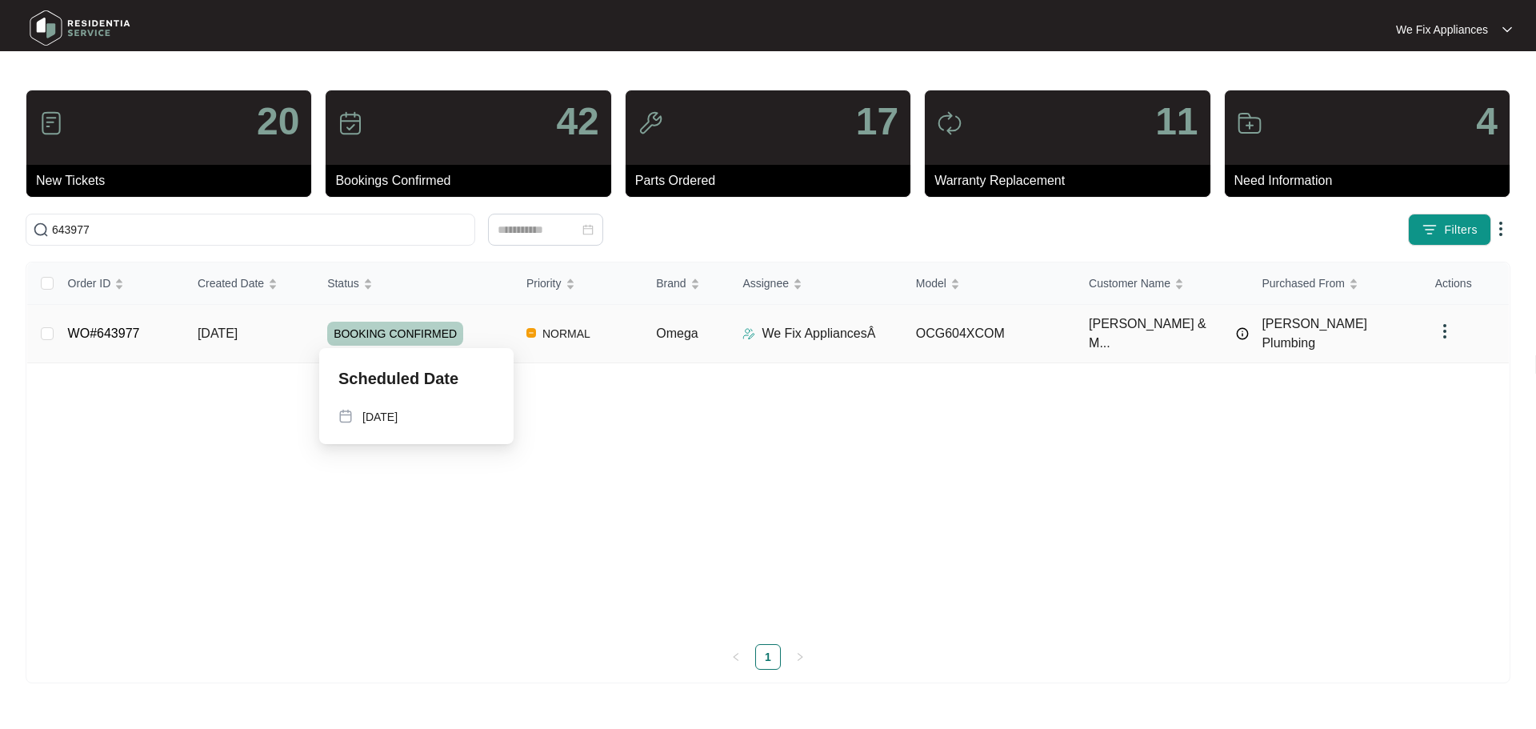
click at [398, 333] on span "BOOKING CONFIRMED" at bounding box center [395, 334] width 136 height 24
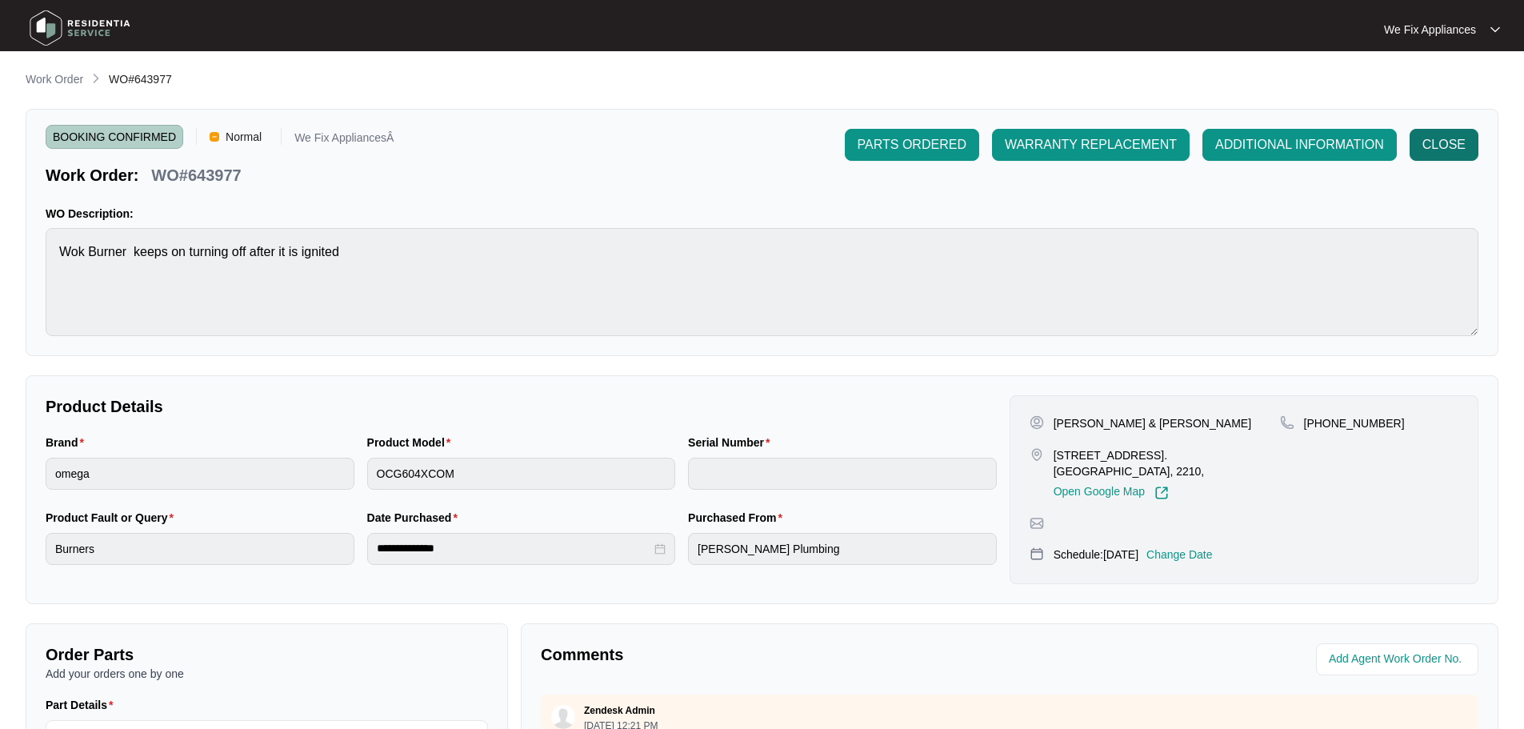
click at [1439, 152] on span "CLOSE" at bounding box center [1443, 144] width 43 height 19
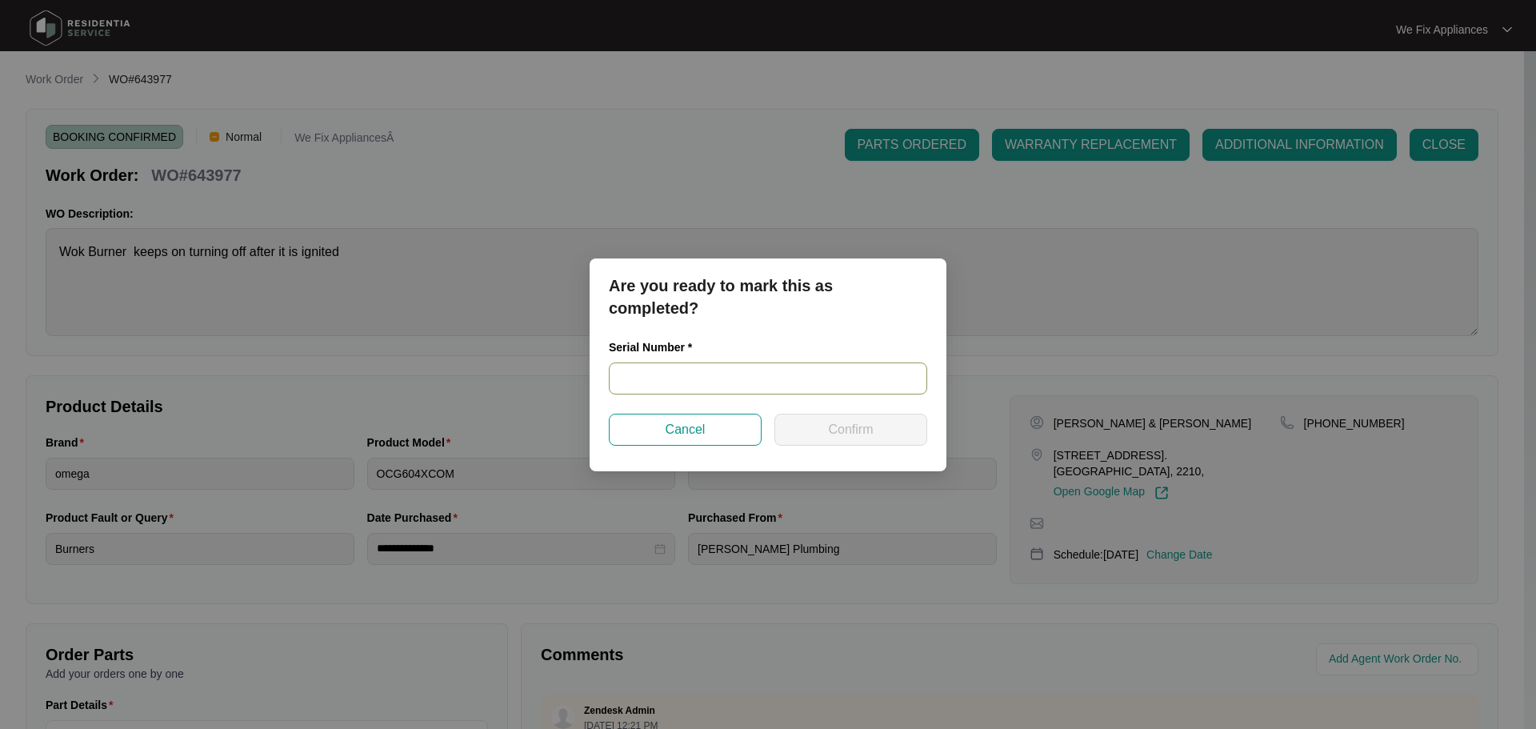
click at [716, 376] on input "text" at bounding box center [768, 378] width 318 height 32
paste input "21 22287229"
type input "21 22287229"
click at [833, 441] on button "Confirm" at bounding box center [850, 430] width 153 height 32
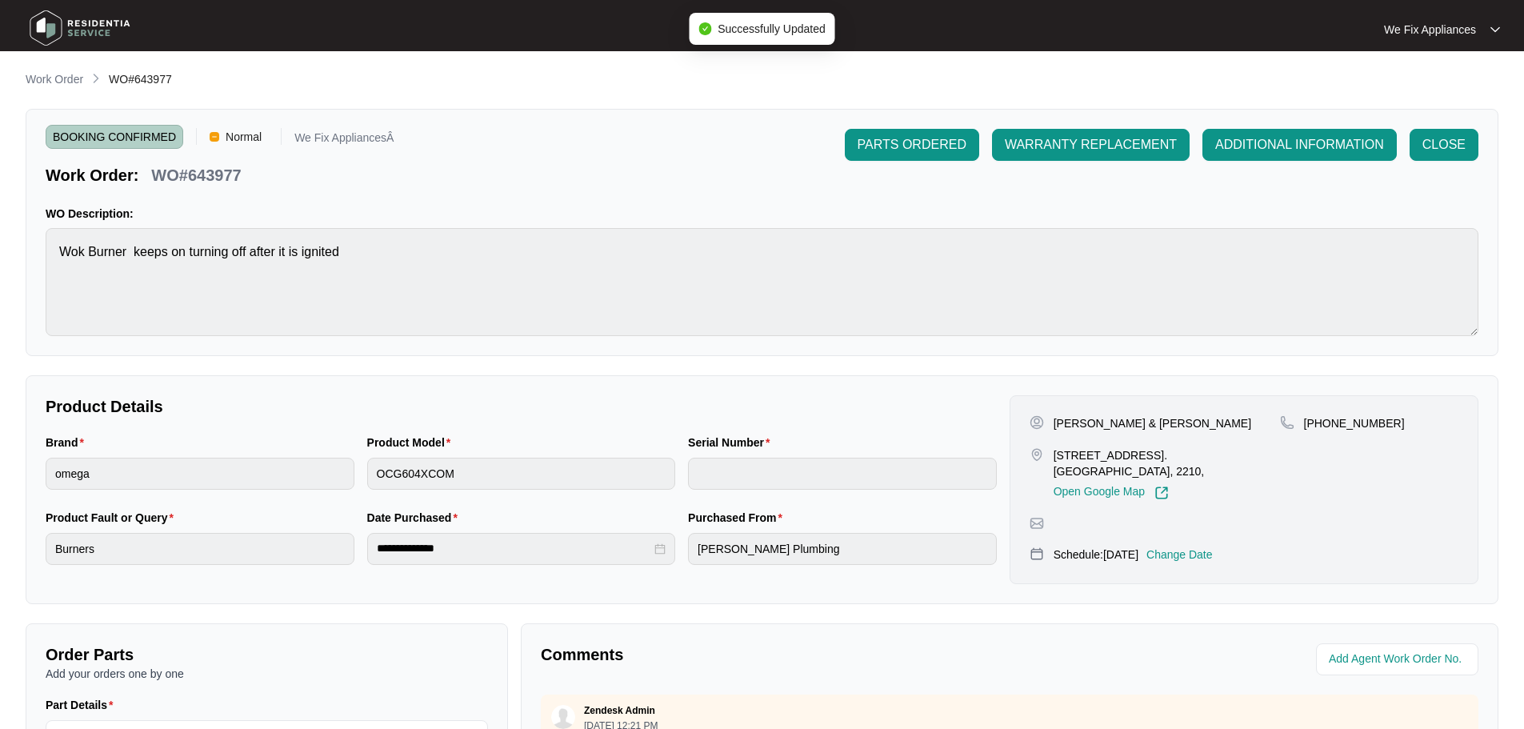
type input "21 22287229"
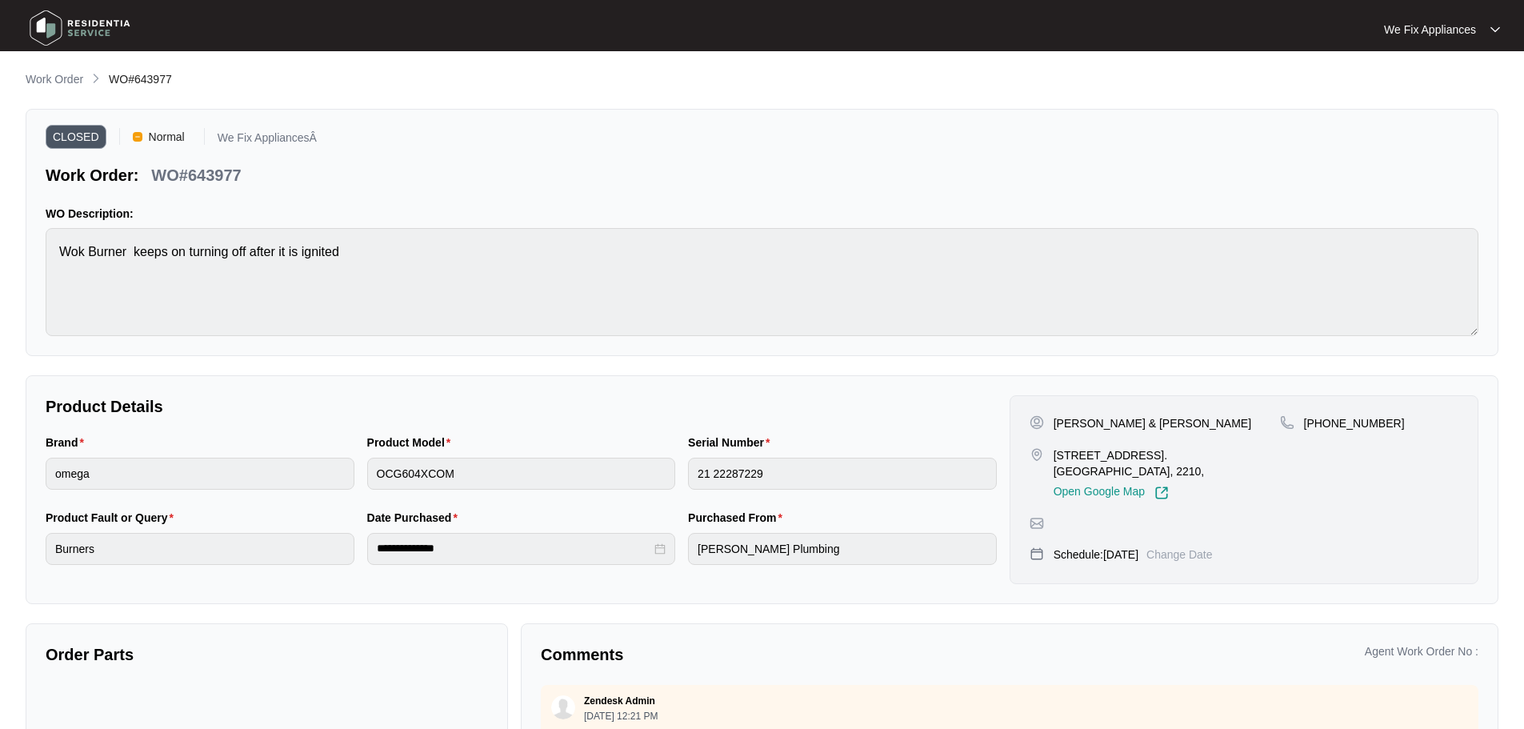
click at [49, 18] on img at bounding box center [80, 28] width 112 height 48
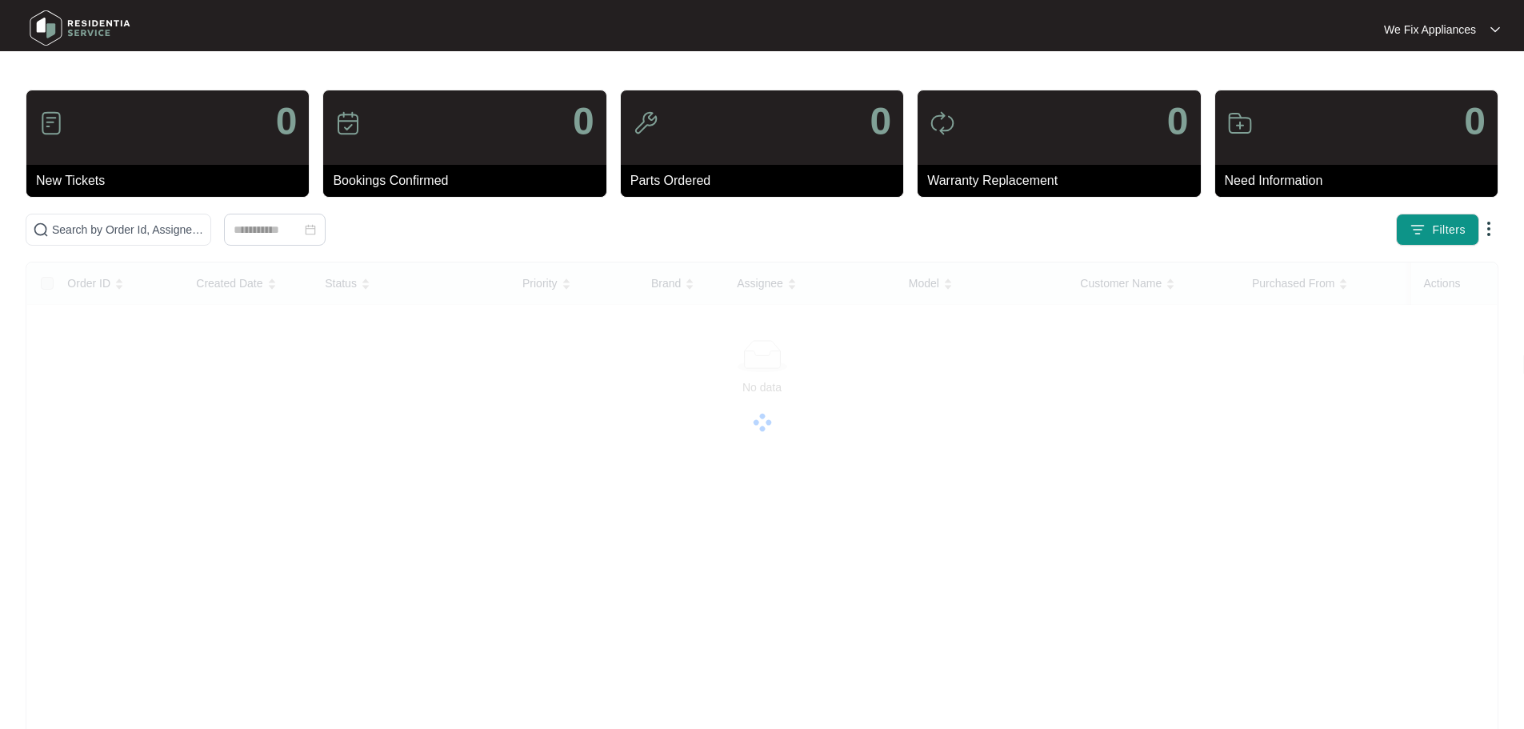
click at [48, 22] on img at bounding box center [80, 28] width 112 height 48
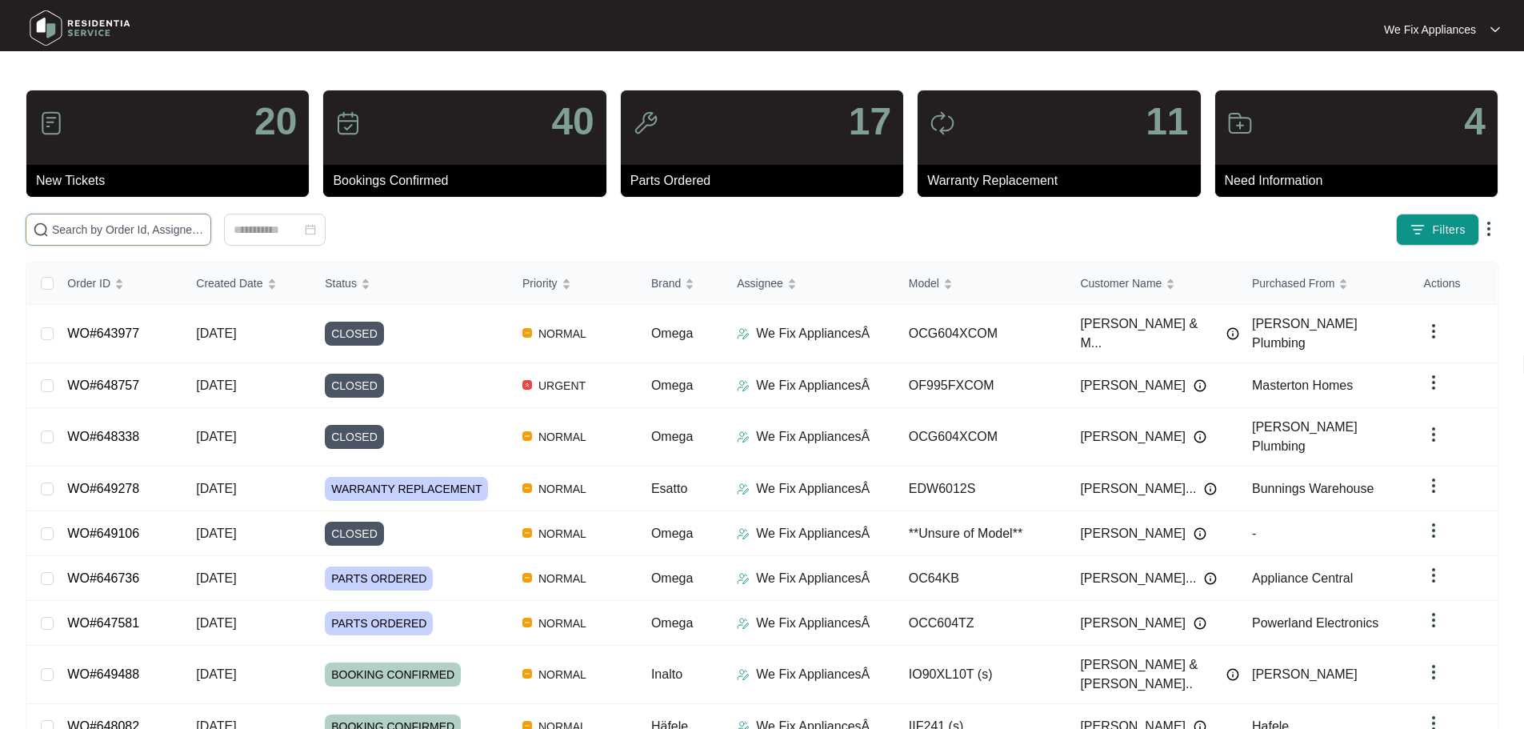
click at [114, 230] on input "text" at bounding box center [128, 230] width 152 height 18
paste input "648415"
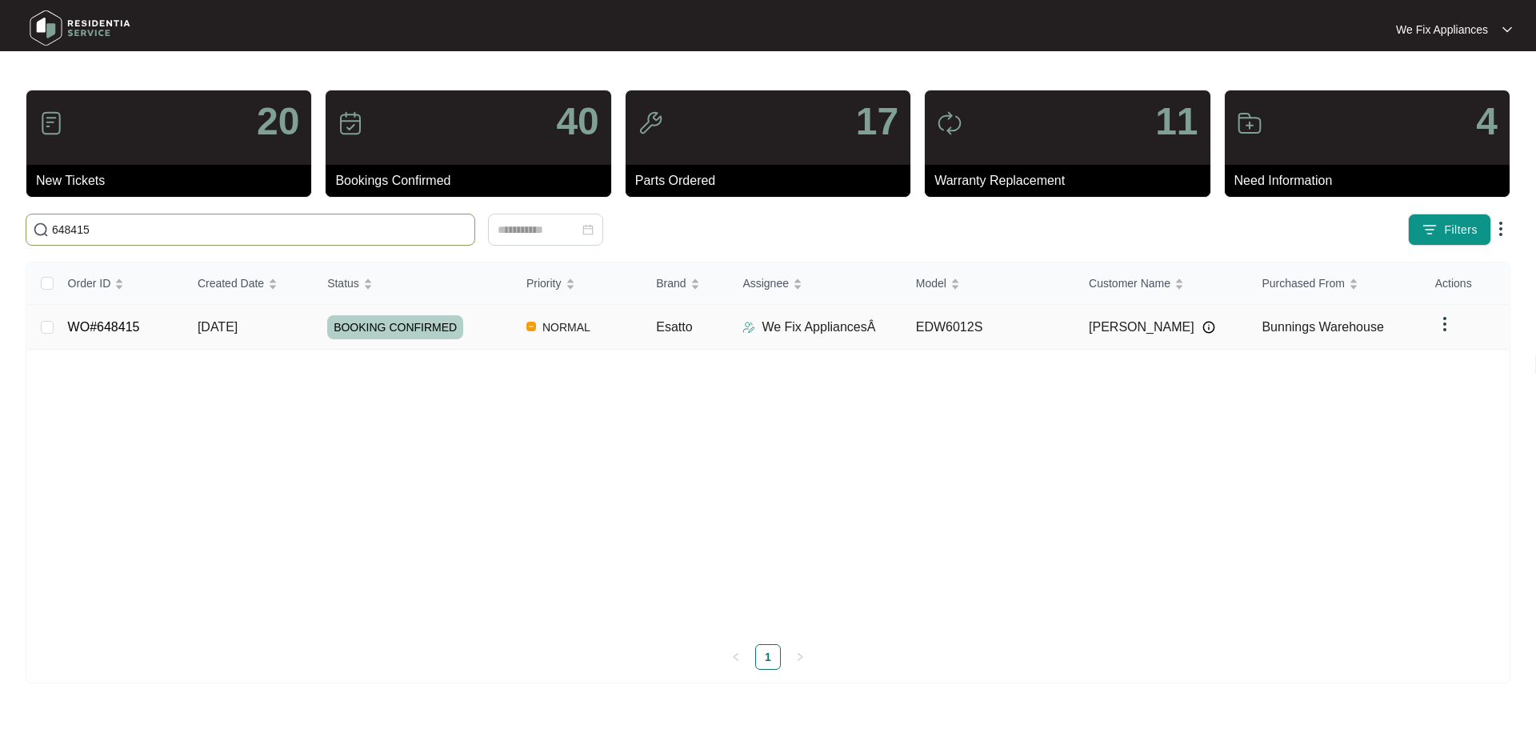
type input "648415"
click at [398, 322] on span "BOOKING CONFIRMED" at bounding box center [395, 327] width 136 height 24
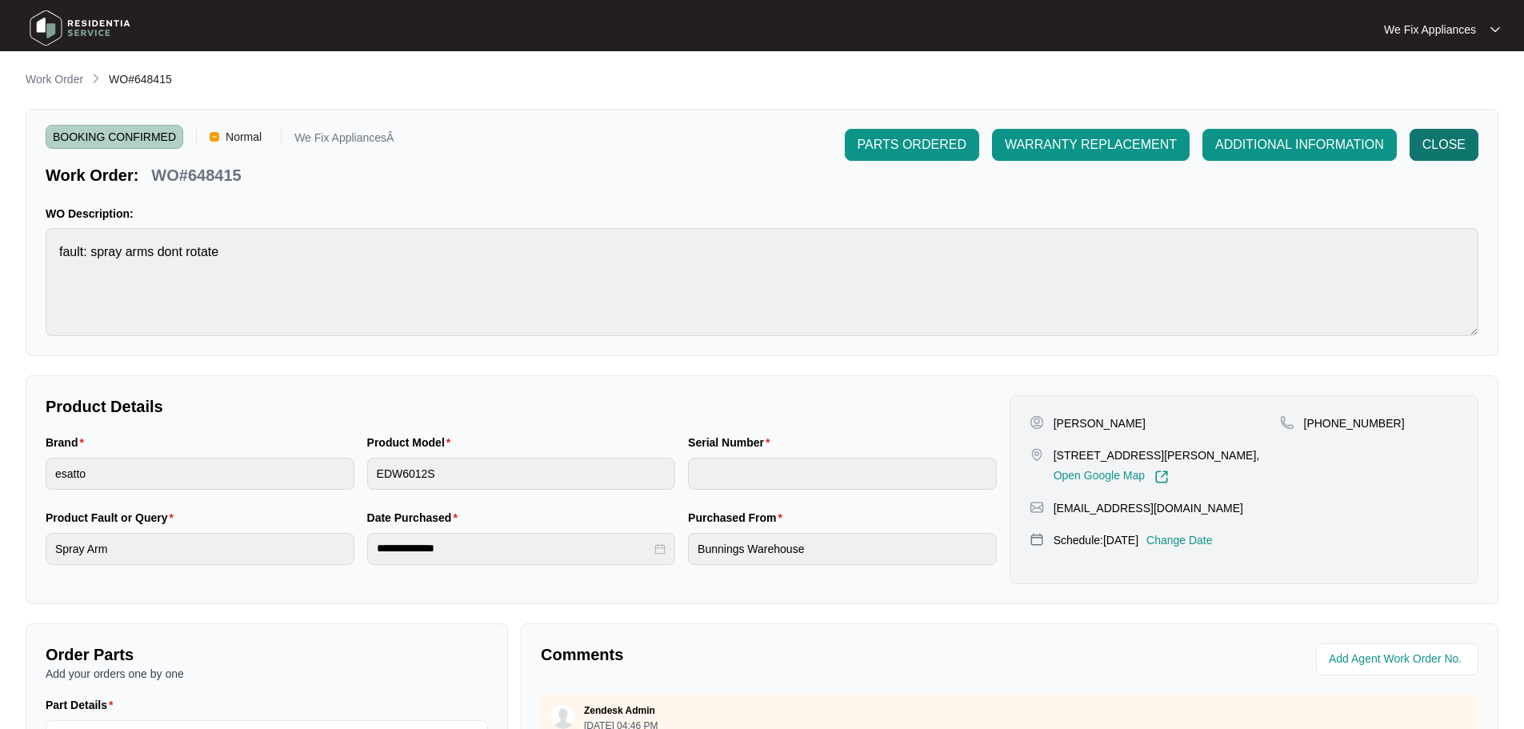
click at [1429, 146] on span "CLOSE" at bounding box center [1443, 144] width 43 height 19
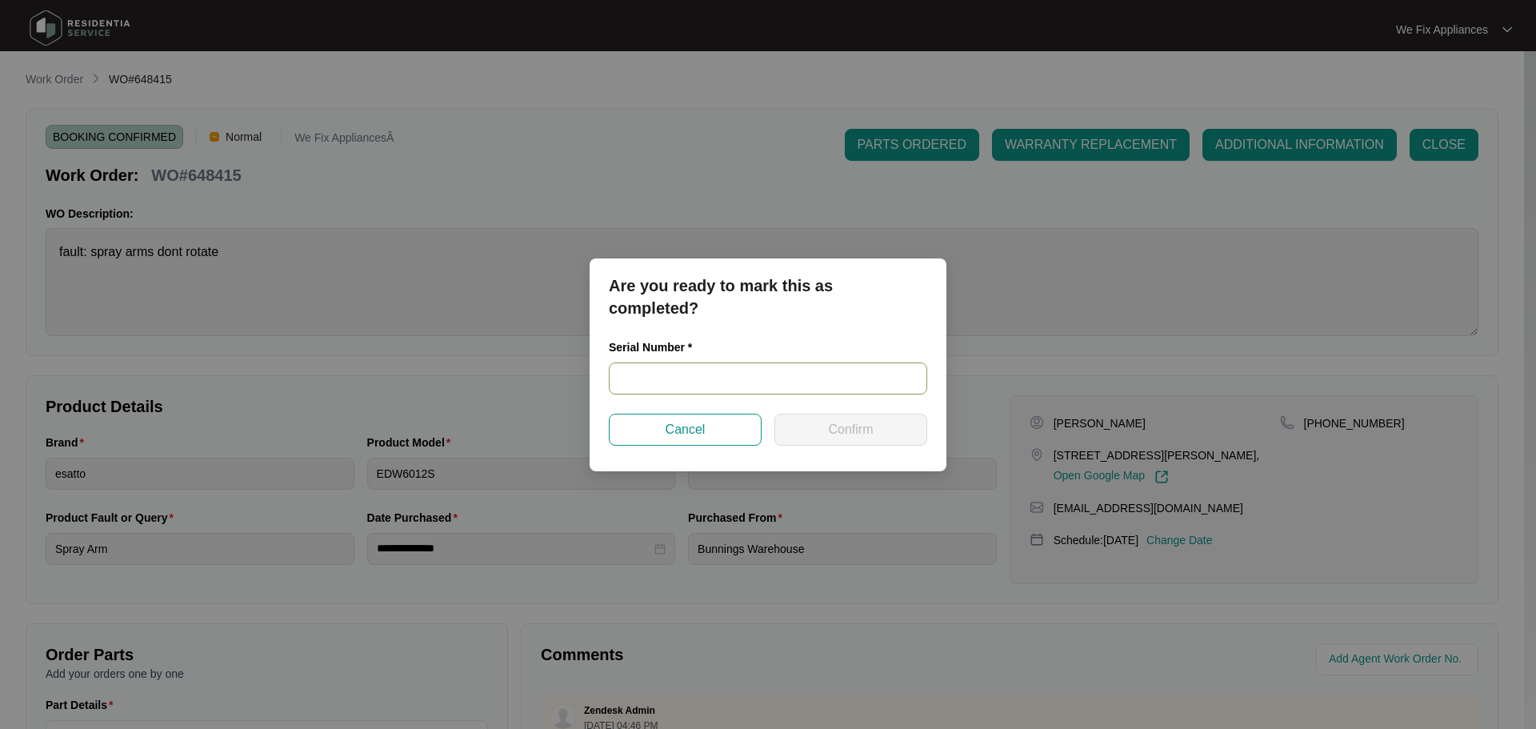
click at [697, 382] on input "text" at bounding box center [768, 378] width 318 height 32
paste input "24094330140200092"
type input "24094330140200092"
click at [841, 442] on button "Confirm" at bounding box center [850, 430] width 153 height 32
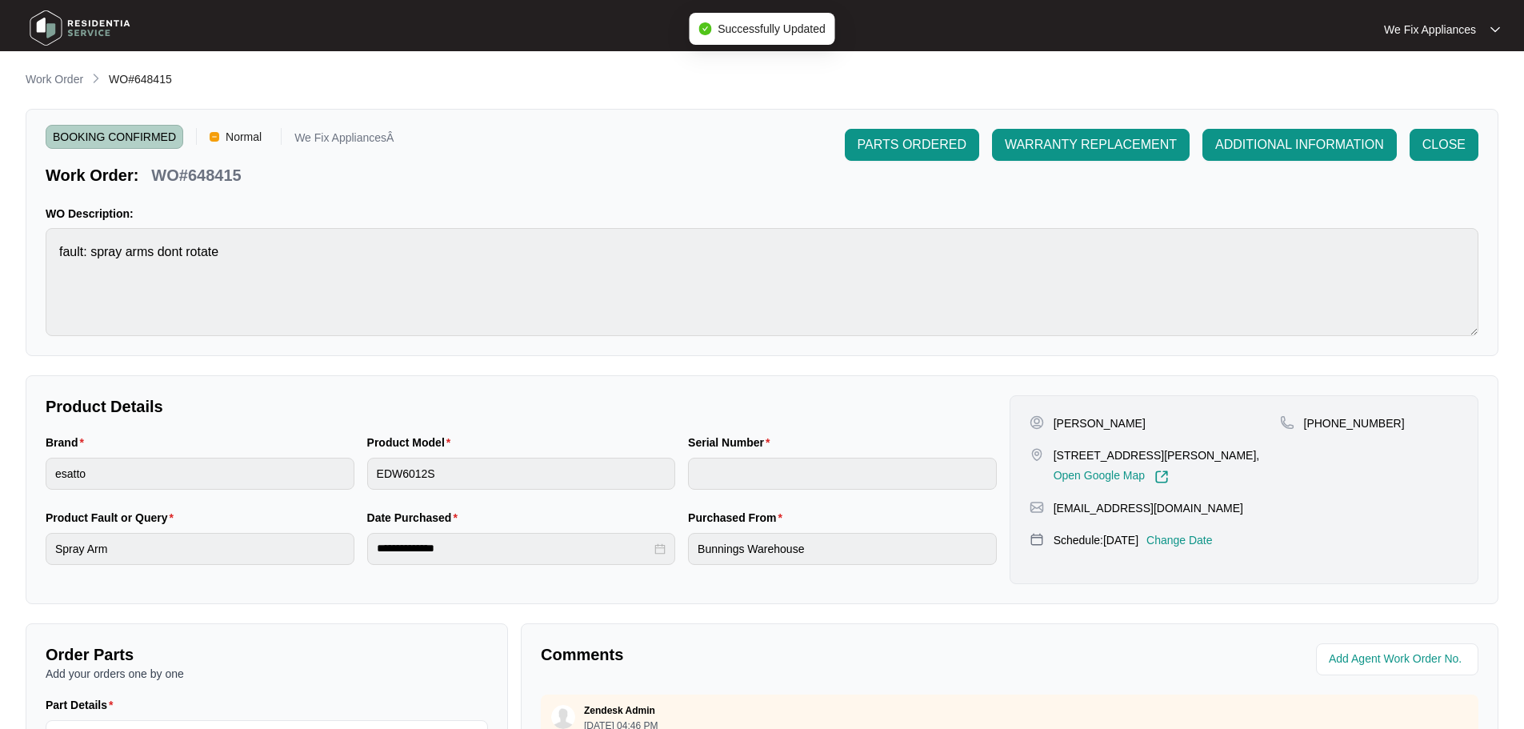
type input "24094330140200092"
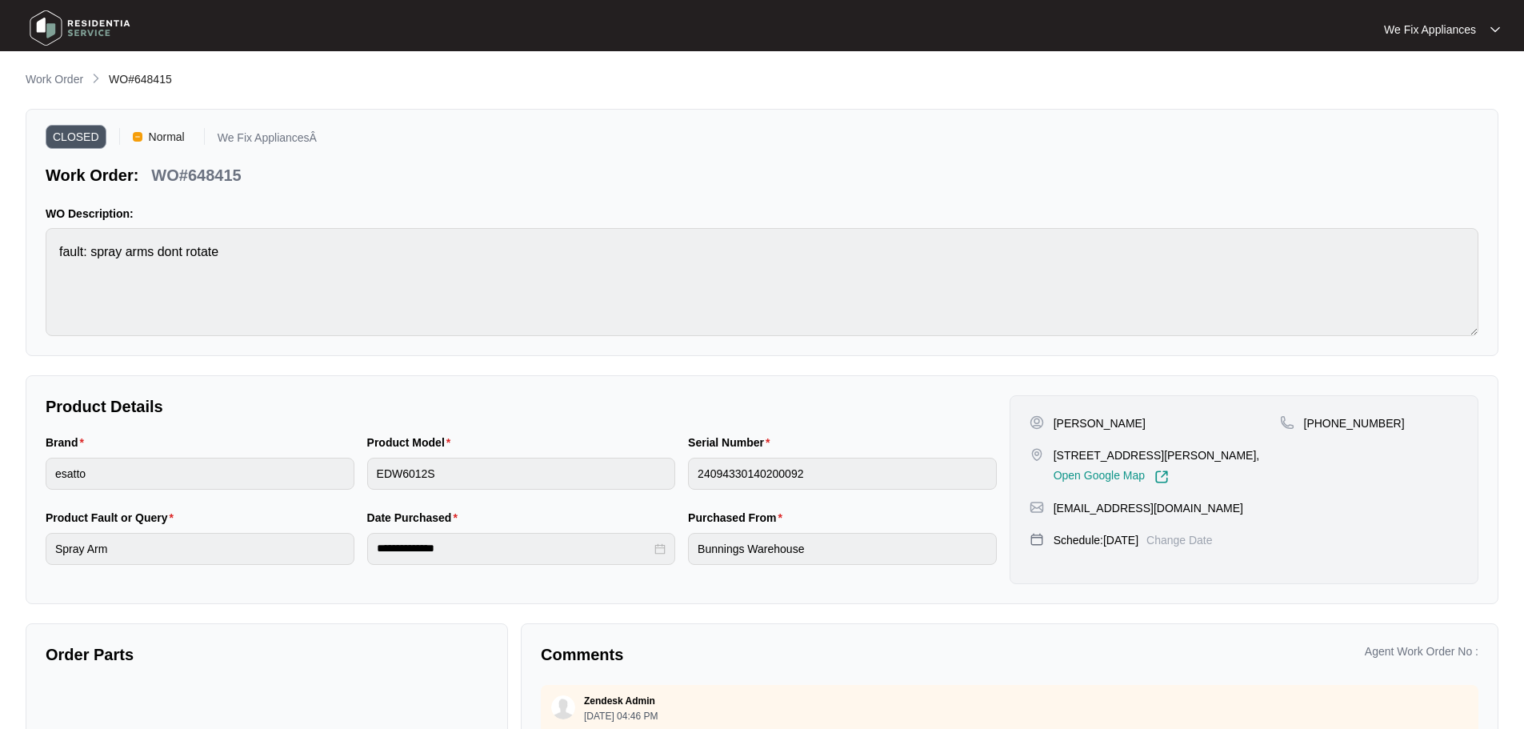
click at [47, 26] on img at bounding box center [80, 28] width 112 height 48
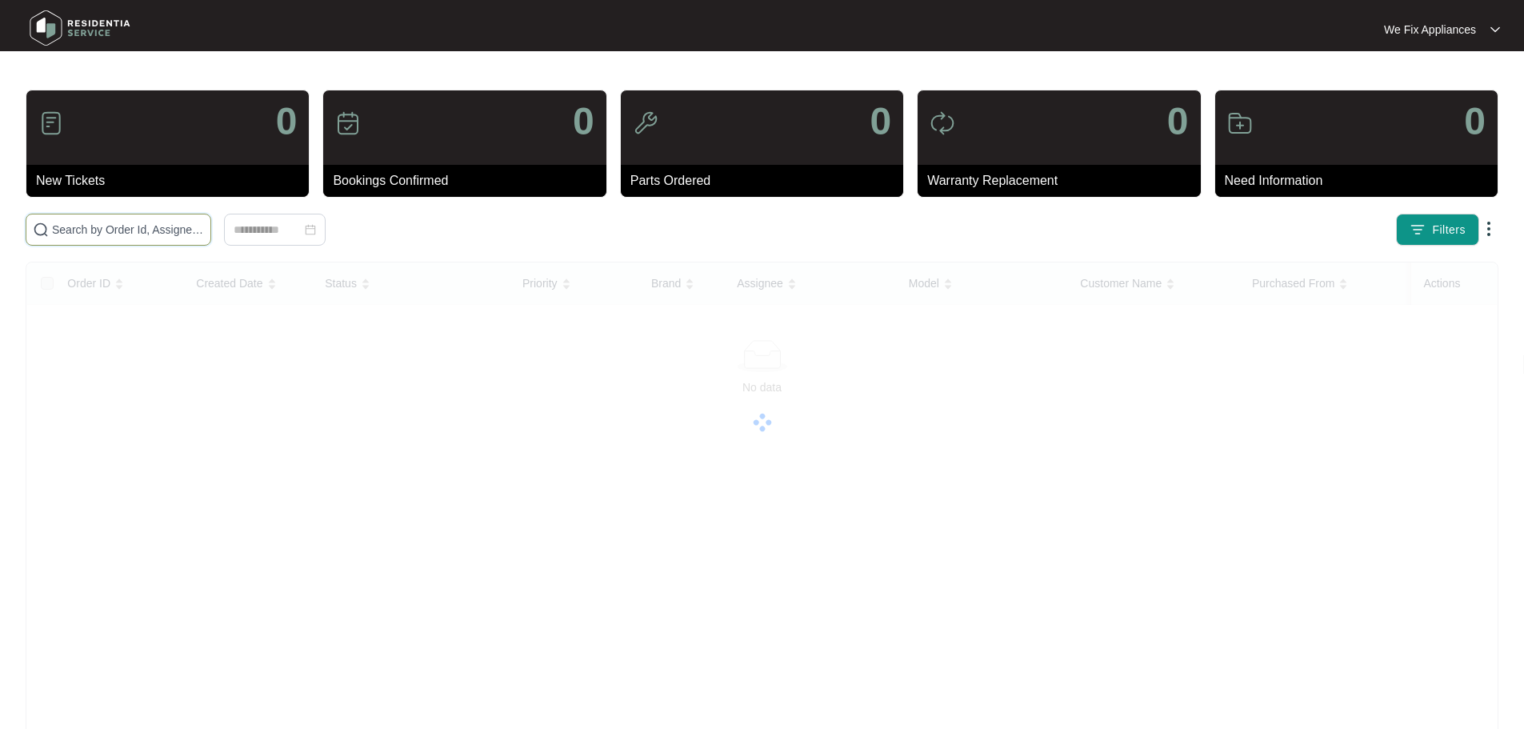
click at [119, 236] on input "text" at bounding box center [128, 230] width 152 height 18
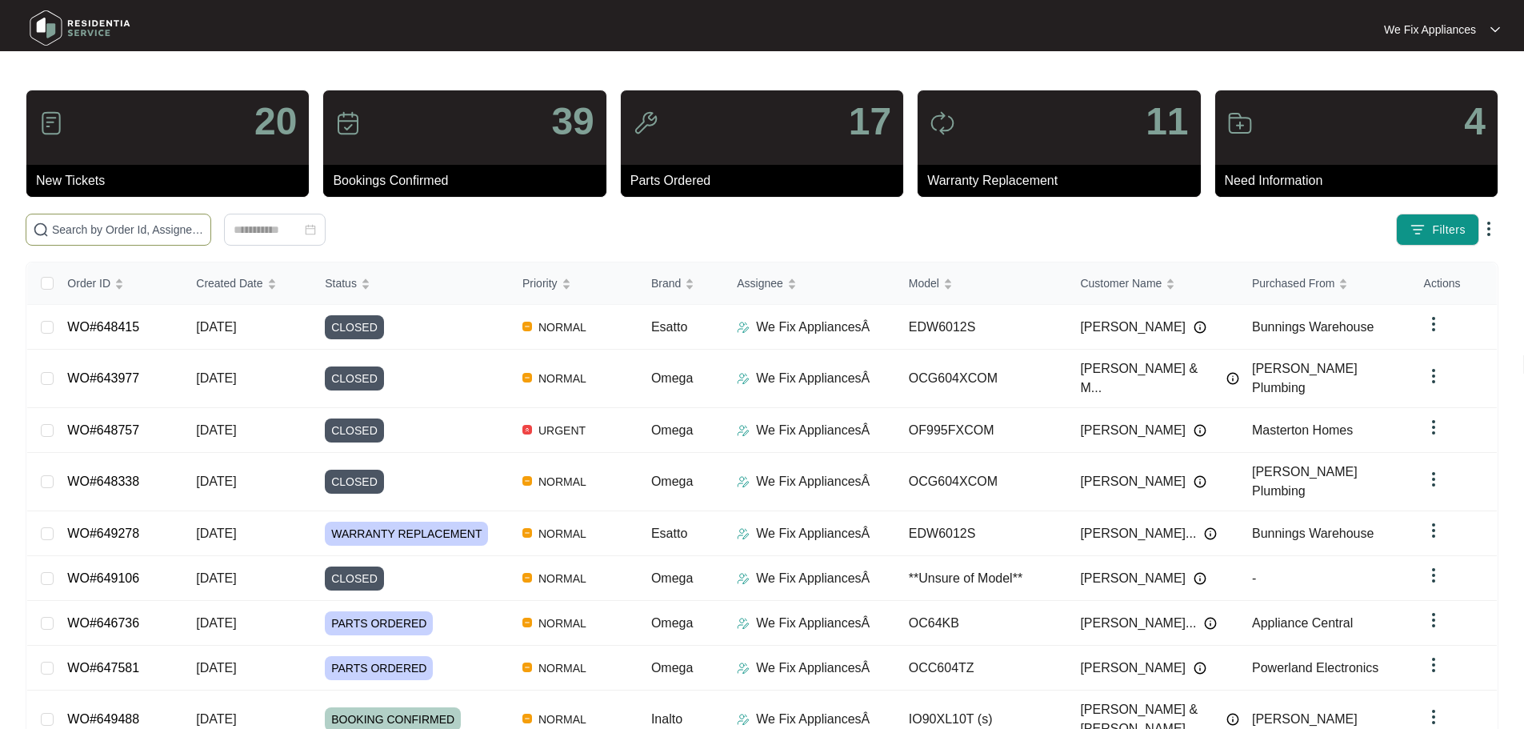
paste input "649065"
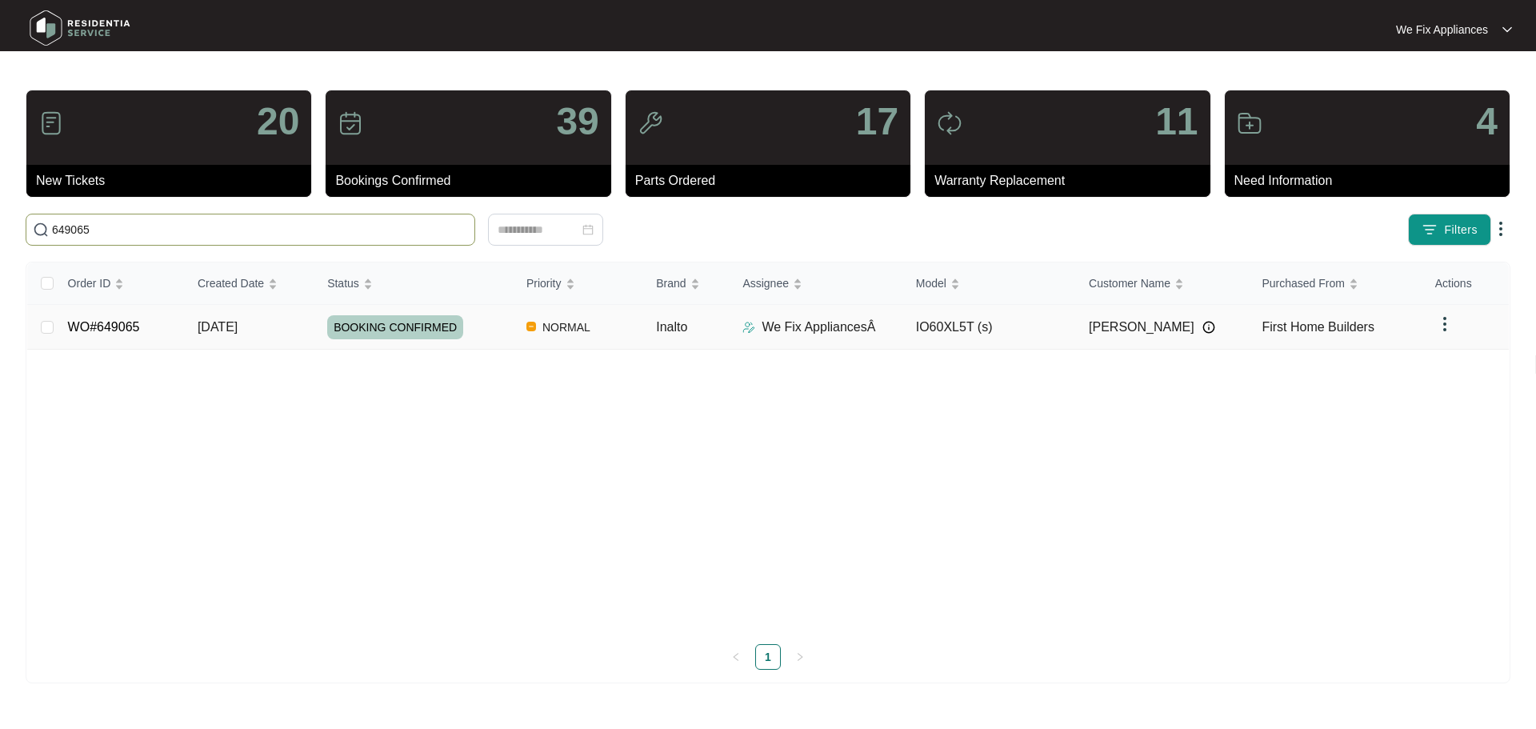
type input "649065"
click at [392, 330] on span "BOOKING CONFIRMED" at bounding box center [395, 327] width 136 height 24
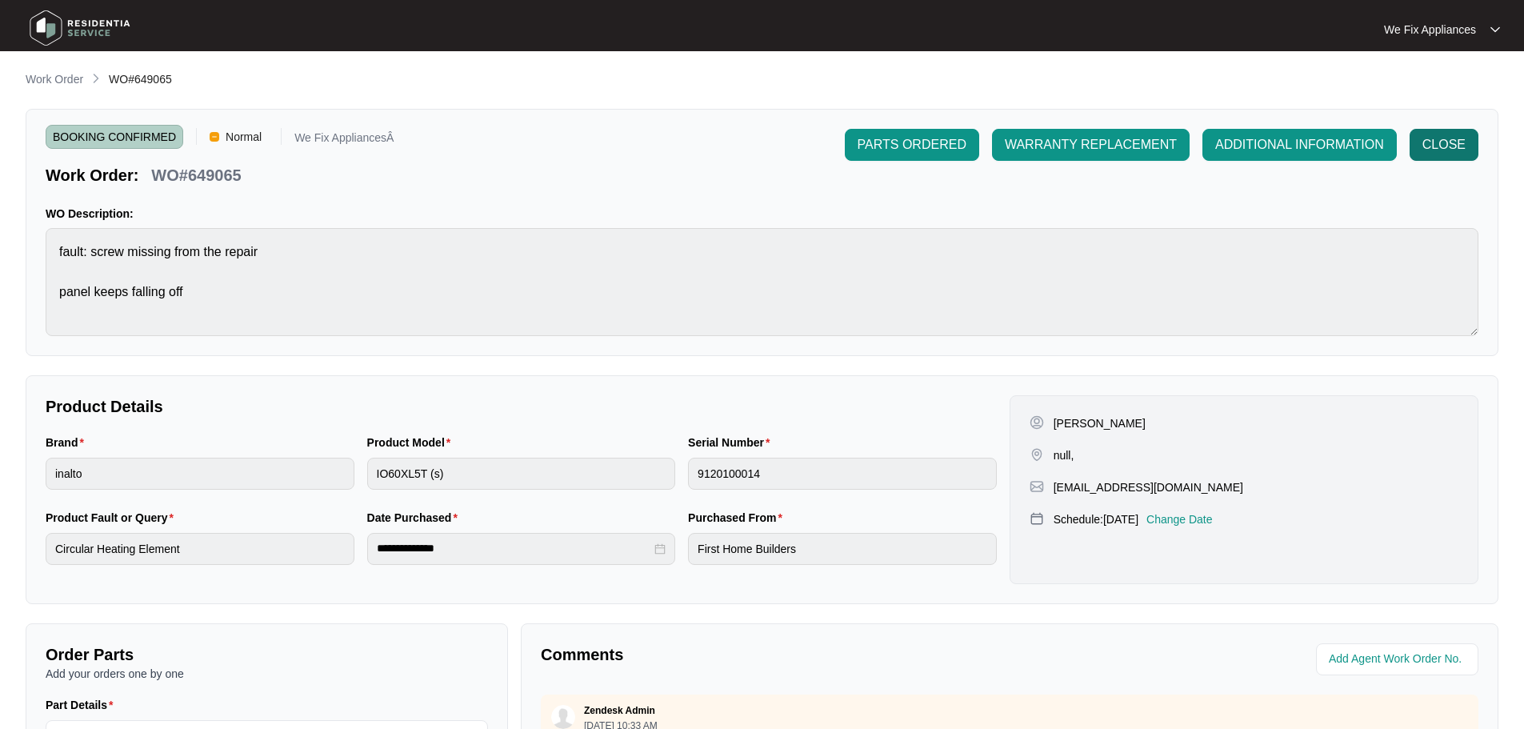
click at [1438, 151] on span "CLOSE" at bounding box center [1443, 144] width 43 height 19
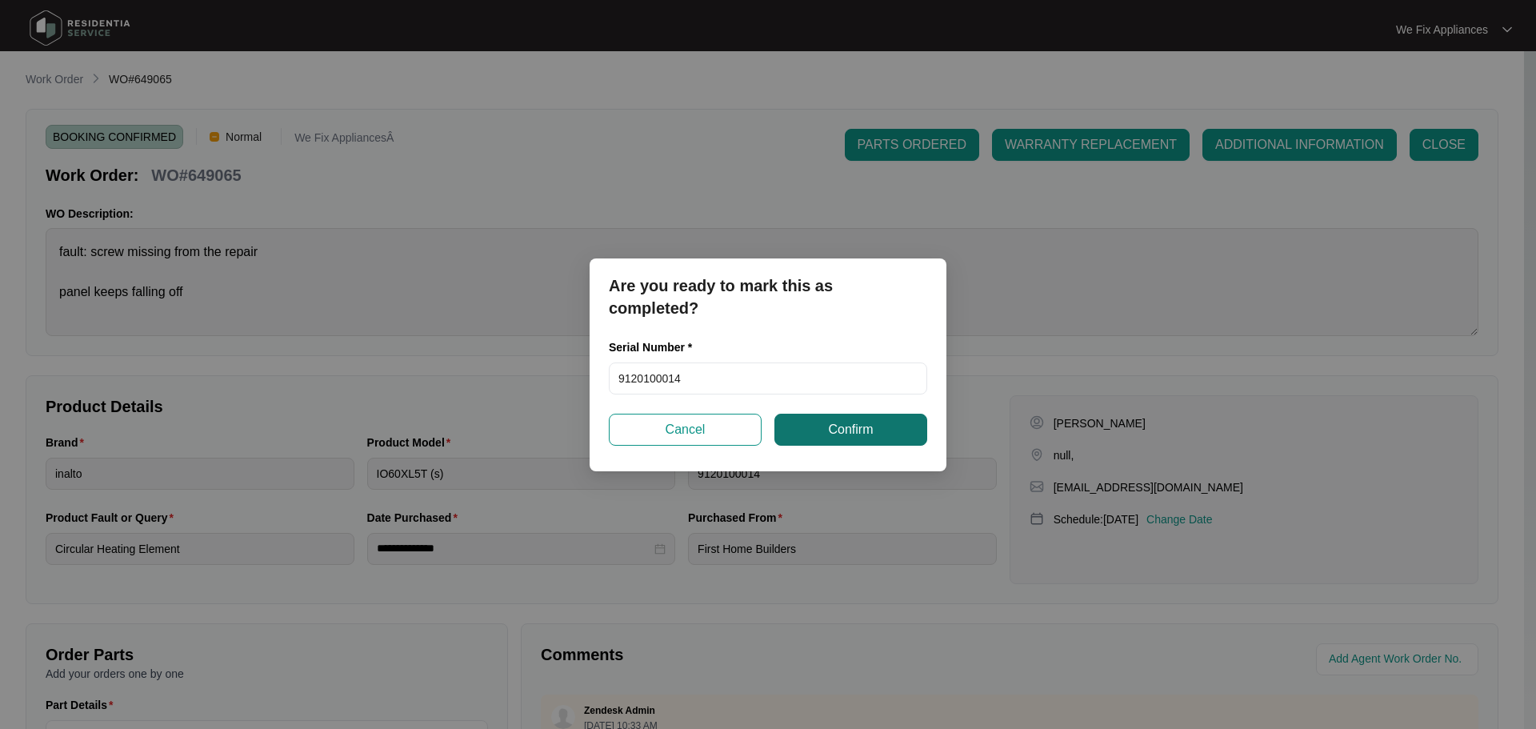
click at [853, 425] on span "Confirm" at bounding box center [850, 429] width 45 height 19
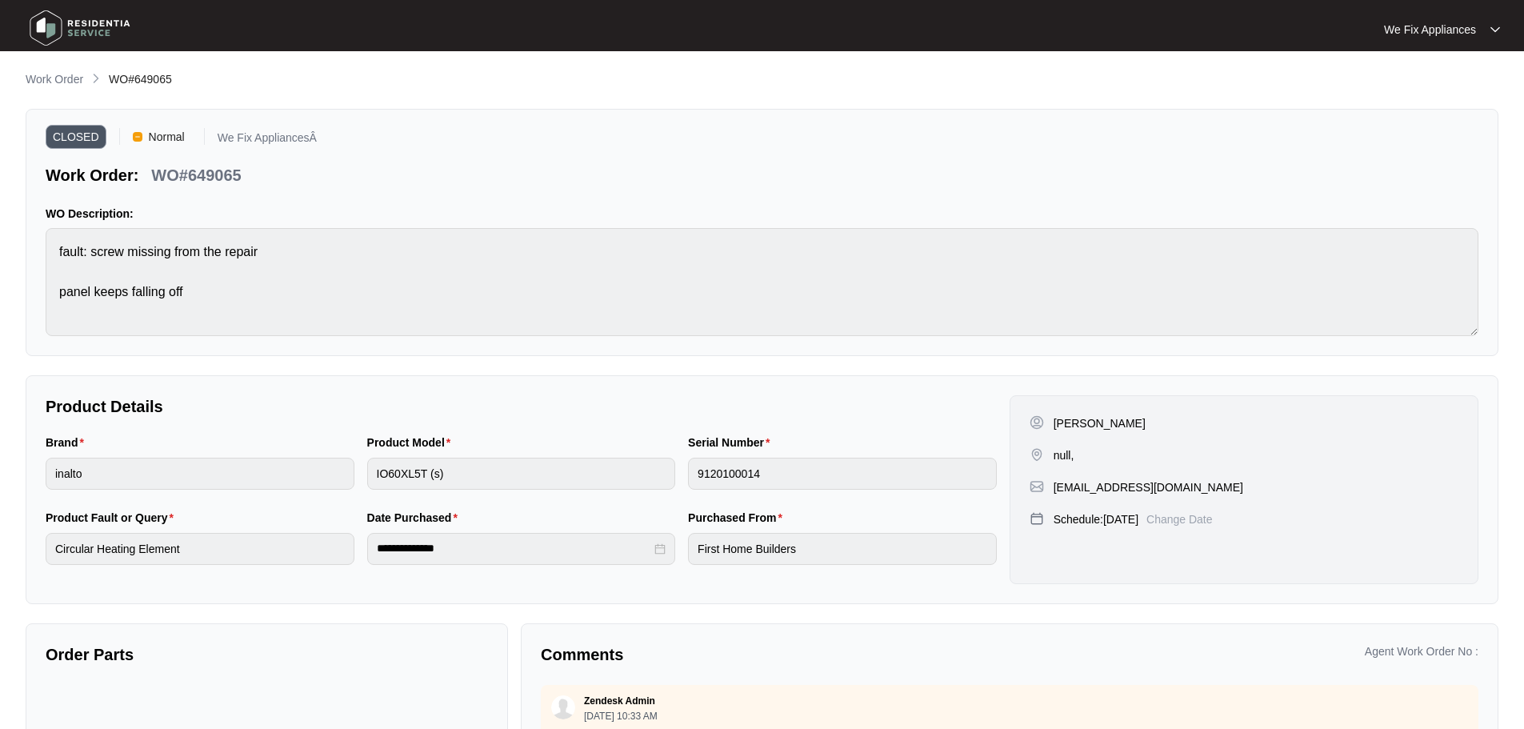
click at [46, 30] on img at bounding box center [80, 28] width 112 height 48
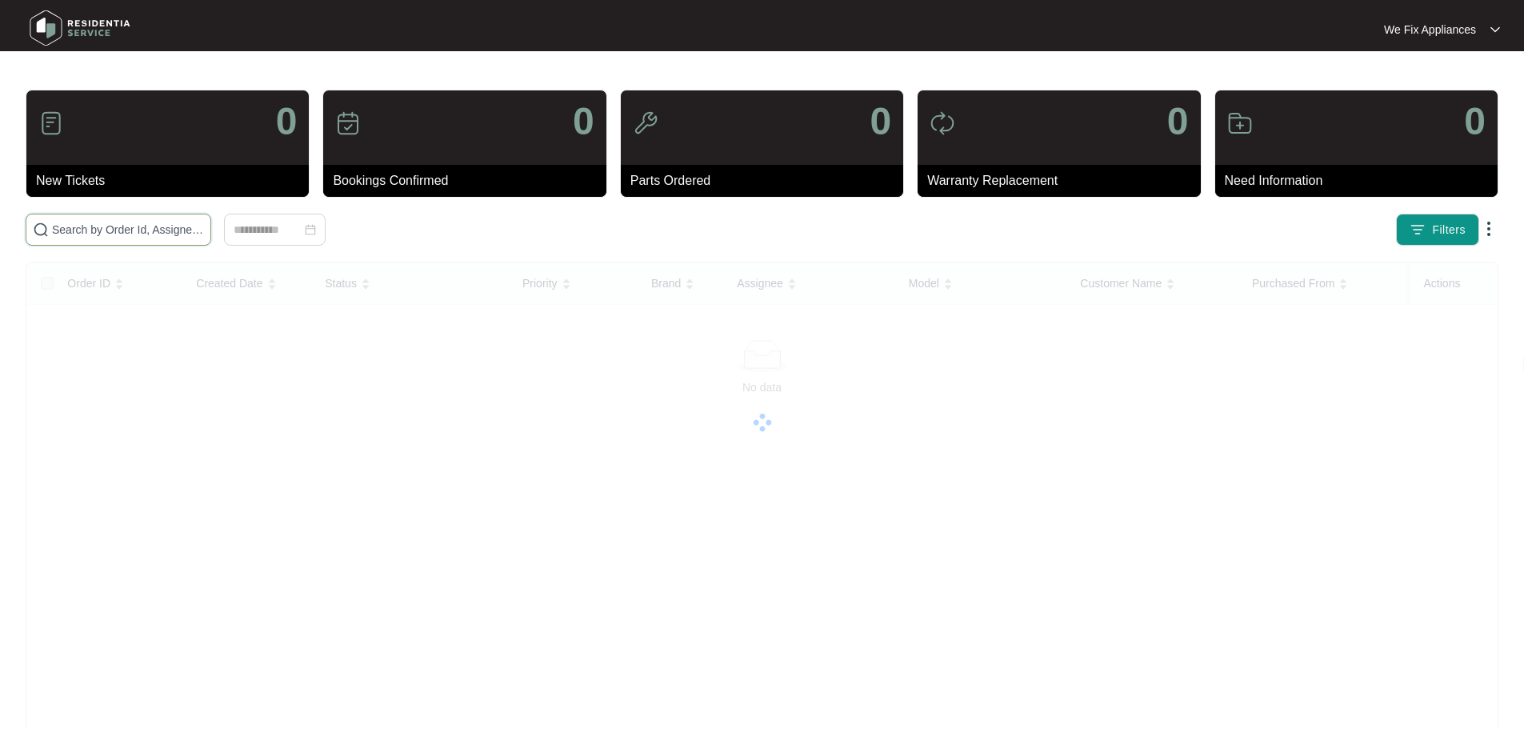
click at [96, 224] on input "text" at bounding box center [128, 230] width 152 height 18
paste input "642308"
type input "642308"
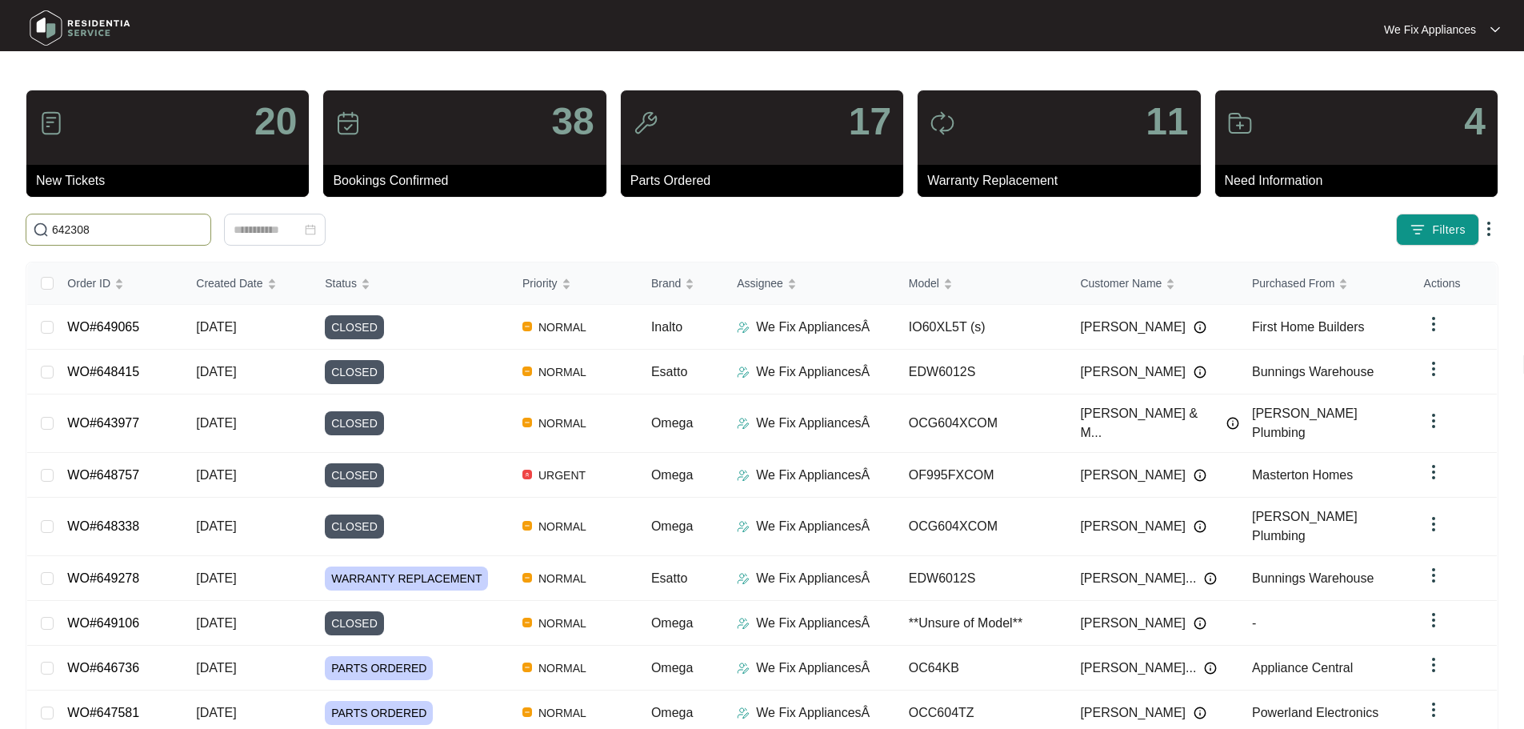
drag, startPoint x: 102, startPoint y: 231, endPoint x: 21, endPoint y: 231, distance: 80.8
click at [21, 231] on div "642308" at bounding box center [339, 230] width 640 height 32
paste input "642308"
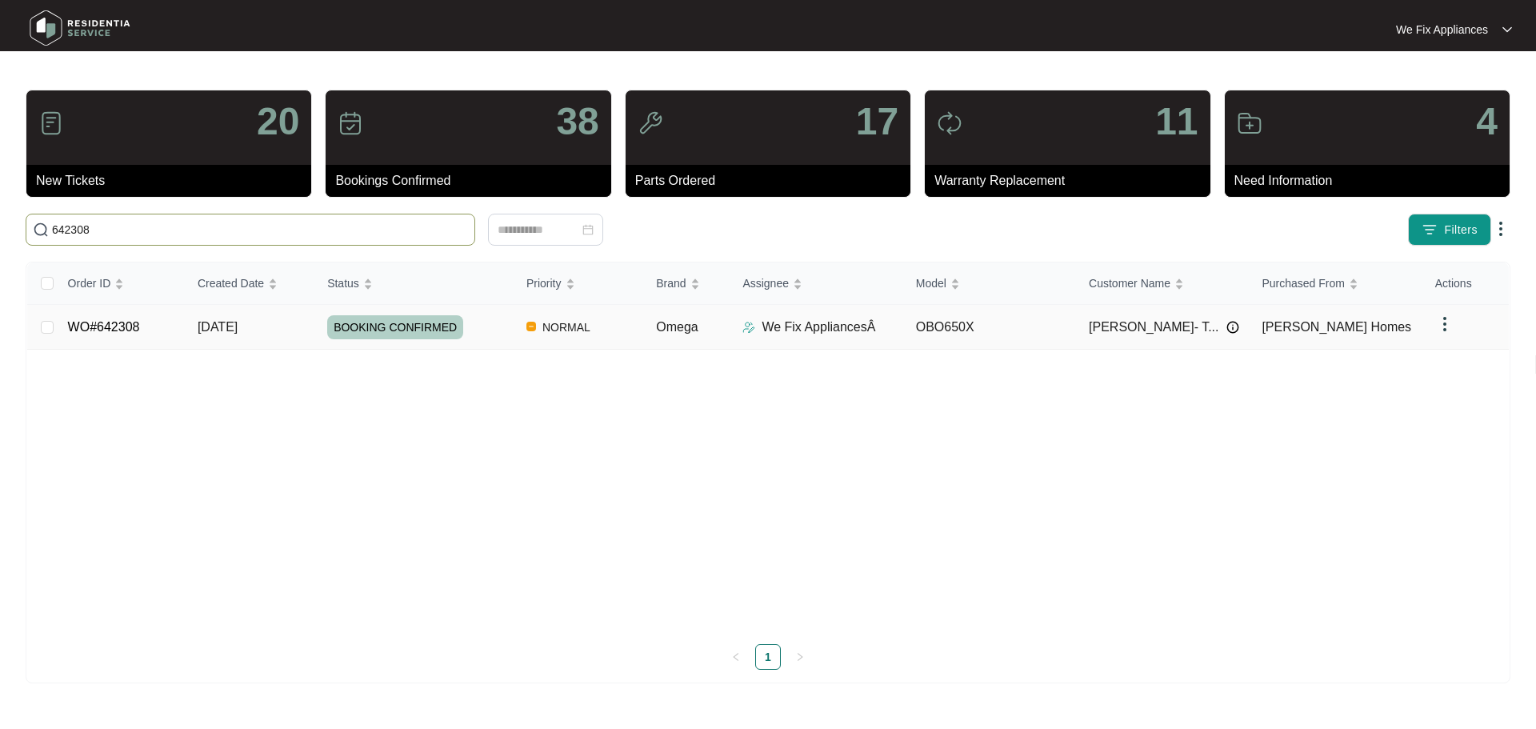
type input "642308"
click at [416, 329] on span "BOOKING CONFIRMED" at bounding box center [395, 327] width 136 height 24
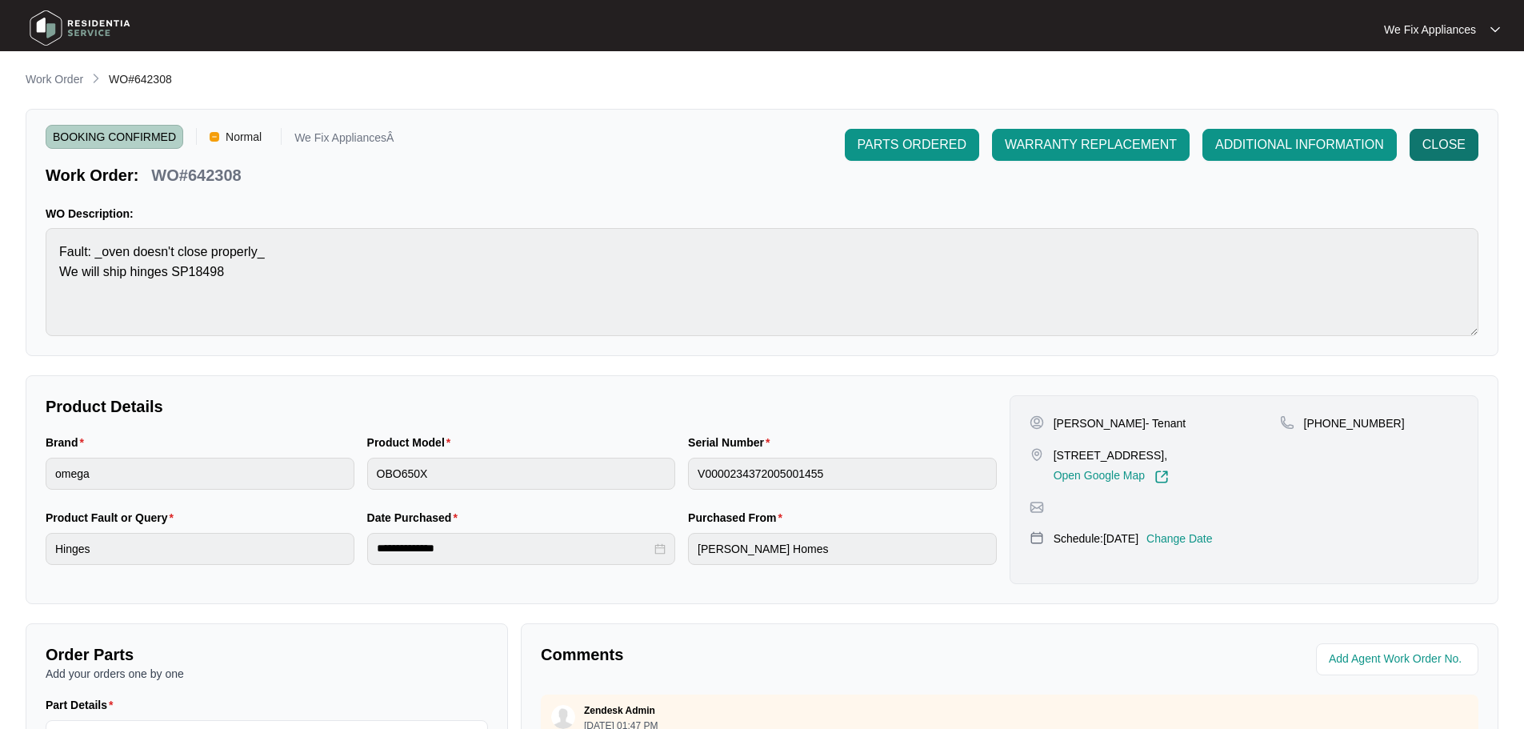
click at [1440, 147] on span "CLOSE" at bounding box center [1443, 144] width 43 height 19
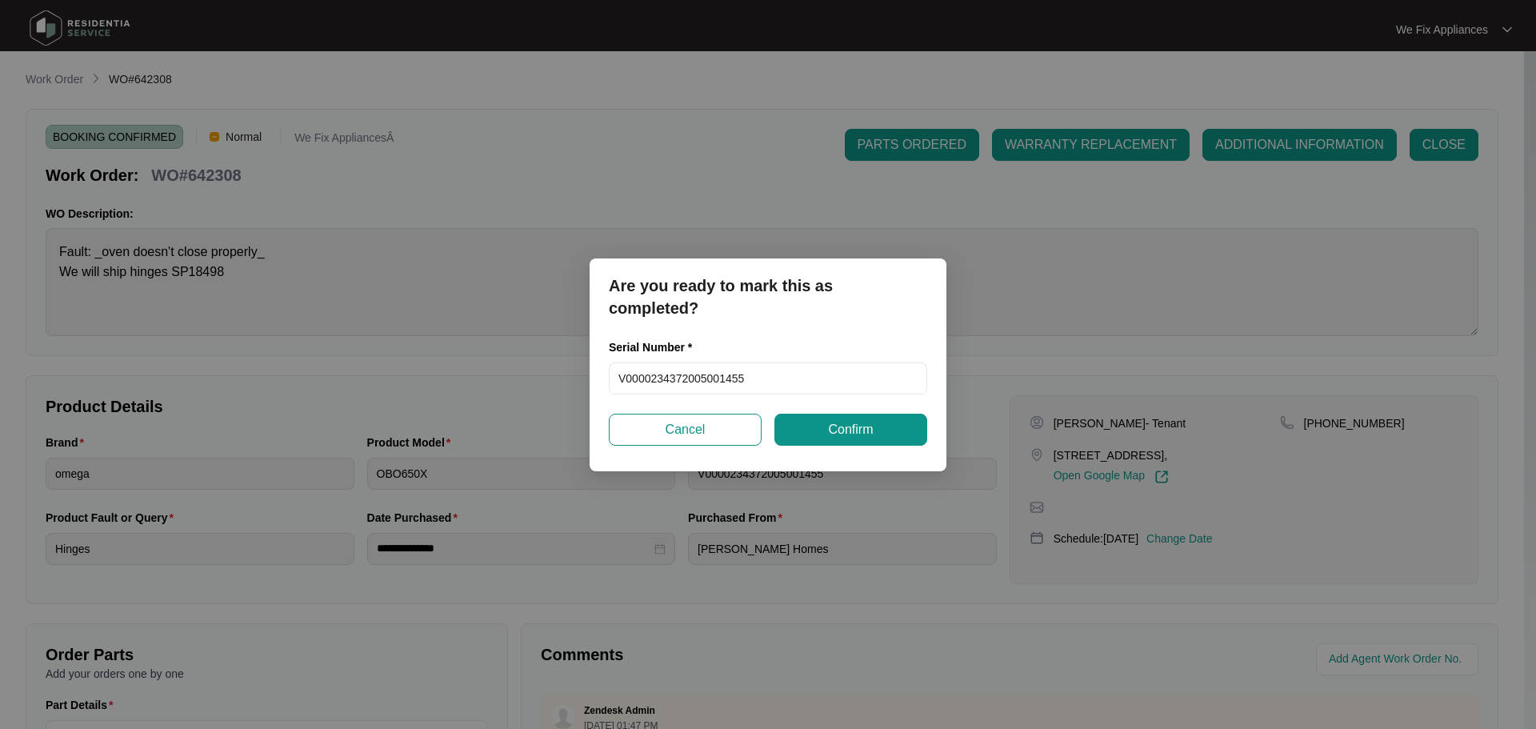
click at [852, 426] on span "Confirm" at bounding box center [850, 429] width 45 height 19
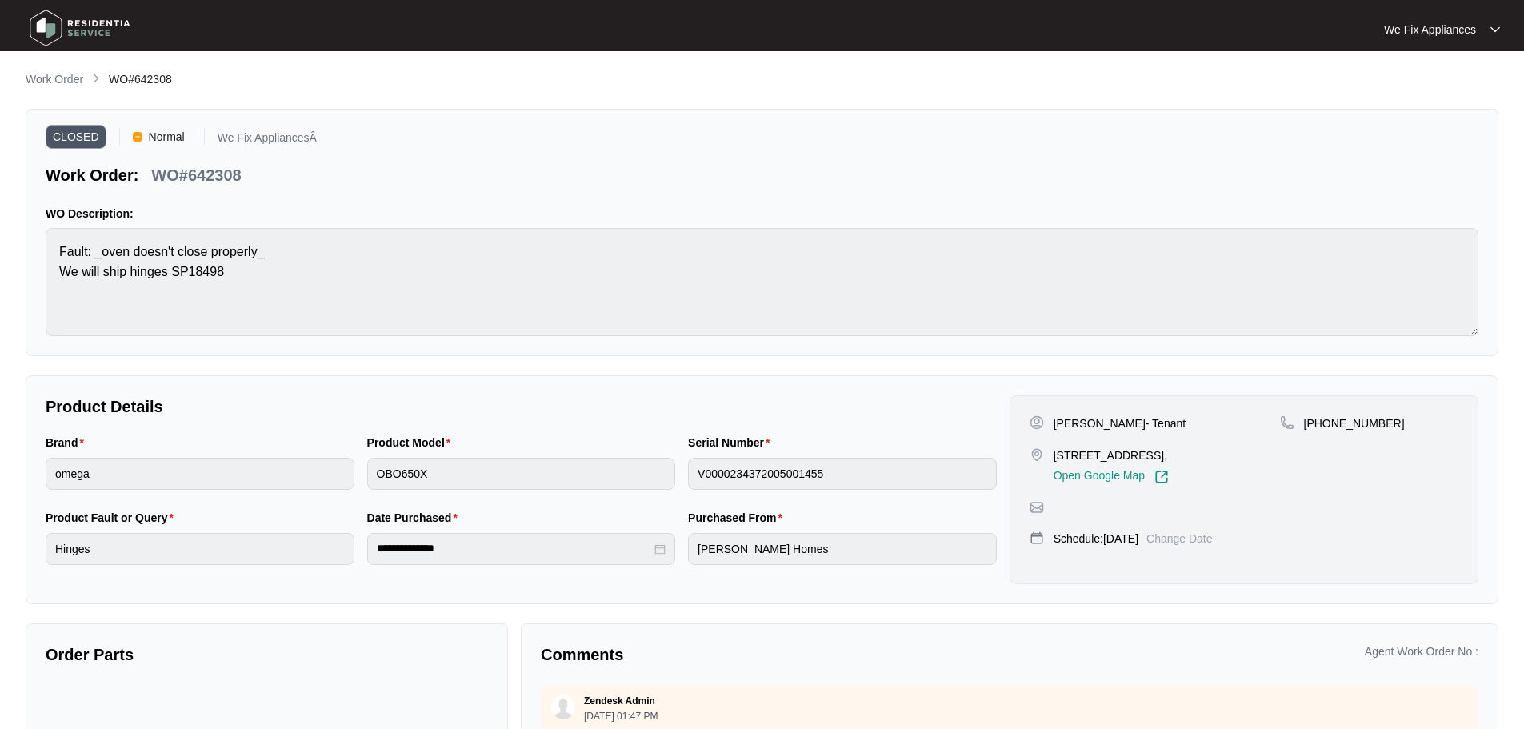
click at [59, 37] on img at bounding box center [80, 28] width 112 height 48
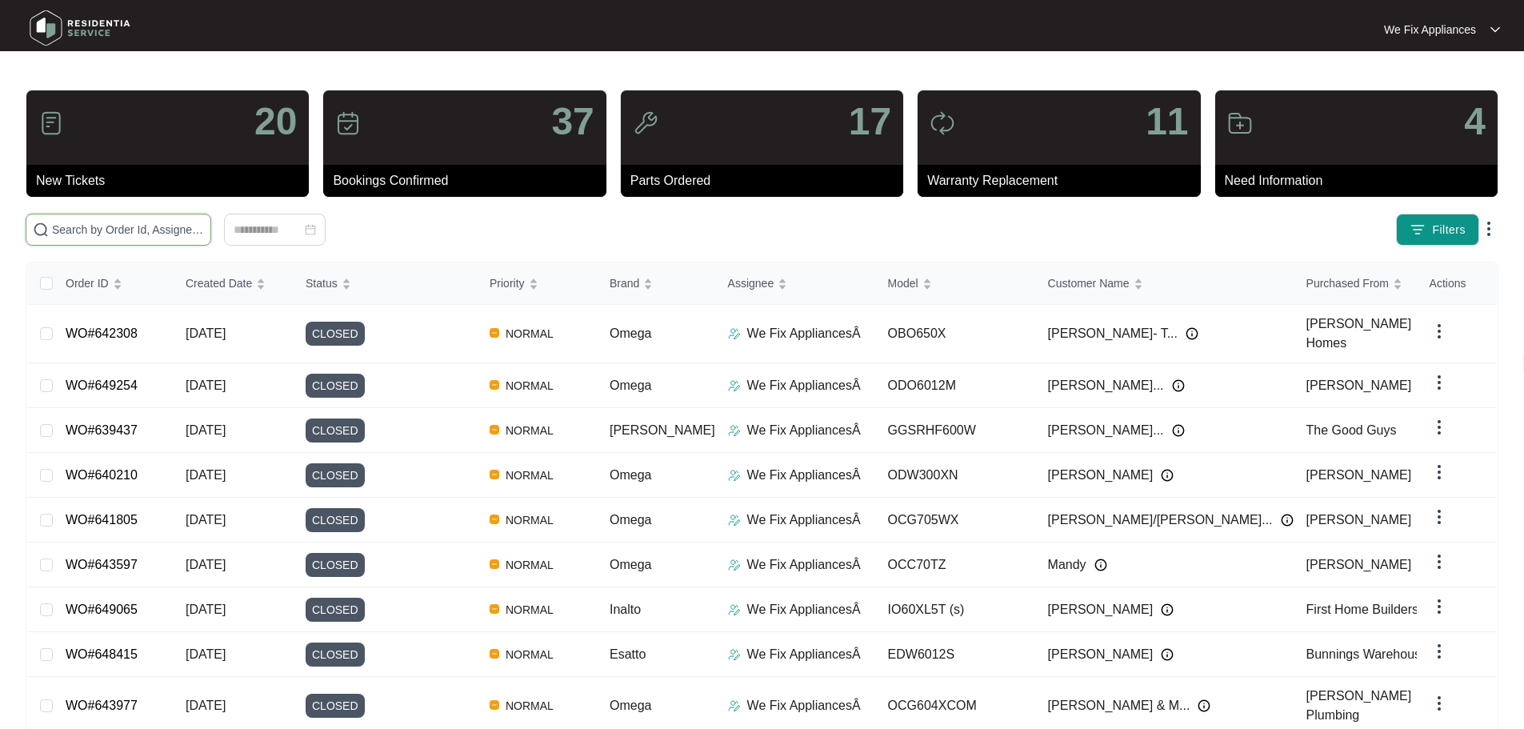
click at [81, 226] on input "text" at bounding box center [128, 230] width 152 height 18
paste input "642309"
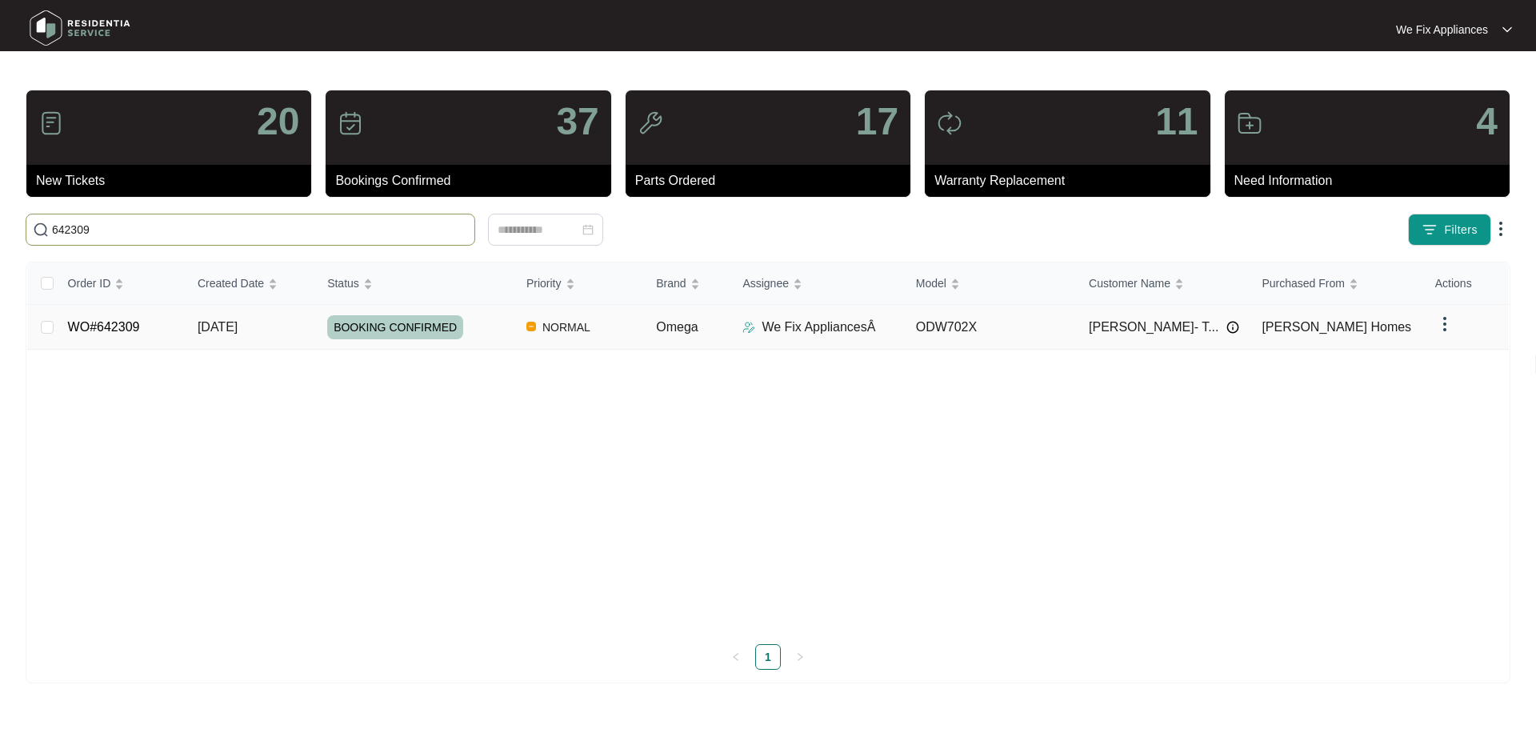
type input "642309"
click at [398, 326] on span "BOOKING CONFIRMED" at bounding box center [395, 327] width 136 height 24
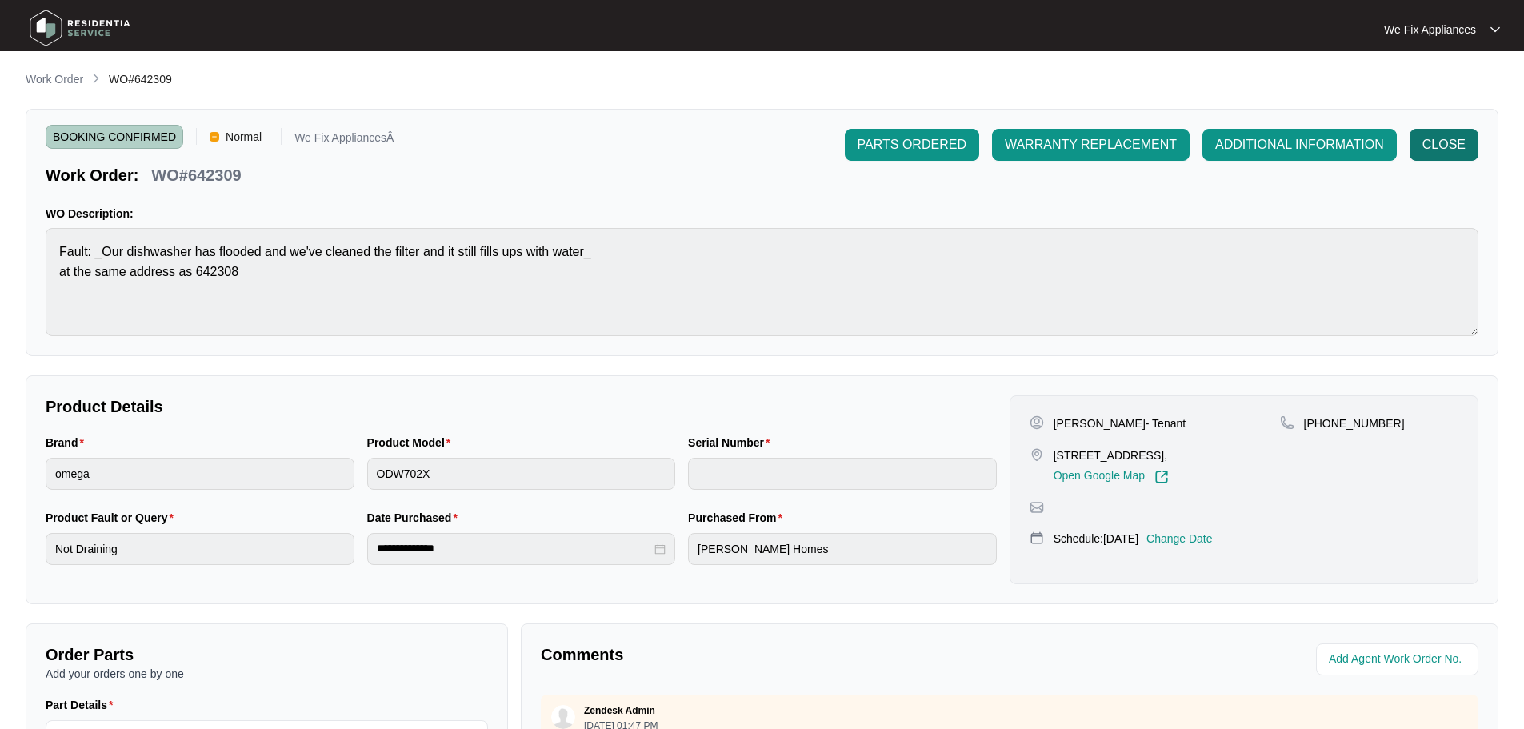
click at [1449, 151] on span "CLOSE" at bounding box center [1443, 144] width 43 height 19
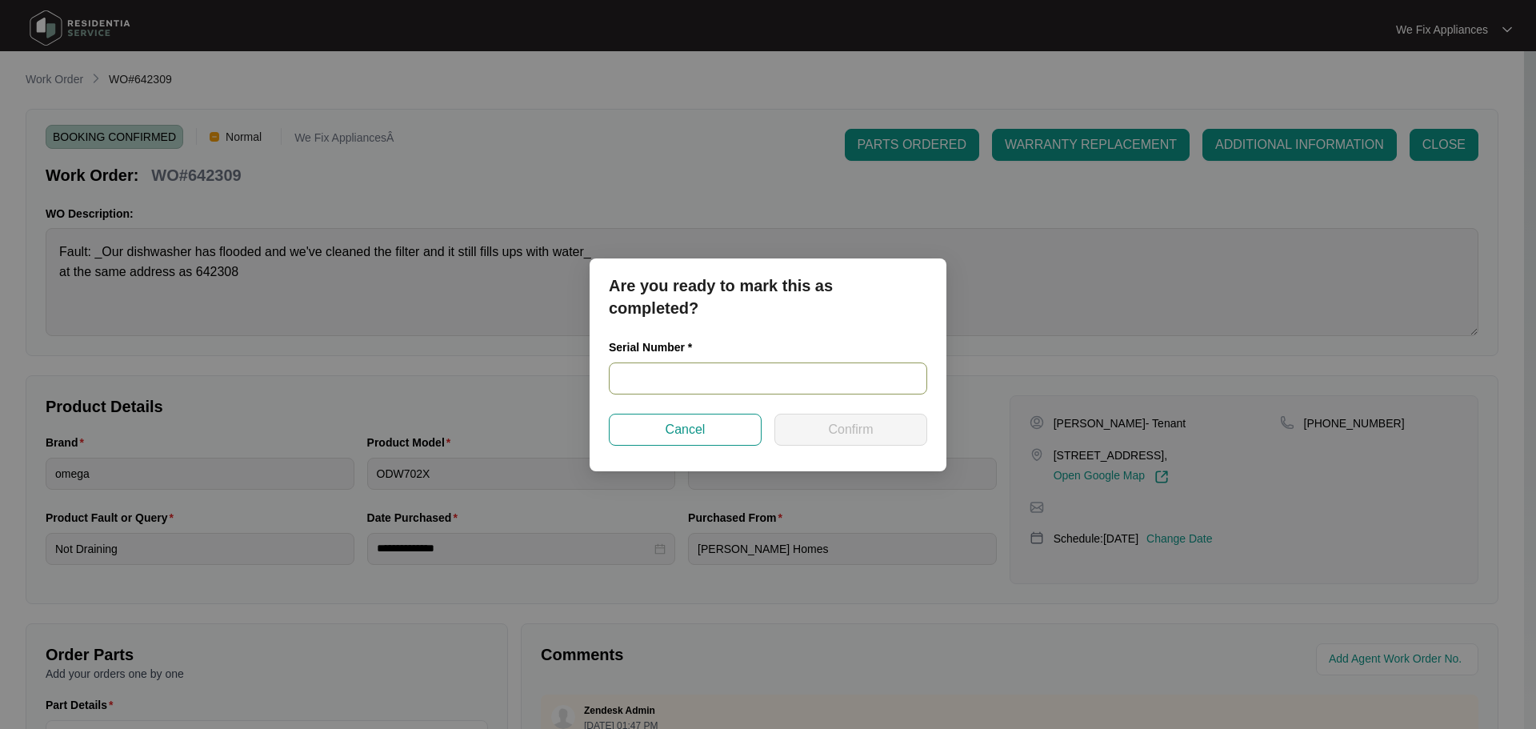
click at [689, 382] on input "text" at bounding box center [768, 378] width 318 height 32
paste input "2009896111010046"
type input "2009896111010046"
click at [839, 428] on span "Confirm" at bounding box center [850, 429] width 45 height 19
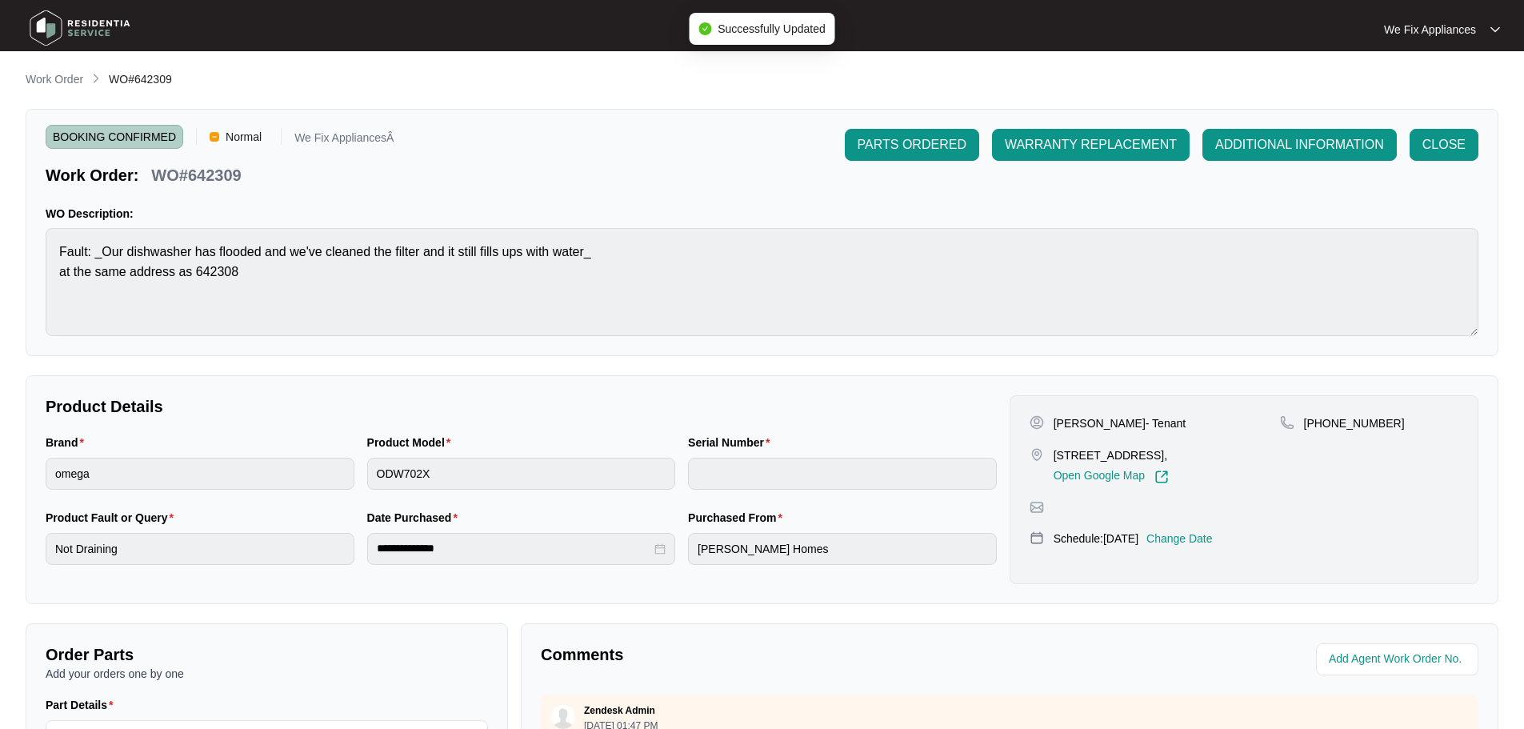
type input "2009896111010046"
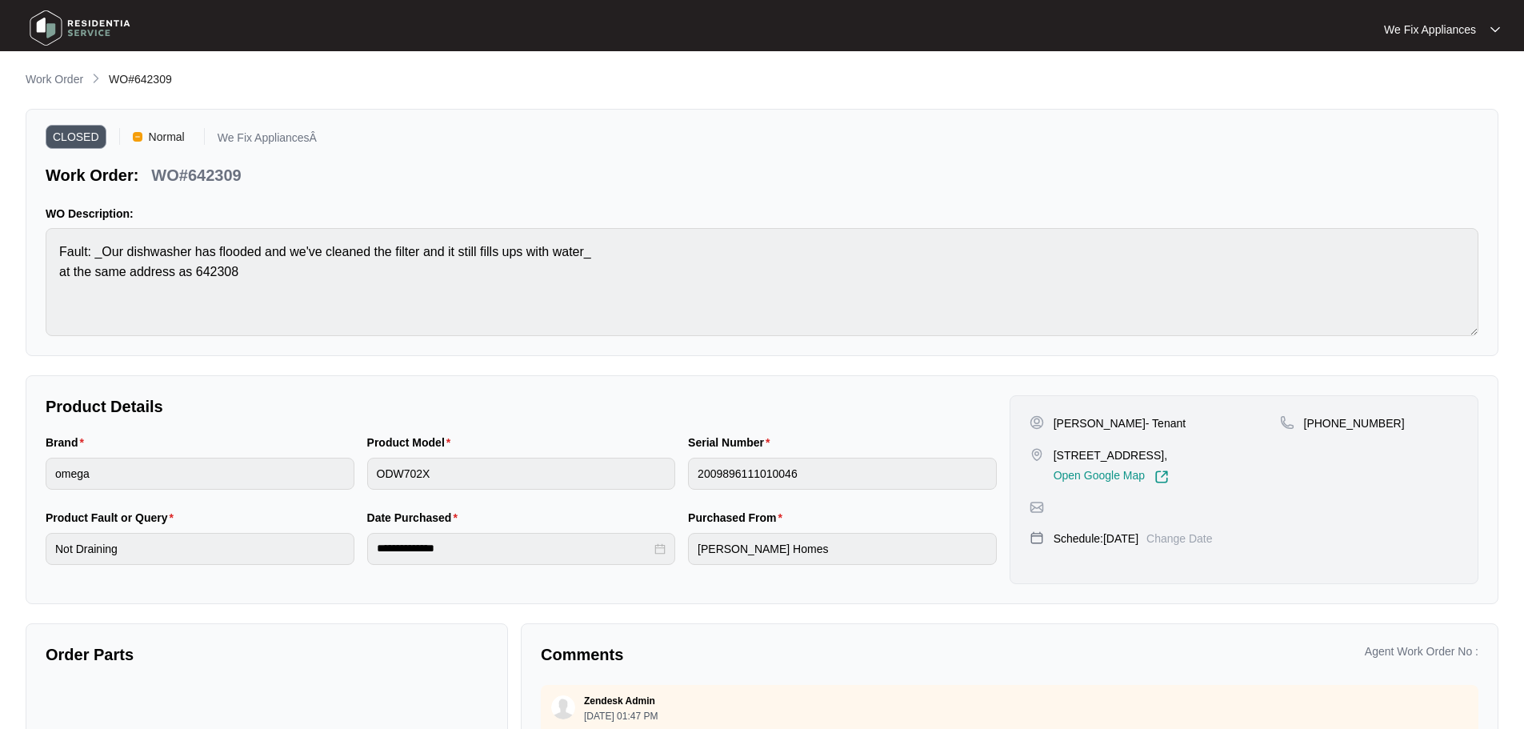
click at [45, 25] on img at bounding box center [80, 28] width 112 height 48
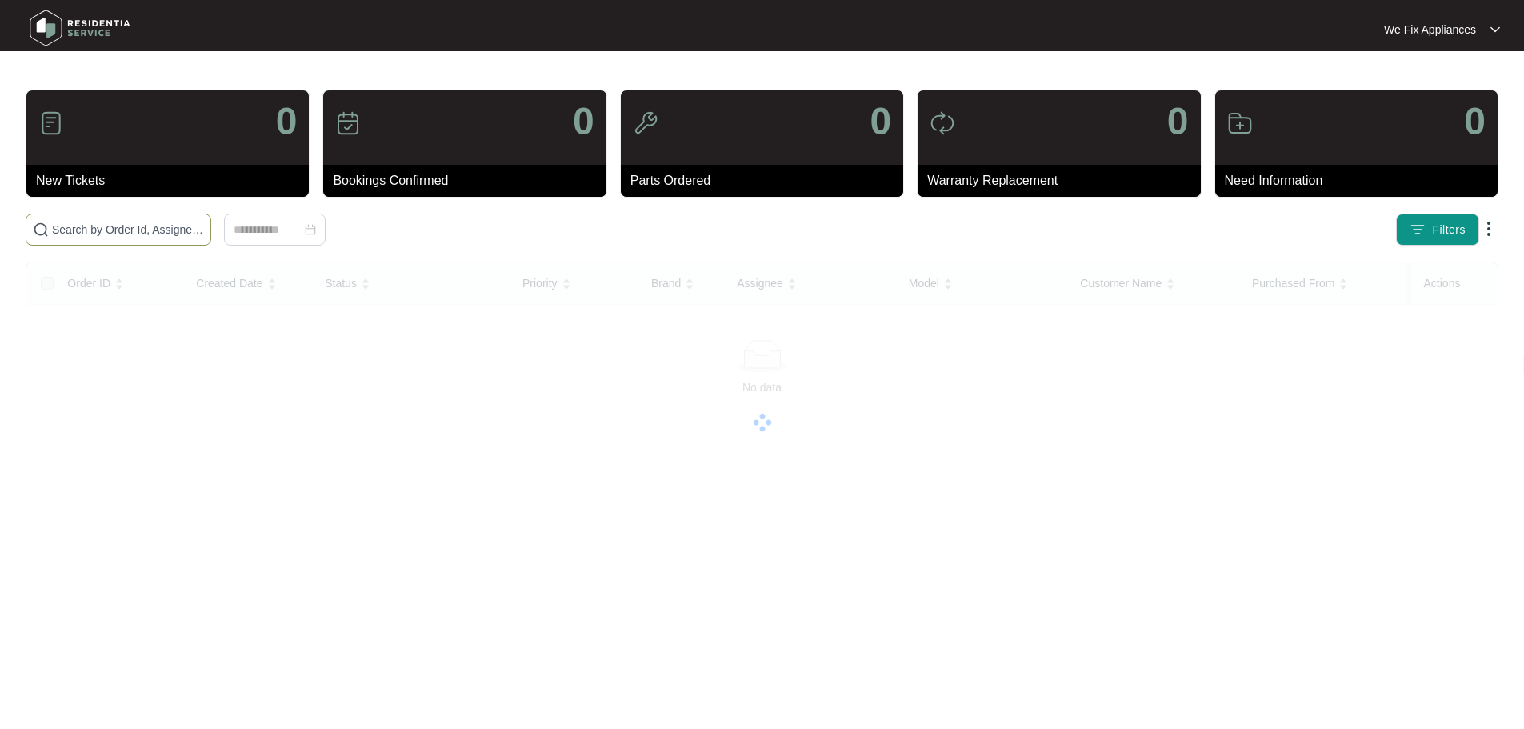
click at [98, 225] on input "text" at bounding box center [128, 230] width 152 height 18
paste input "648663"
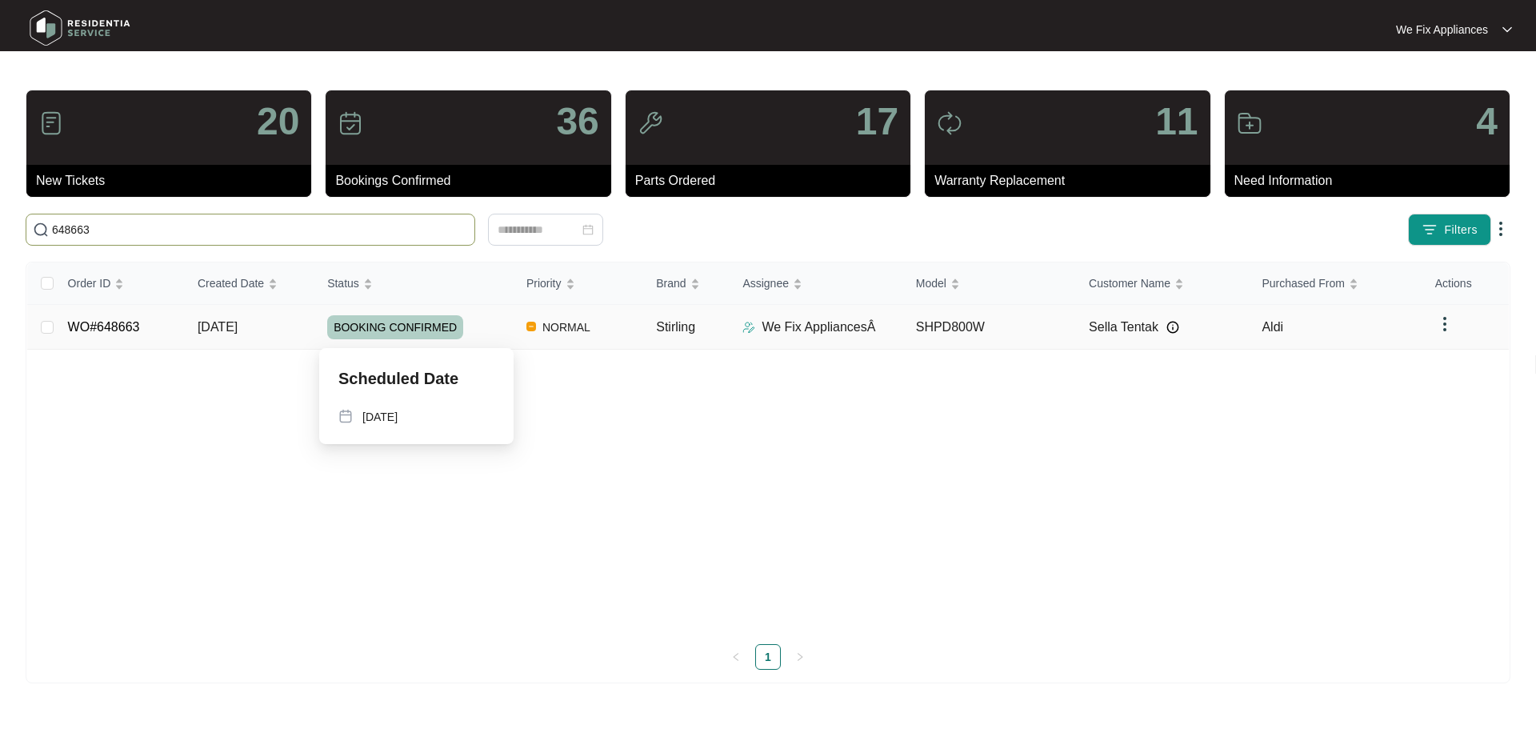
type input "648663"
click at [371, 327] on span "BOOKING CONFIRMED" at bounding box center [395, 327] width 136 height 24
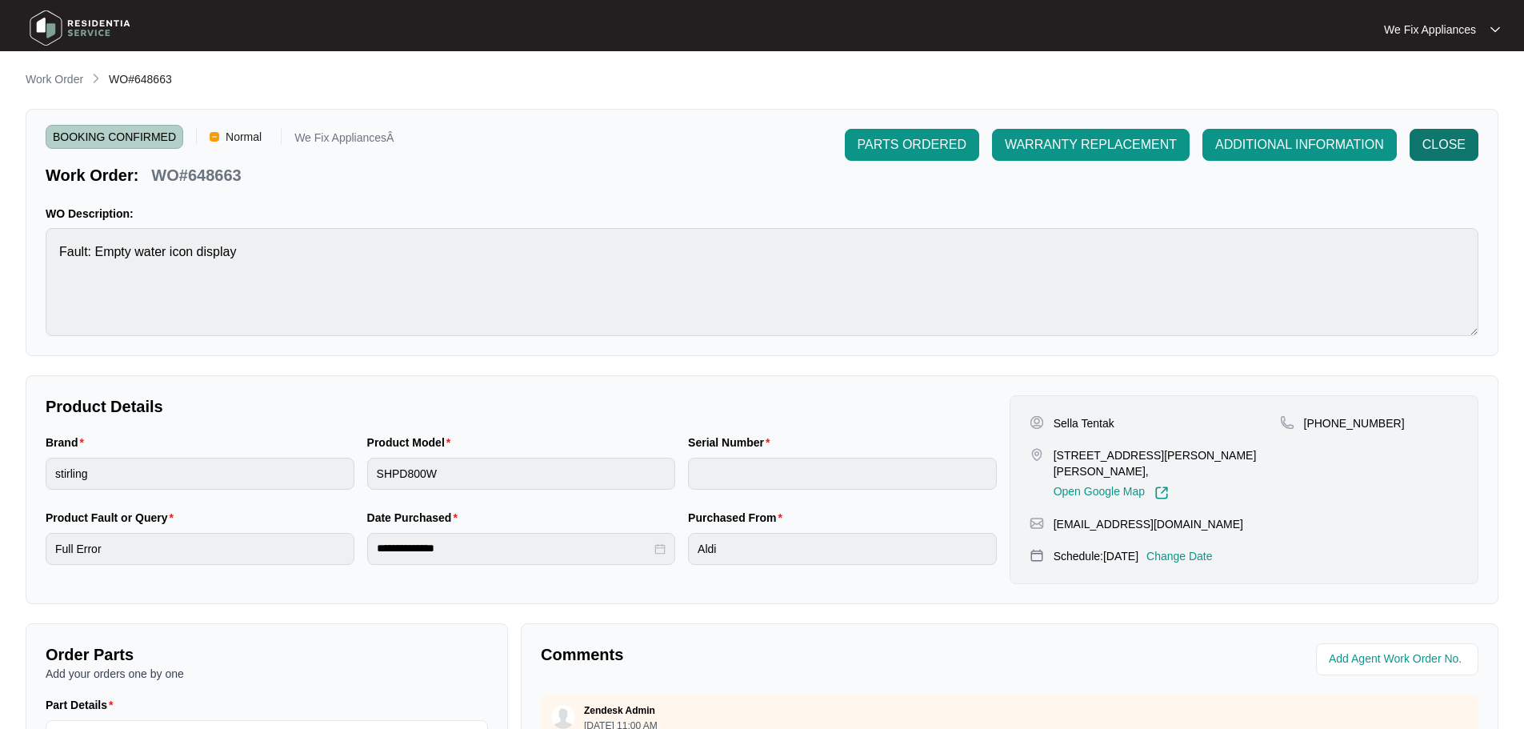
click at [1434, 142] on span "CLOSE" at bounding box center [1443, 144] width 43 height 19
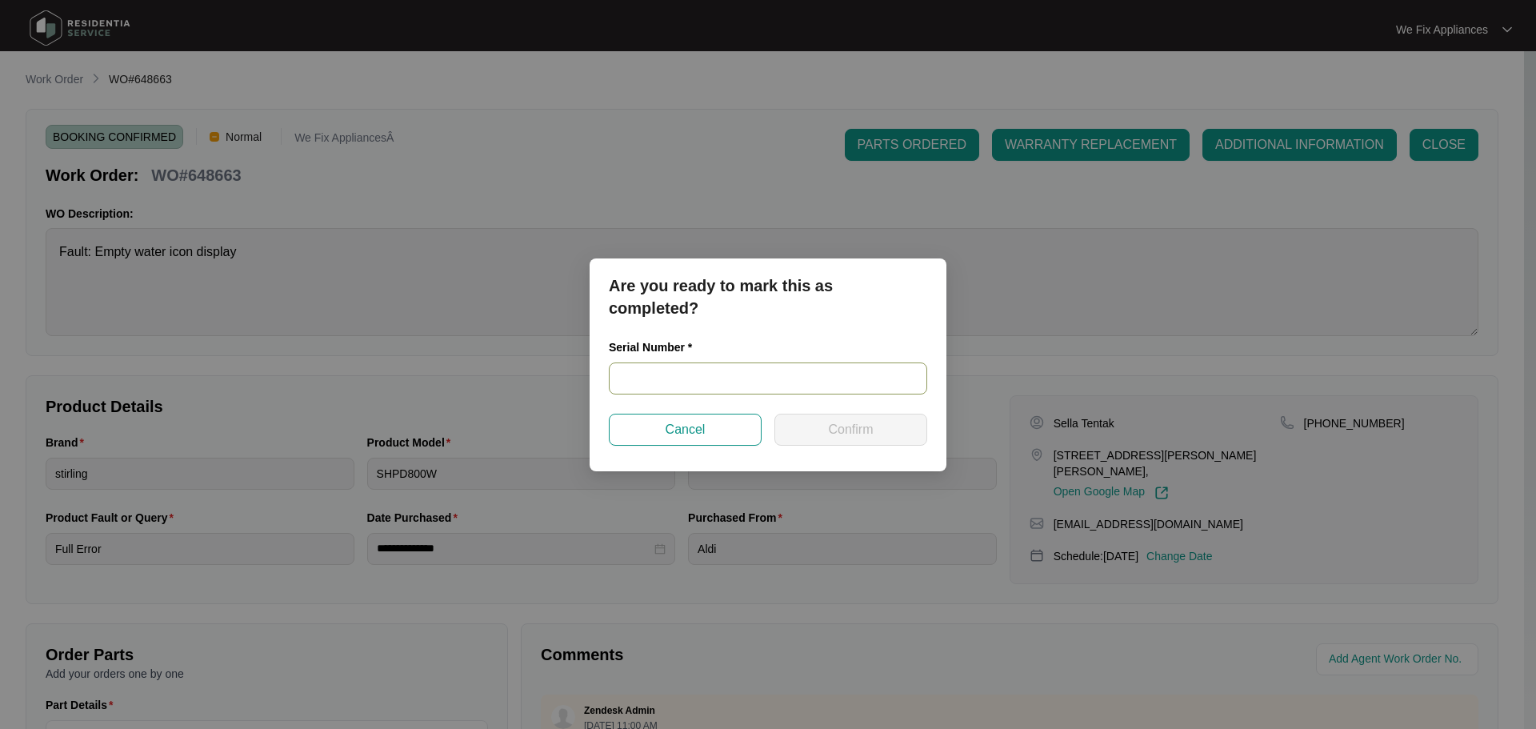
click at [675, 378] on input "text" at bounding box center [768, 378] width 318 height 32
paste input "540V3702401A5095P00419"
type input "540V3702401A5095P00419"
click at [829, 431] on span "Confirm" at bounding box center [850, 429] width 45 height 19
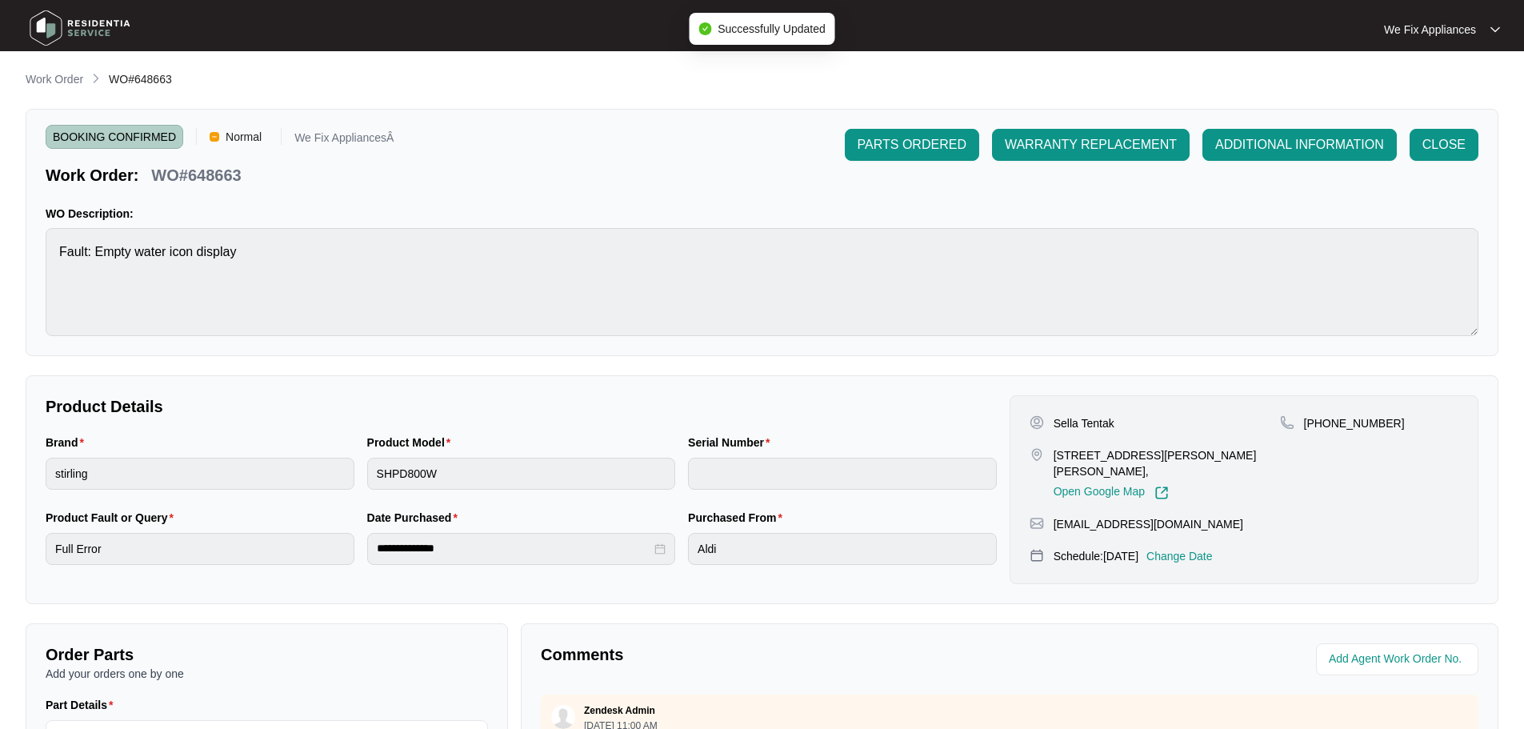
type input "540V3702401A5095P00419"
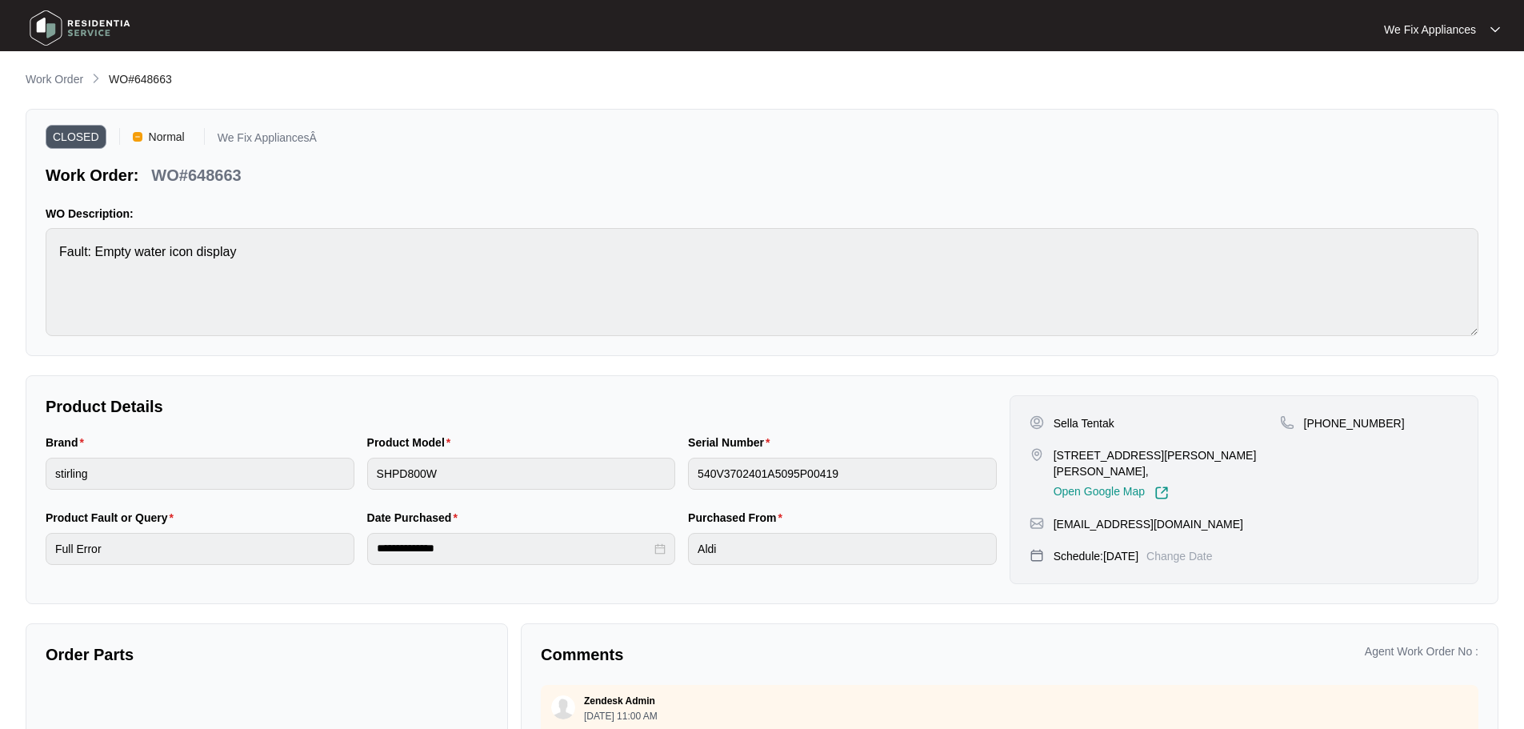
click at [44, 20] on img at bounding box center [80, 28] width 112 height 48
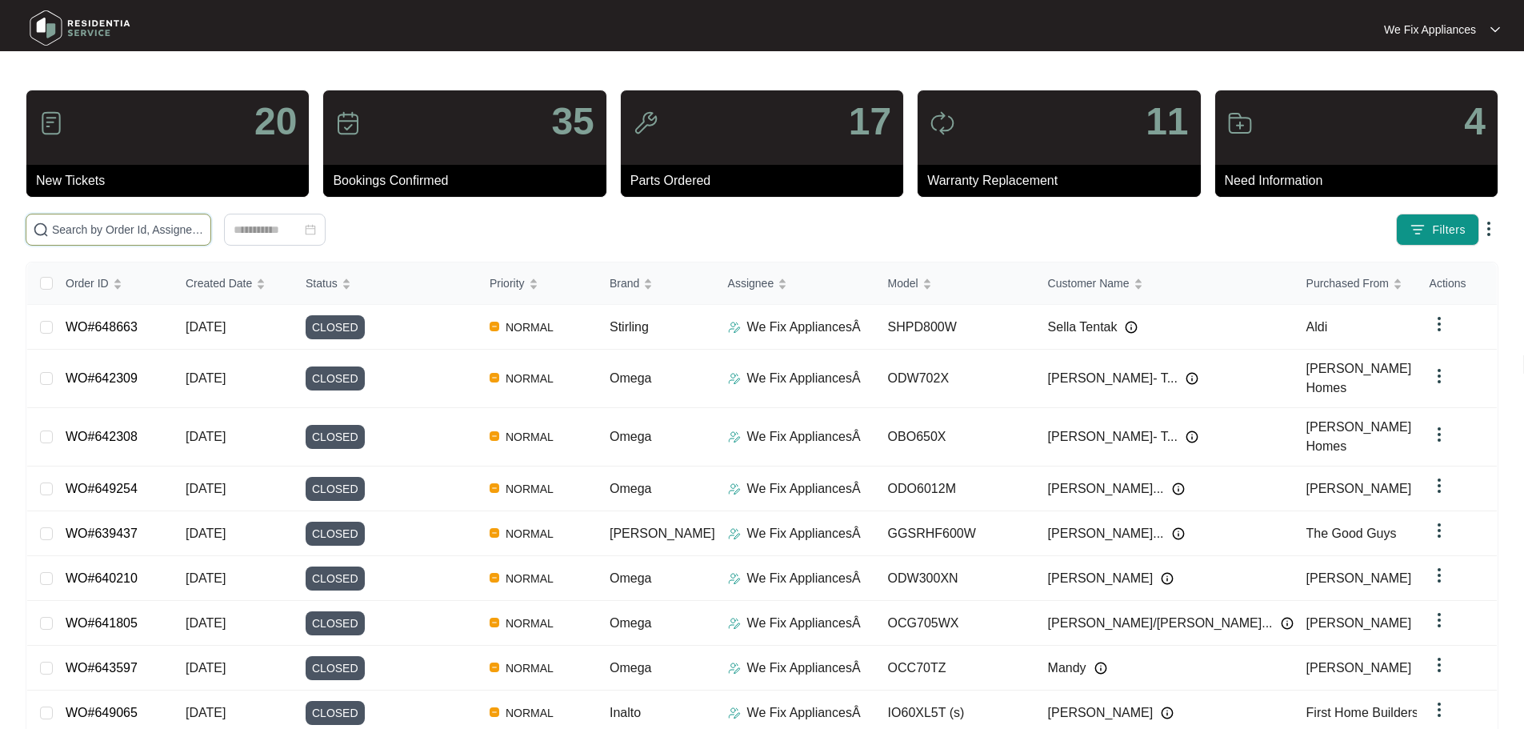
click at [93, 229] on input "text" at bounding box center [128, 230] width 152 height 18
paste input "648708"
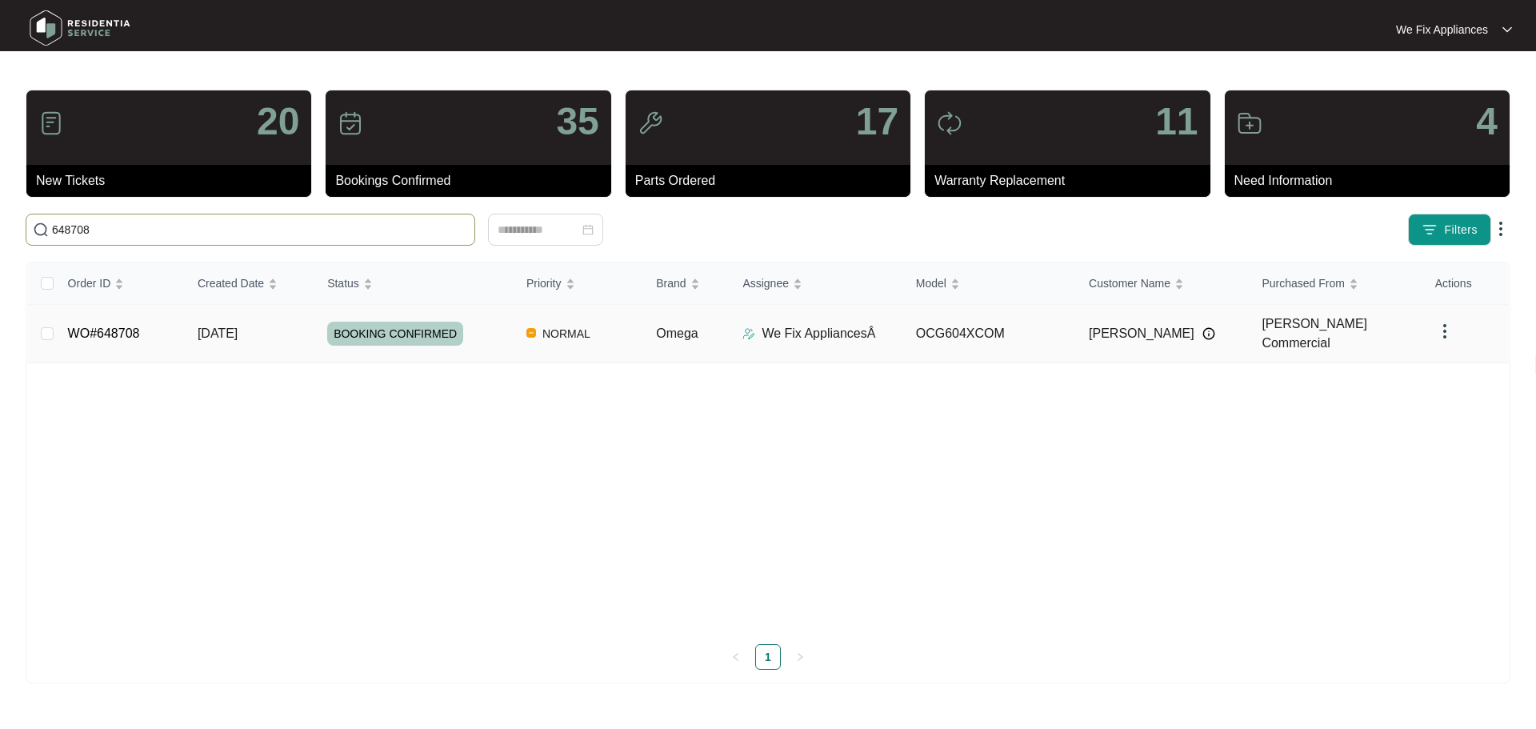
type input "648708"
click at [408, 331] on span "BOOKING CONFIRMED" at bounding box center [395, 334] width 136 height 24
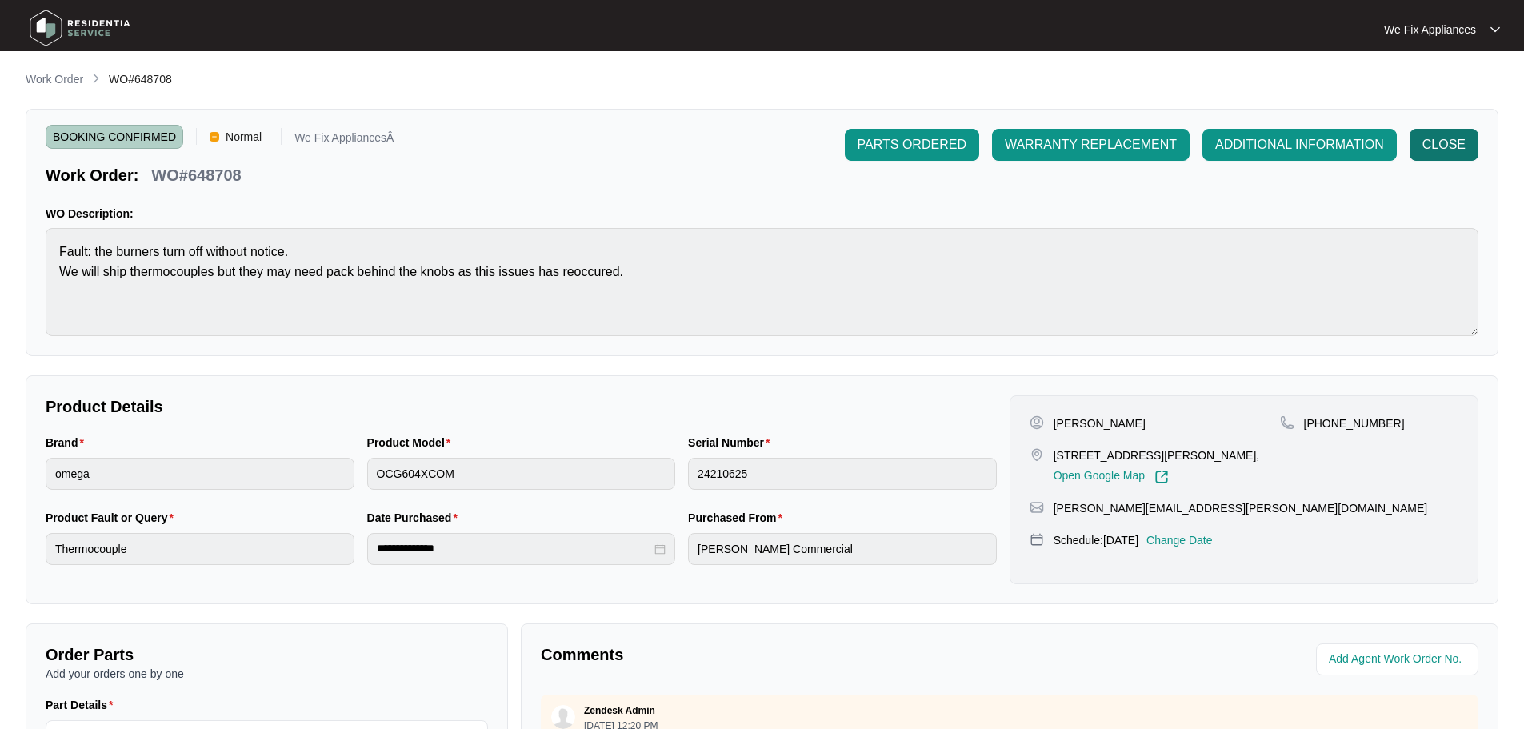
click at [1432, 146] on span "CLOSE" at bounding box center [1443, 144] width 43 height 19
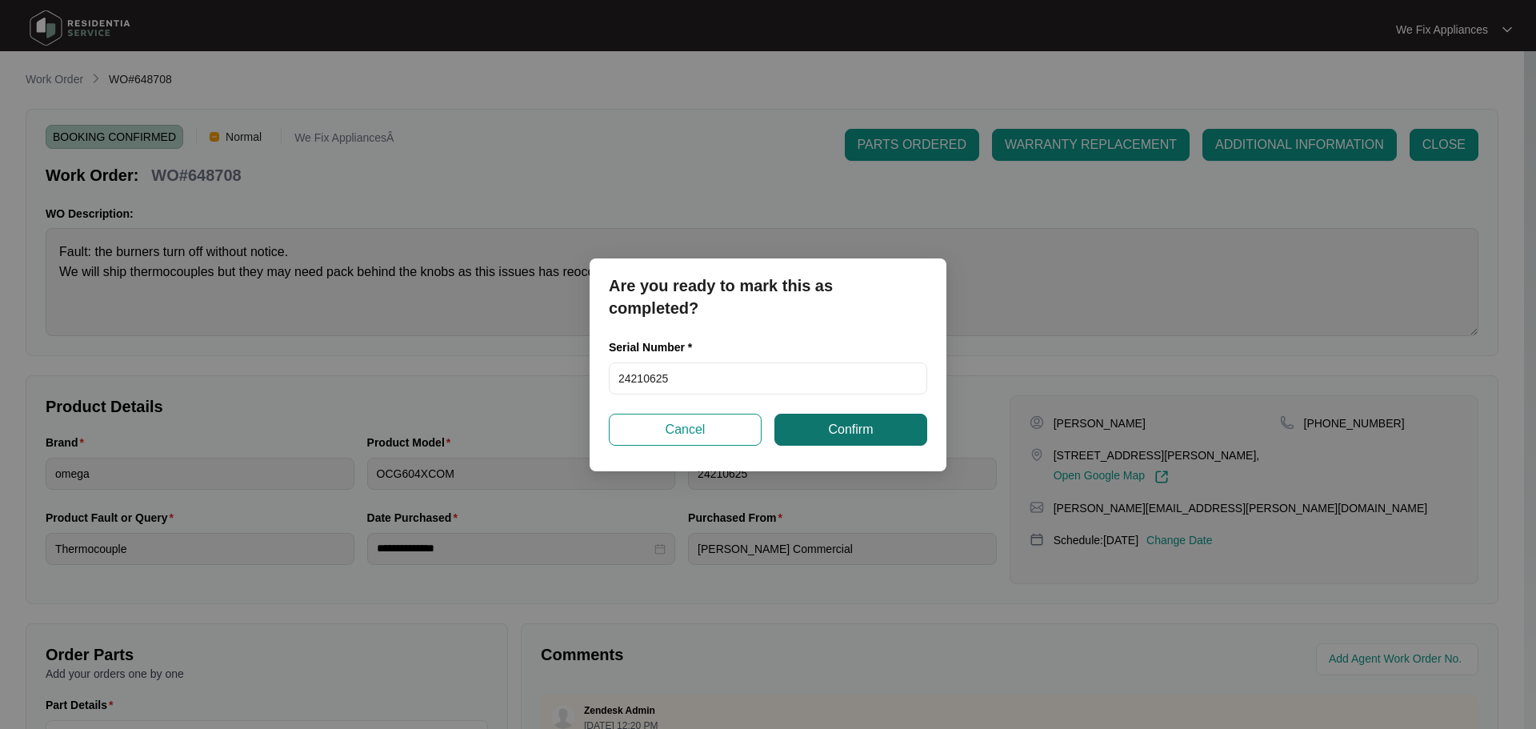
click at [845, 430] on span "Confirm" at bounding box center [850, 429] width 45 height 19
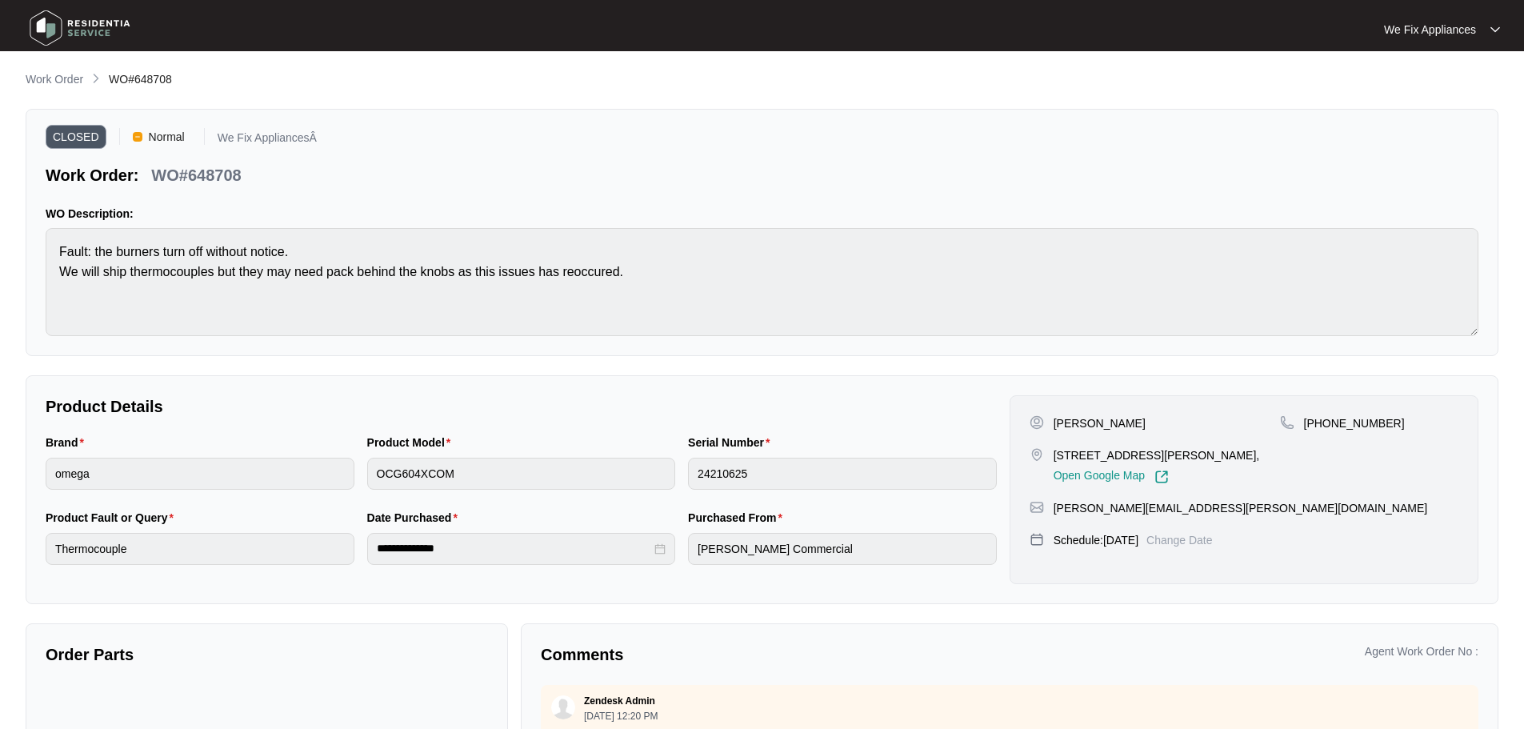
click at [60, 34] on img at bounding box center [80, 28] width 112 height 48
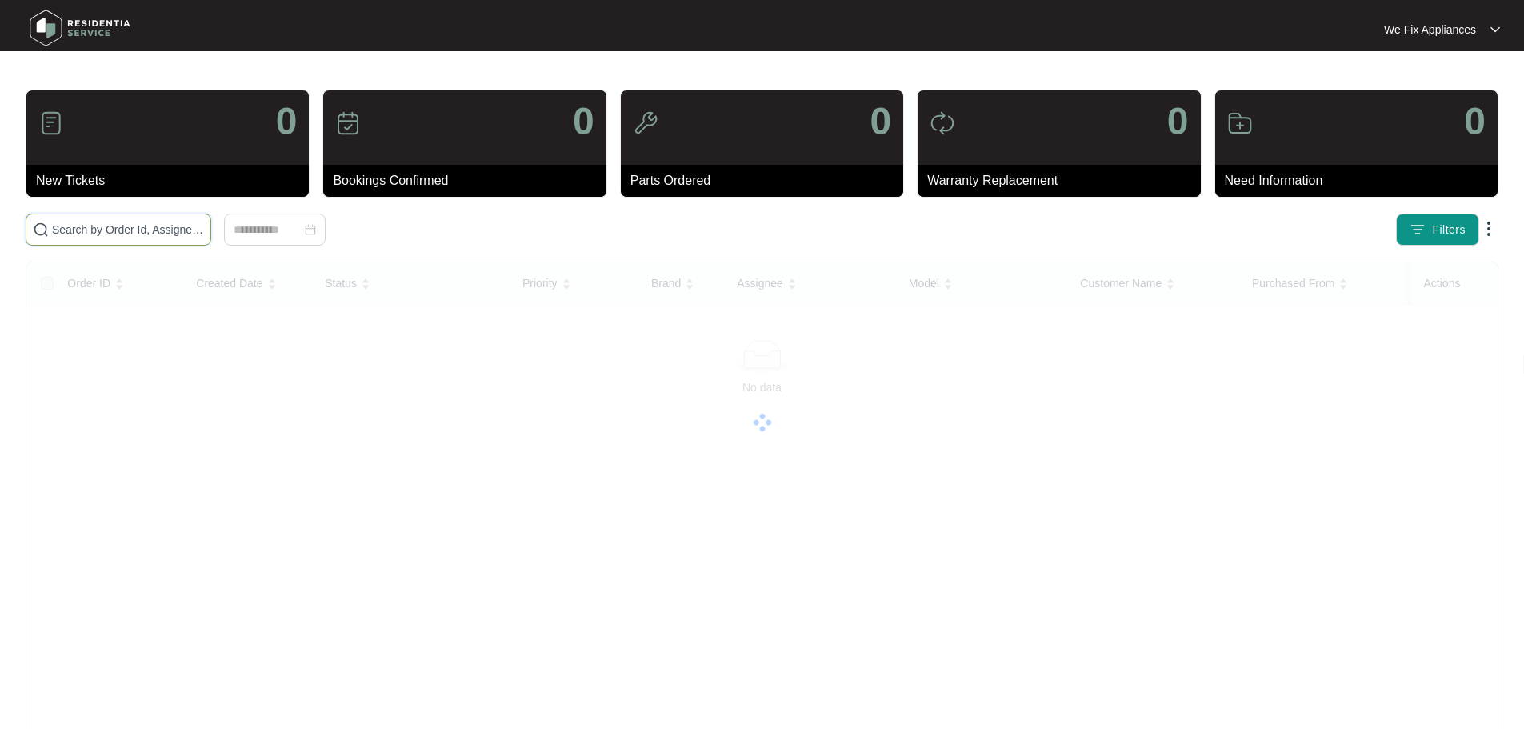
click at [136, 233] on input "text" at bounding box center [128, 230] width 152 height 18
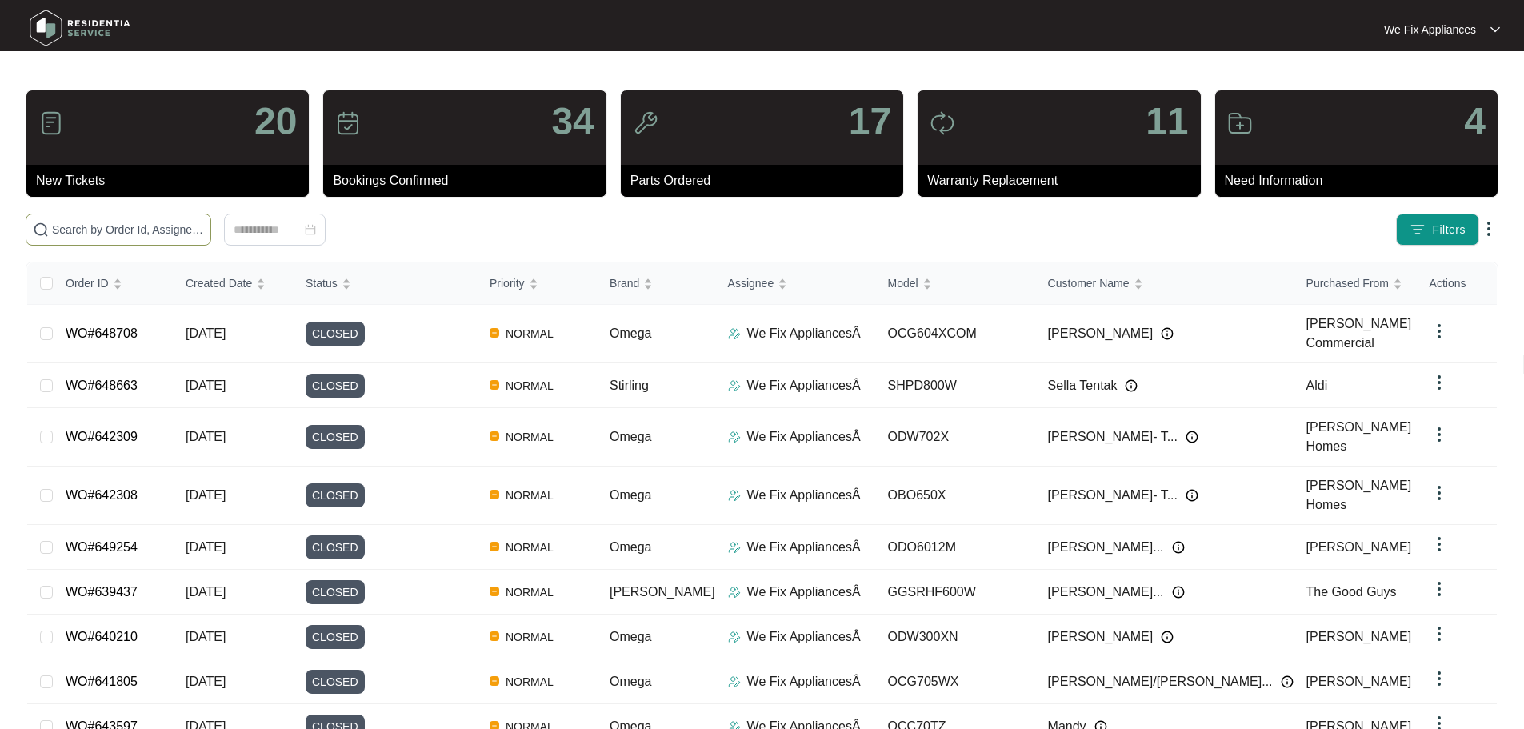
paste input "645076"
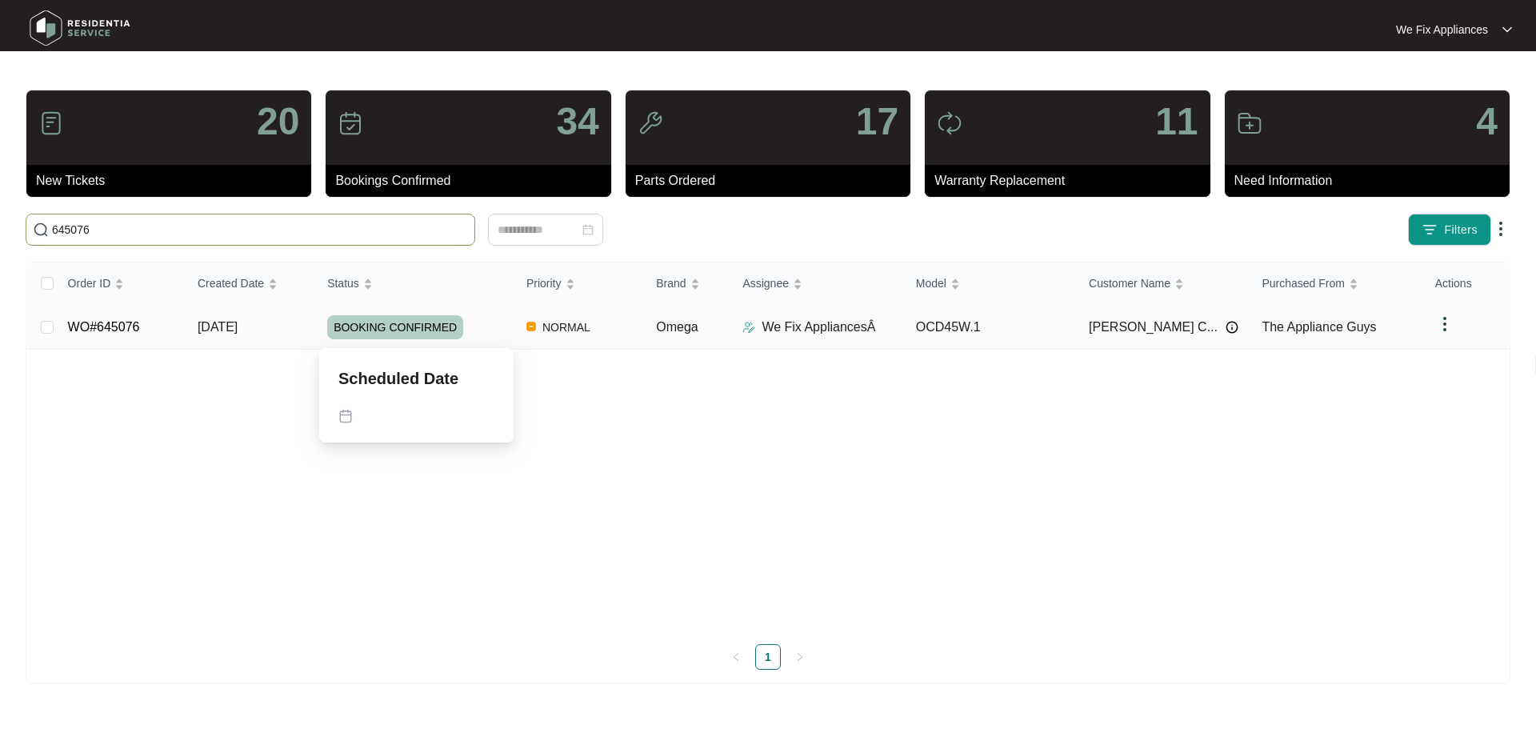
type input "645076"
click at [360, 330] on span "BOOKING CONFIRMED" at bounding box center [395, 327] width 136 height 24
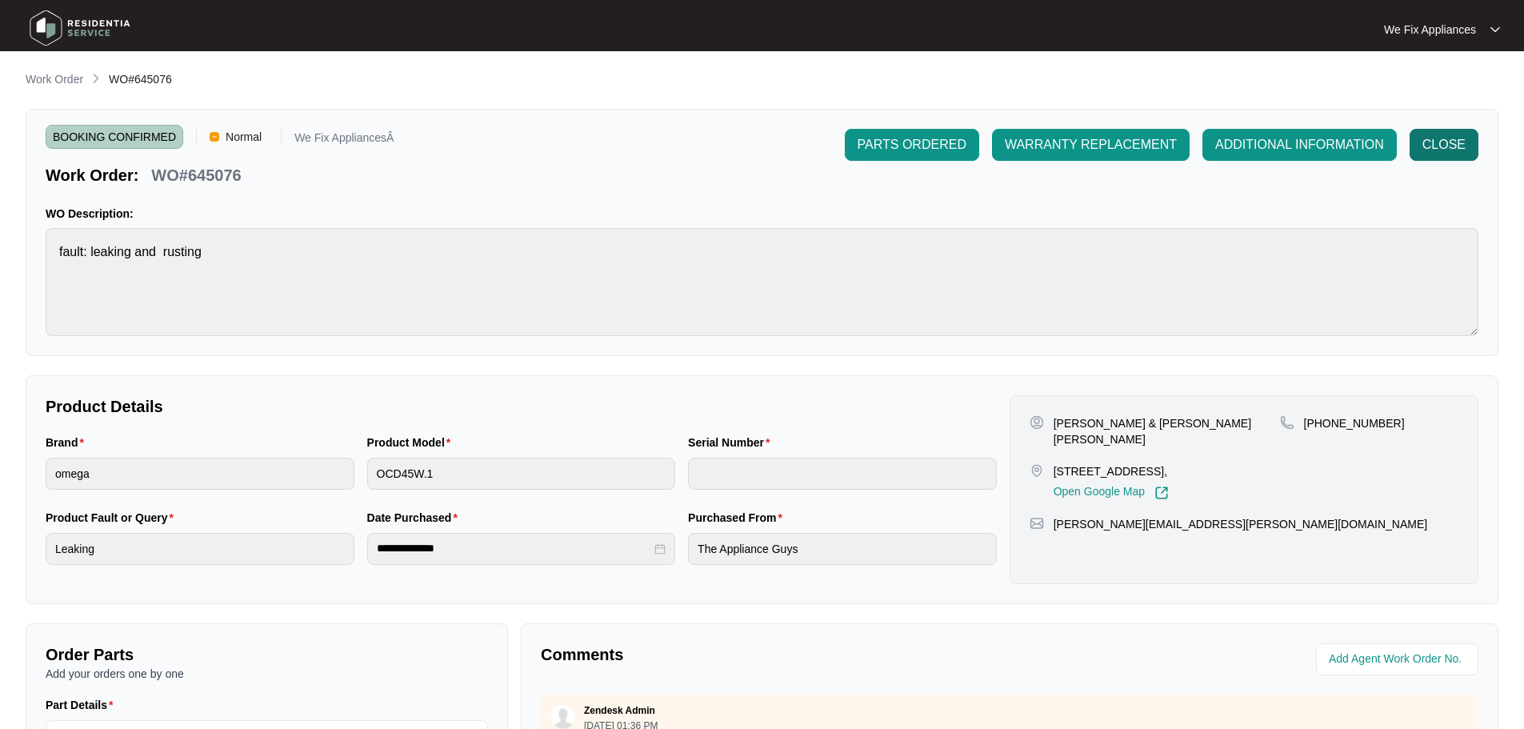
click at [1444, 146] on span "CLOSE" at bounding box center [1443, 144] width 43 height 19
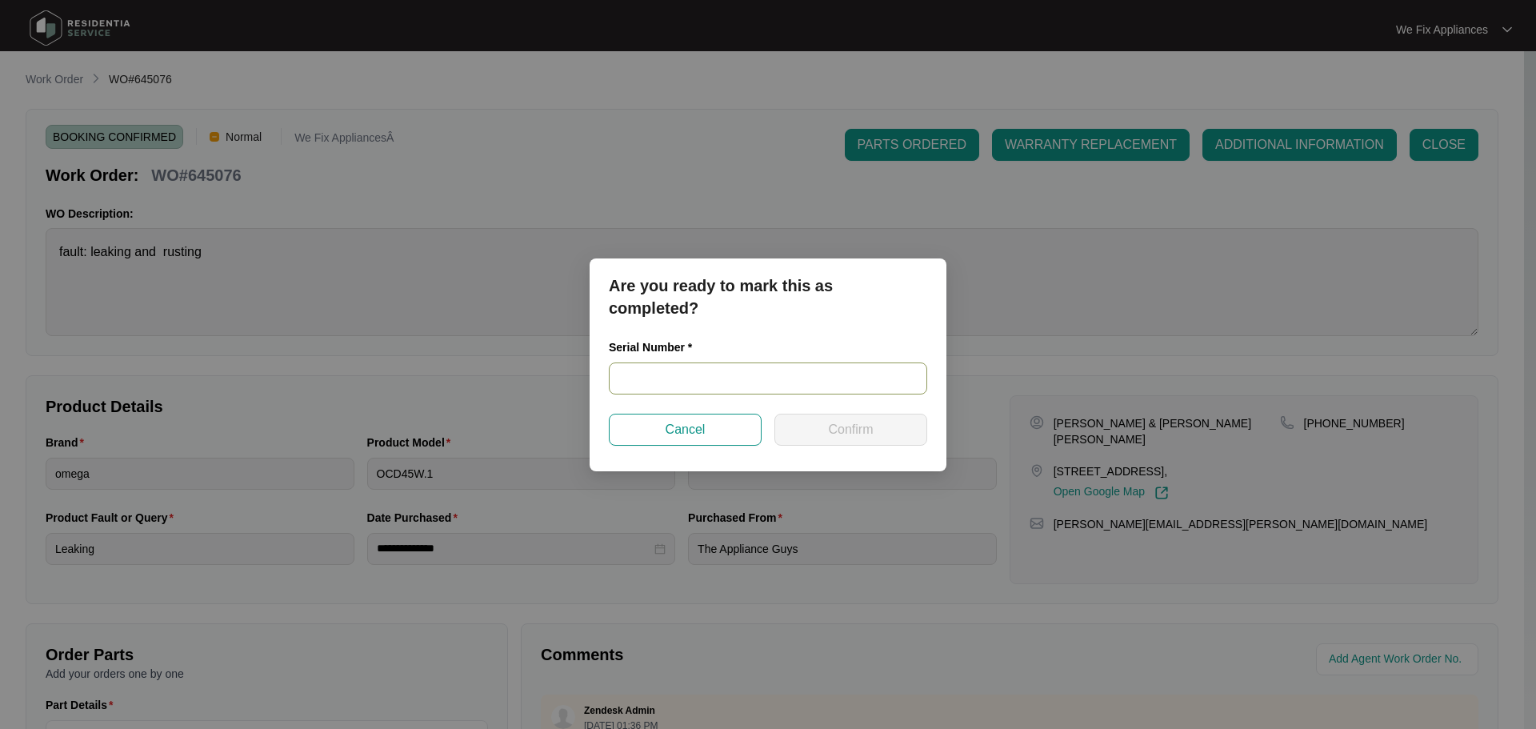
click at [683, 365] on input "text" at bounding box center [768, 378] width 318 height 32
paste input "123110141"
type input "123110141"
click at [848, 439] on button "Confirm" at bounding box center [850, 430] width 153 height 32
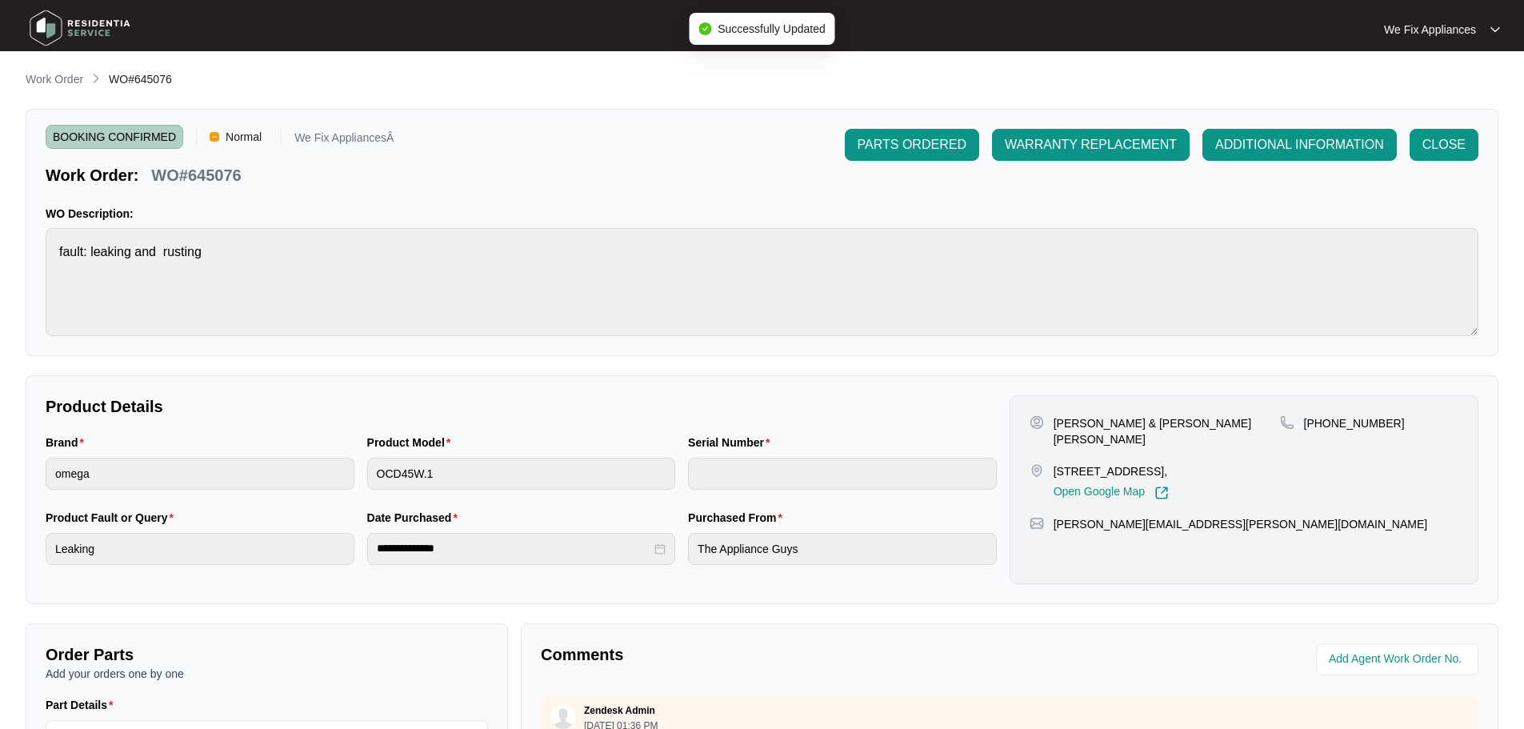
type input "123110141"
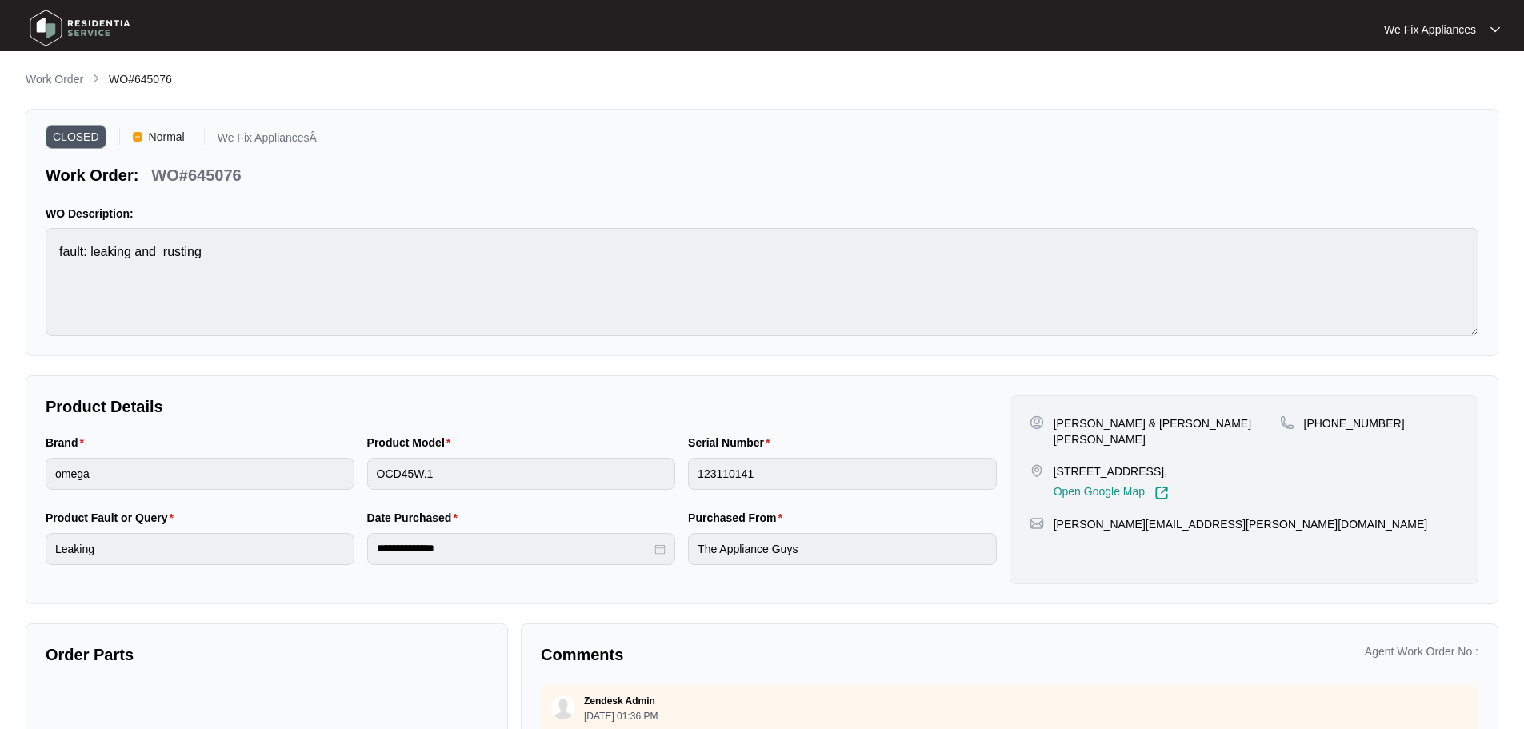
click at [52, 26] on img at bounding box center [80, 28] width 112 height 48
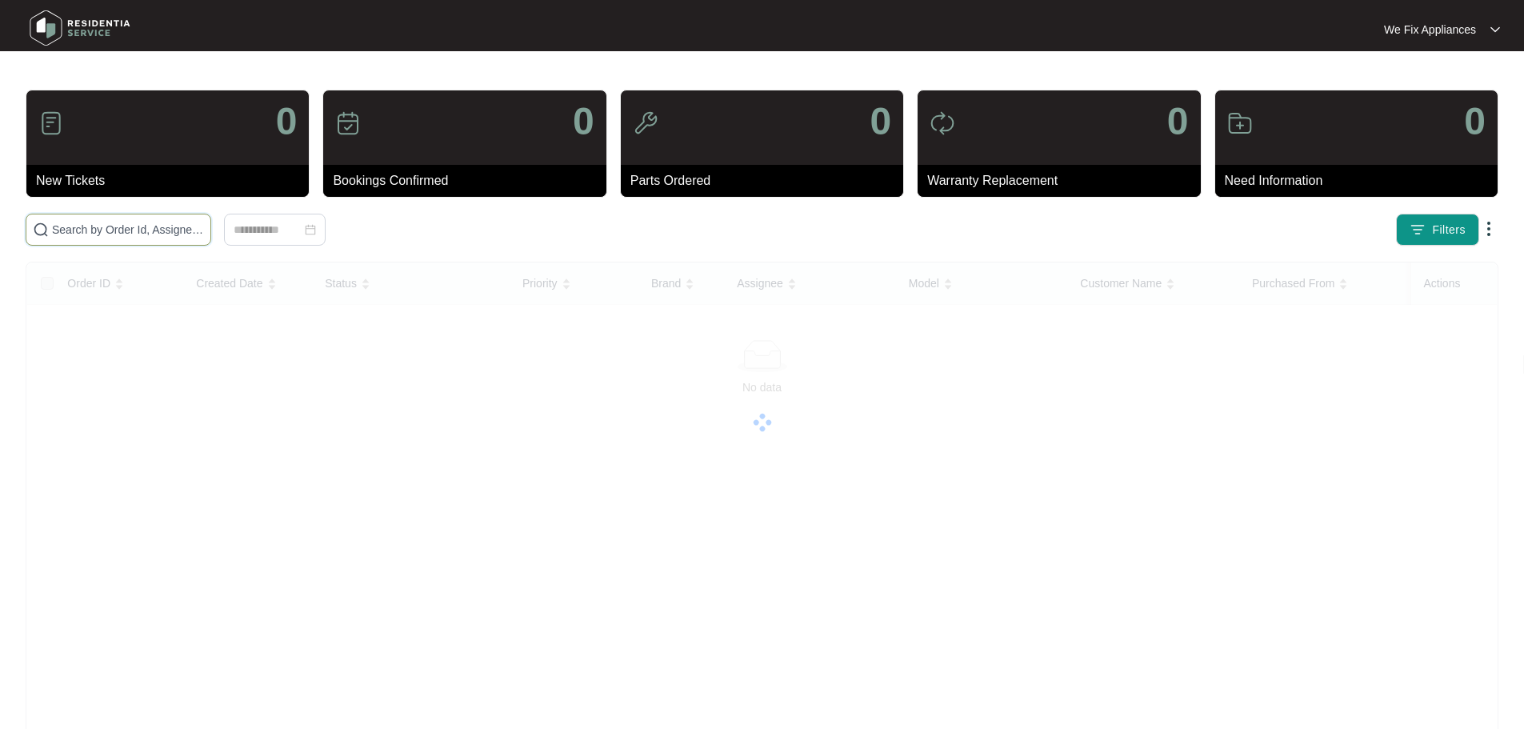
click at [110, 228] on input "text" at bounding box center [128, 230] width 152 height 18
paste input "648656"
type input "648656"
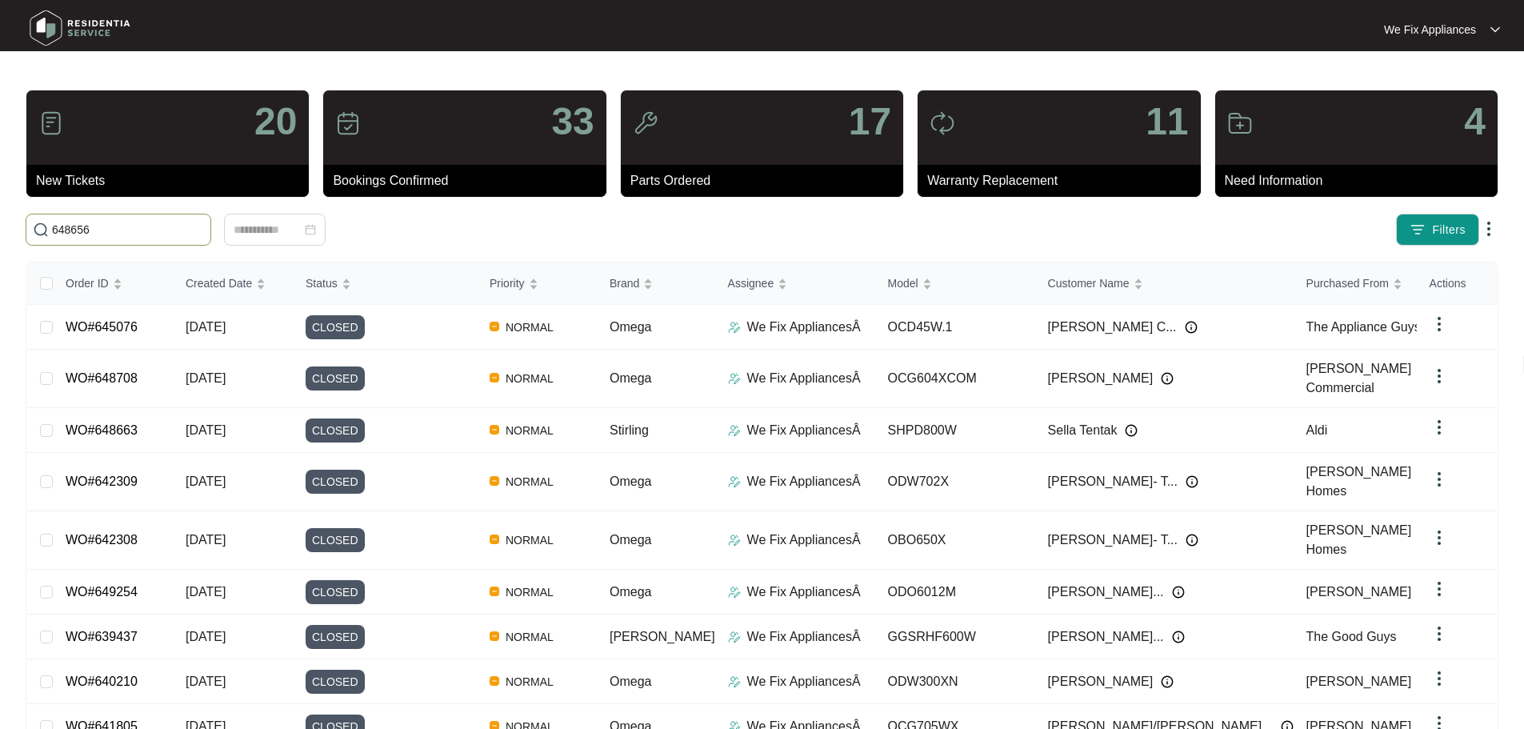
drag, startPoint x: 92, startPoint y: 226, endPoint x: 26, endPoint y: 228, distance: 65.6
click at [26, 228] on span "648656" at bounding box center [119, 230] width 186 height 32
paste input "648656"
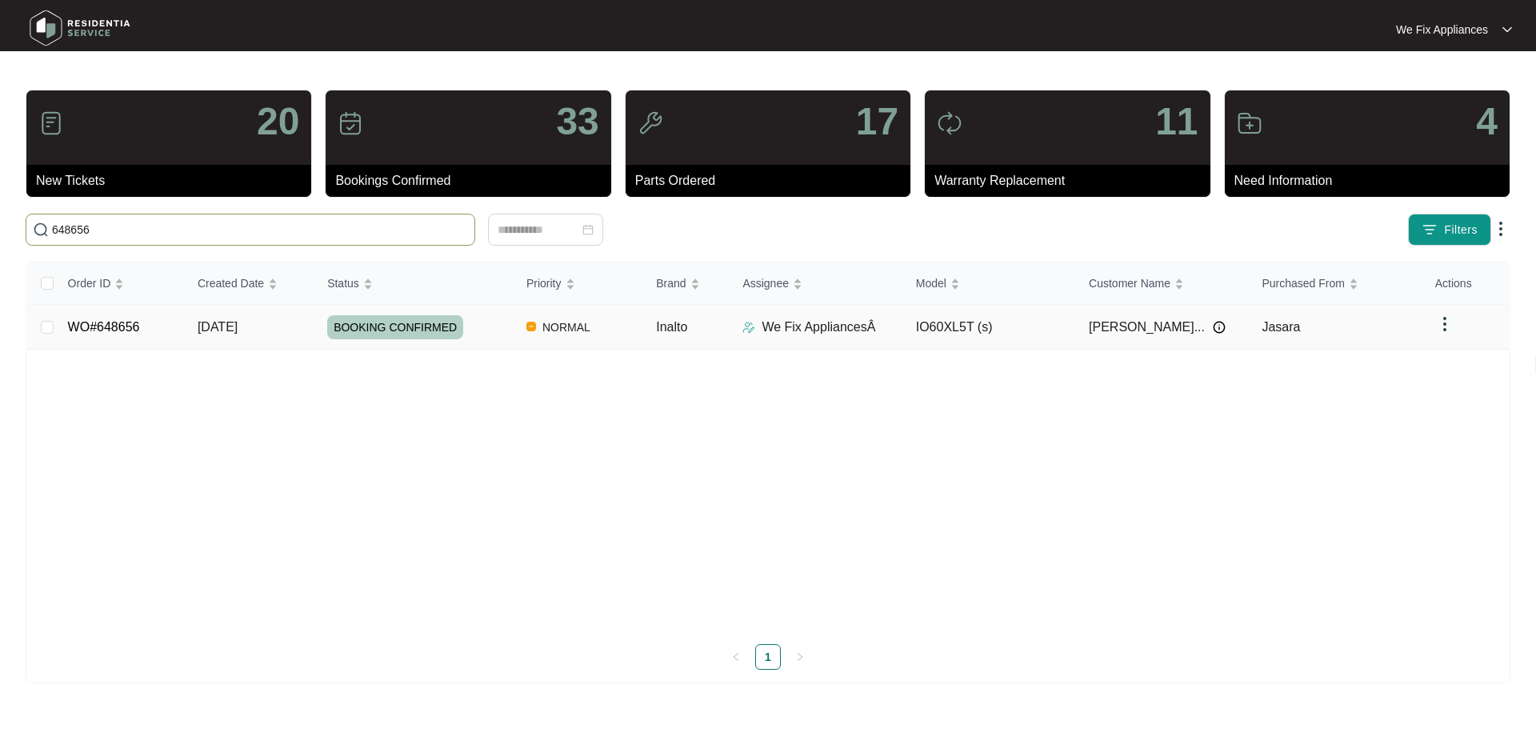
type input "648656"
click at [378, 324] on span "BOOKING CONFIRMED" at bounding box center [395, 327] width 136 height 24
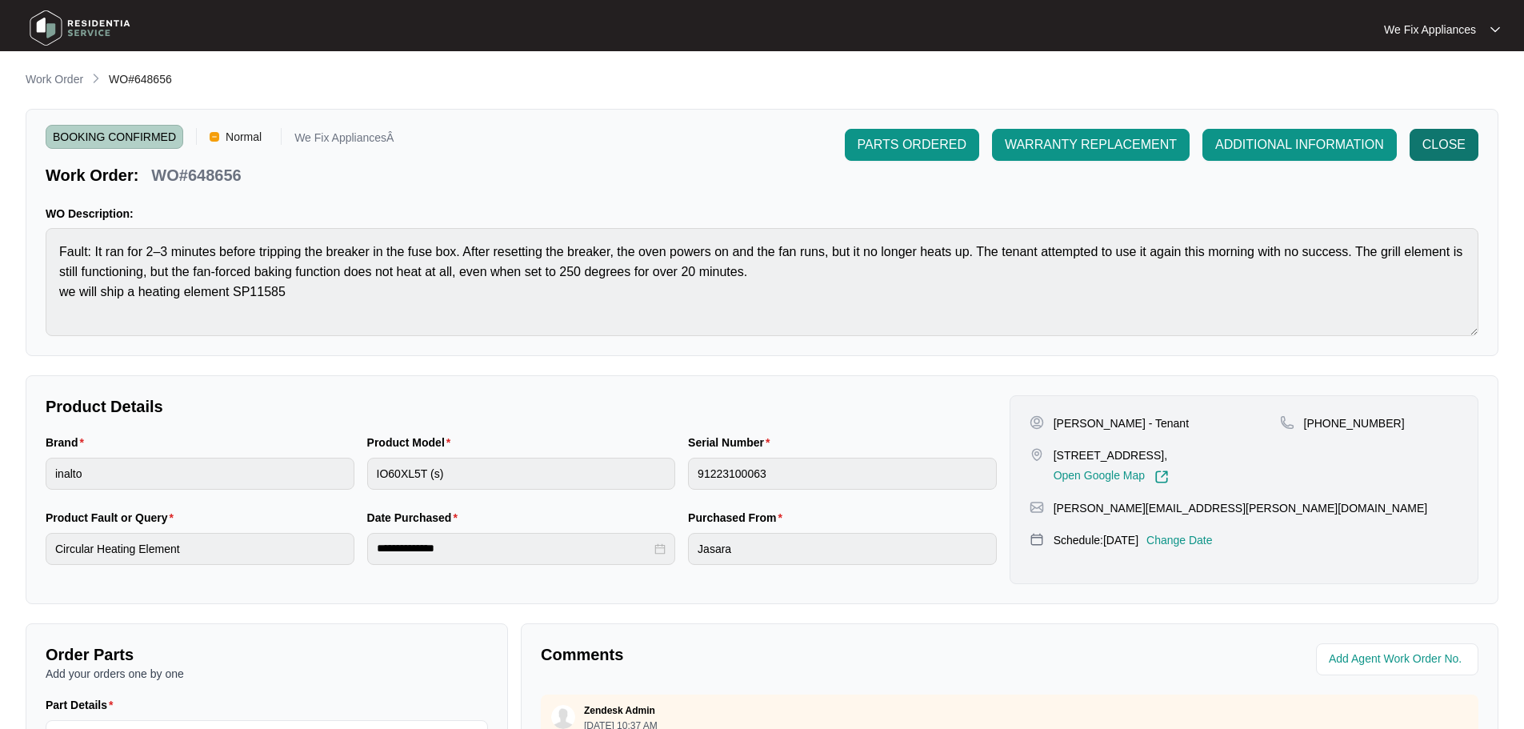
click at [1443, 149] on span "CLOSE" at bounding box center [1443, 144] width 43 height 19
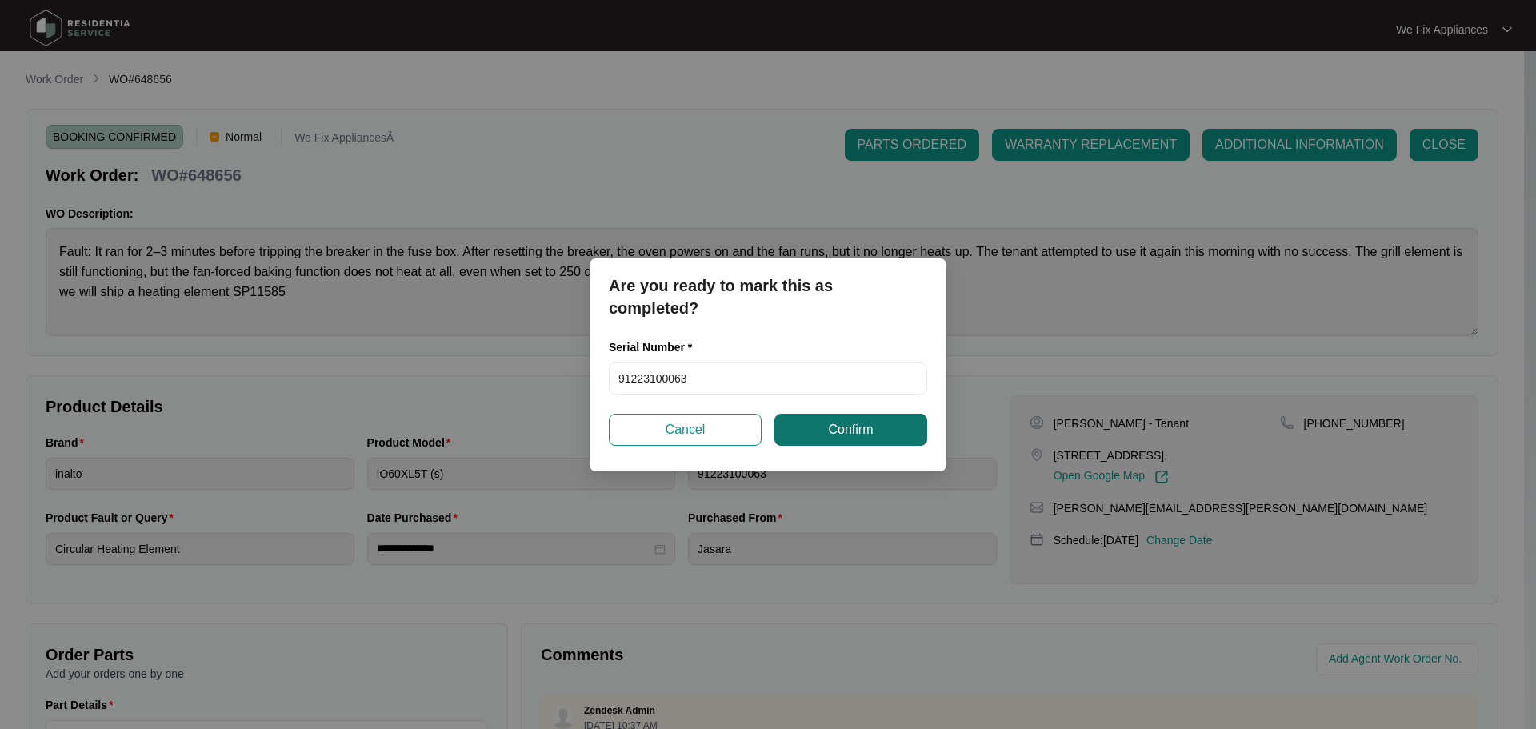
click at [872, 420] on span "Confirm" at bounding box center [850, 429] width 45 height 19
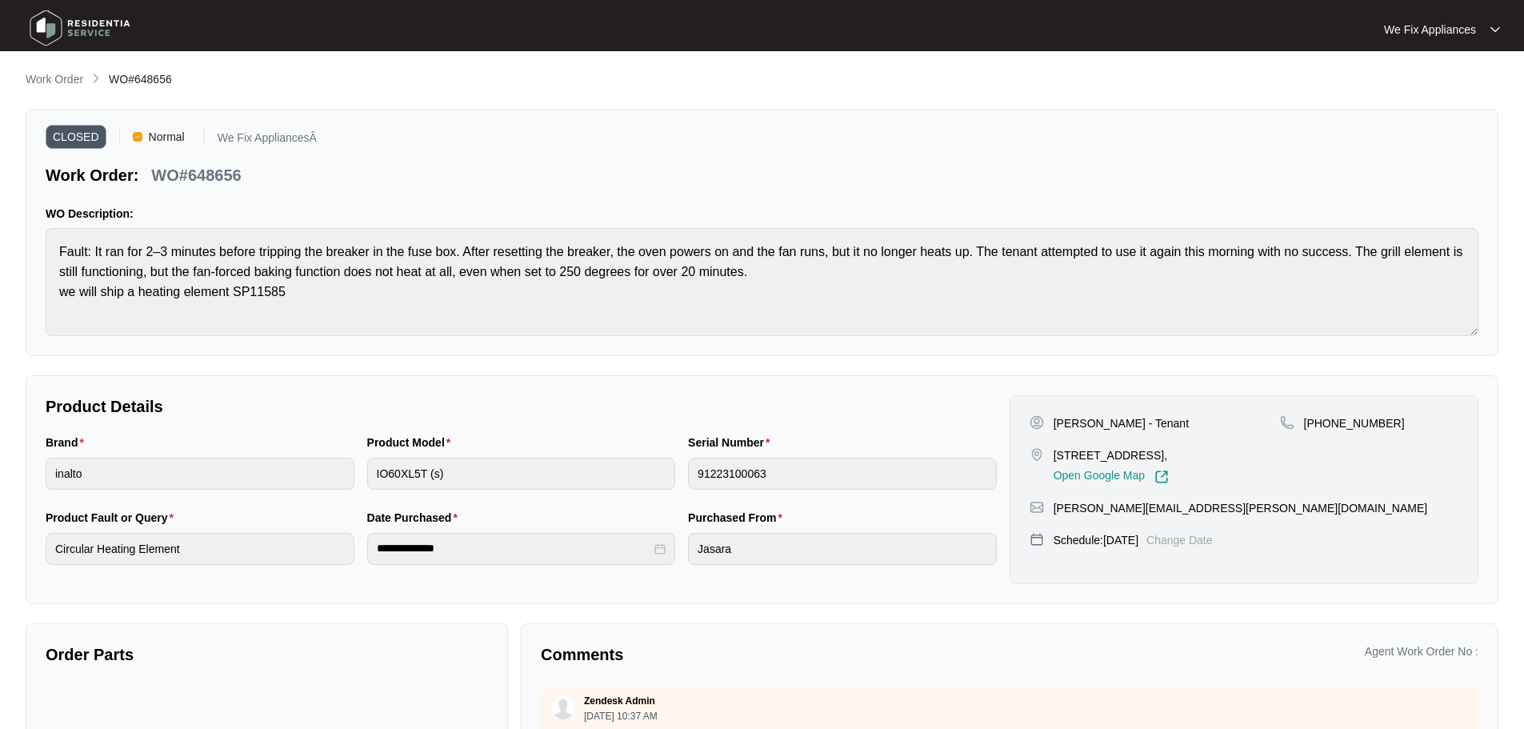
click at [61, 32] on img at bounding box center [80, 28] width 112 height 48
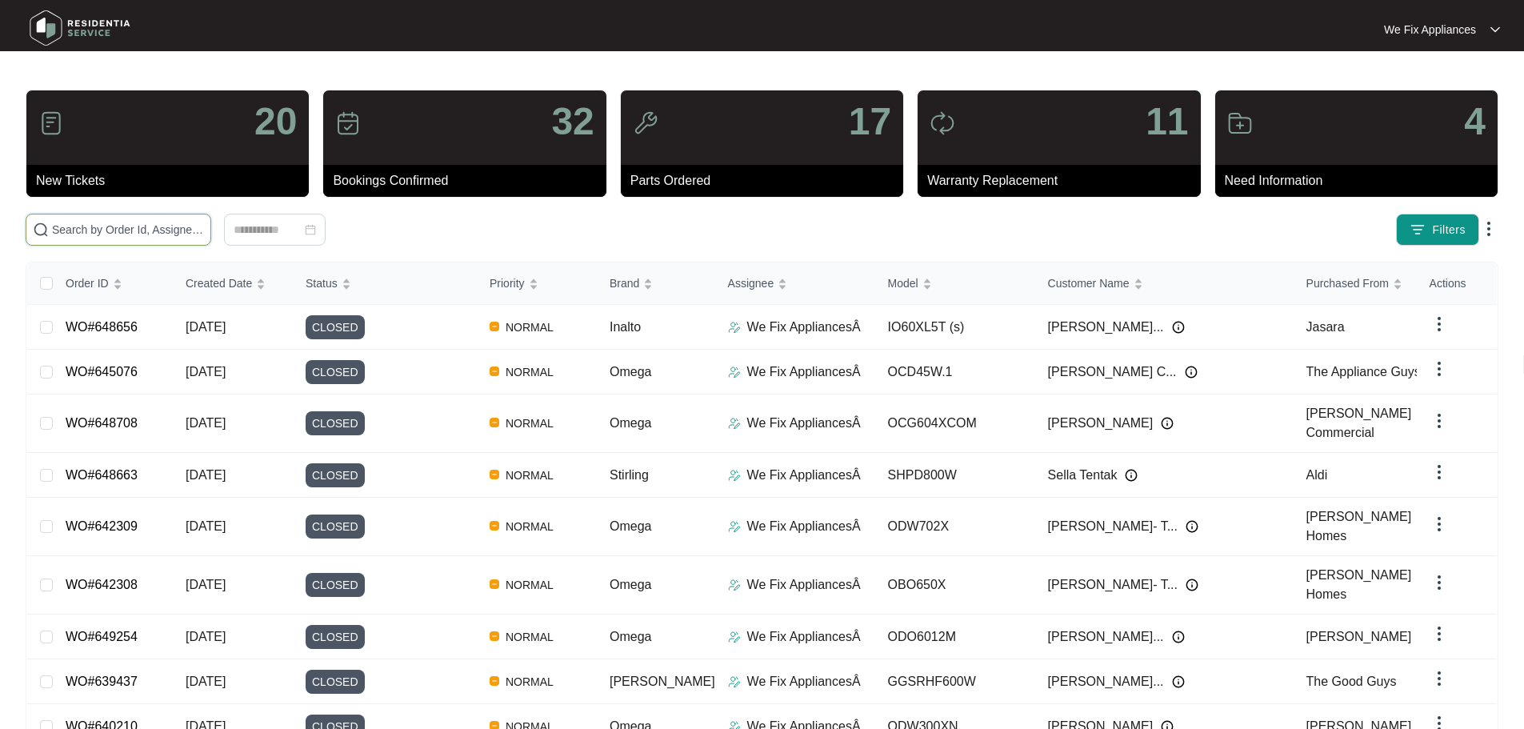
click at [80, 227] on input "text" at bounding box center [128, 230] width 152 height 18
paste input "649017"
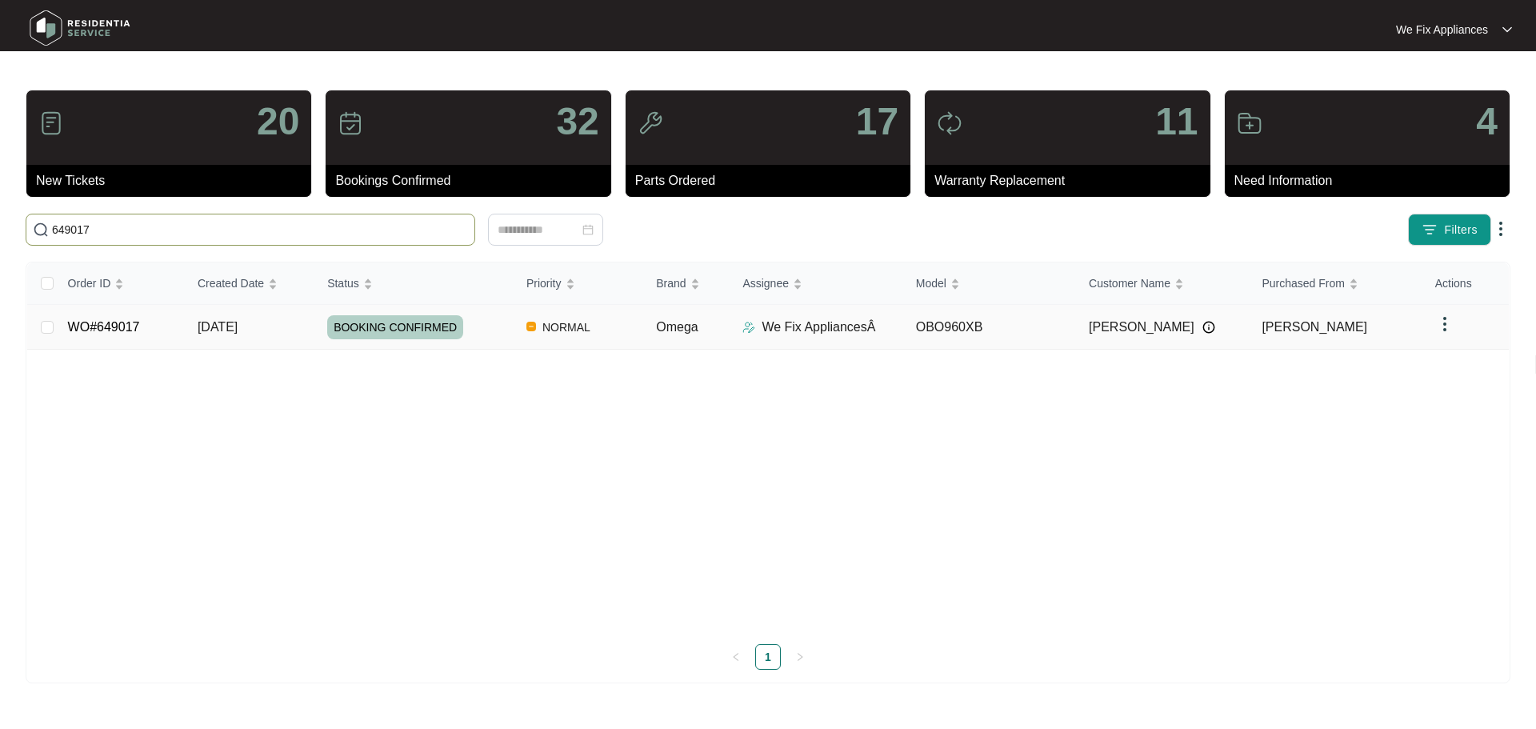
type input "649017"
click at [379, 329] on span "BOOKING CONFIRMED" at bounding box center [395, 327] width 136 height 24
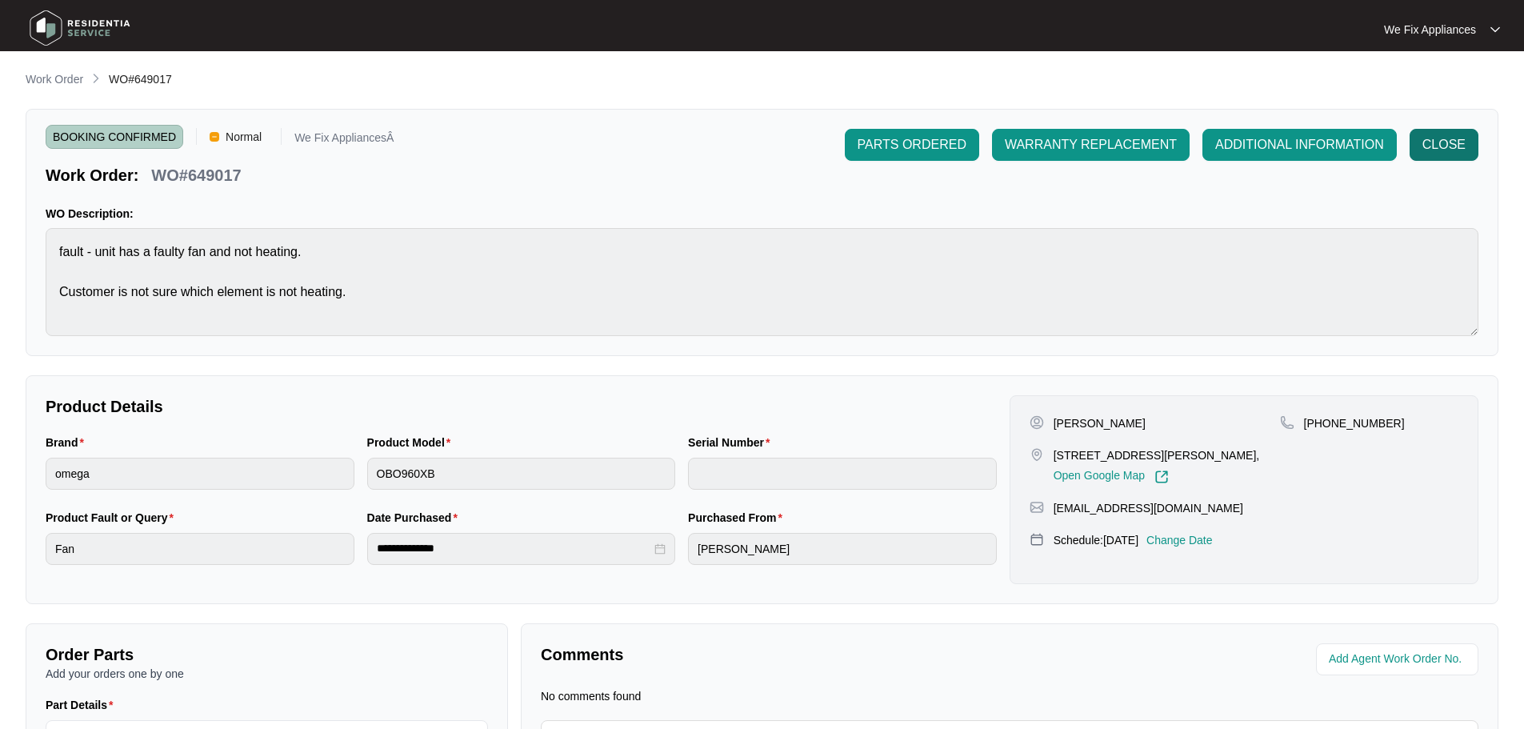
click at [1437, 141] on span "CLOSE" at bounding box center [1443, 144] width 43 height 19
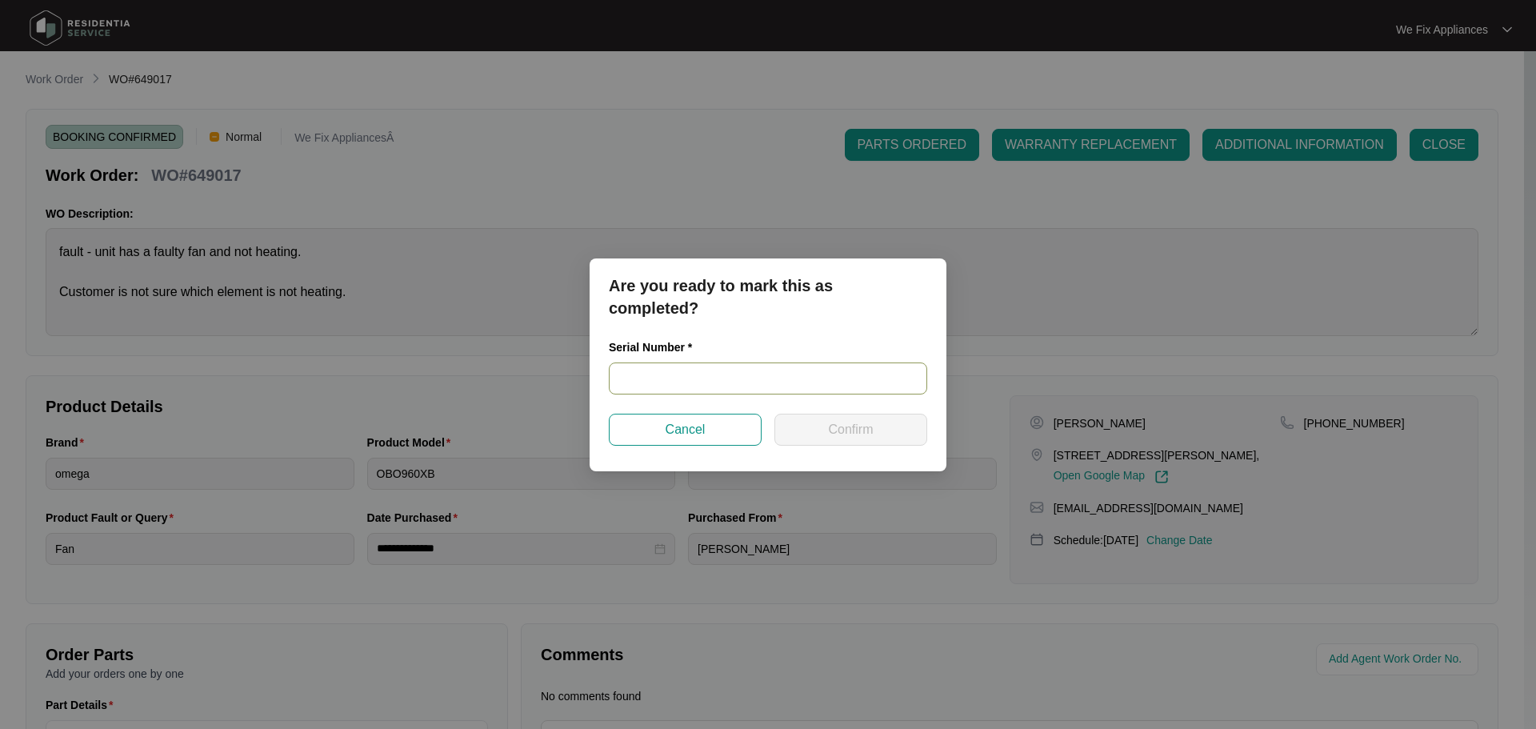
click at [721, 374] on input "text" at bounding box center [768, 378] width 318 height 32
paste input "V0000589232206000254"
type input "V0000589232206000254"
click at [837, 432] on span "Confirm" at bounding box center [850, 429] width 45 height 19
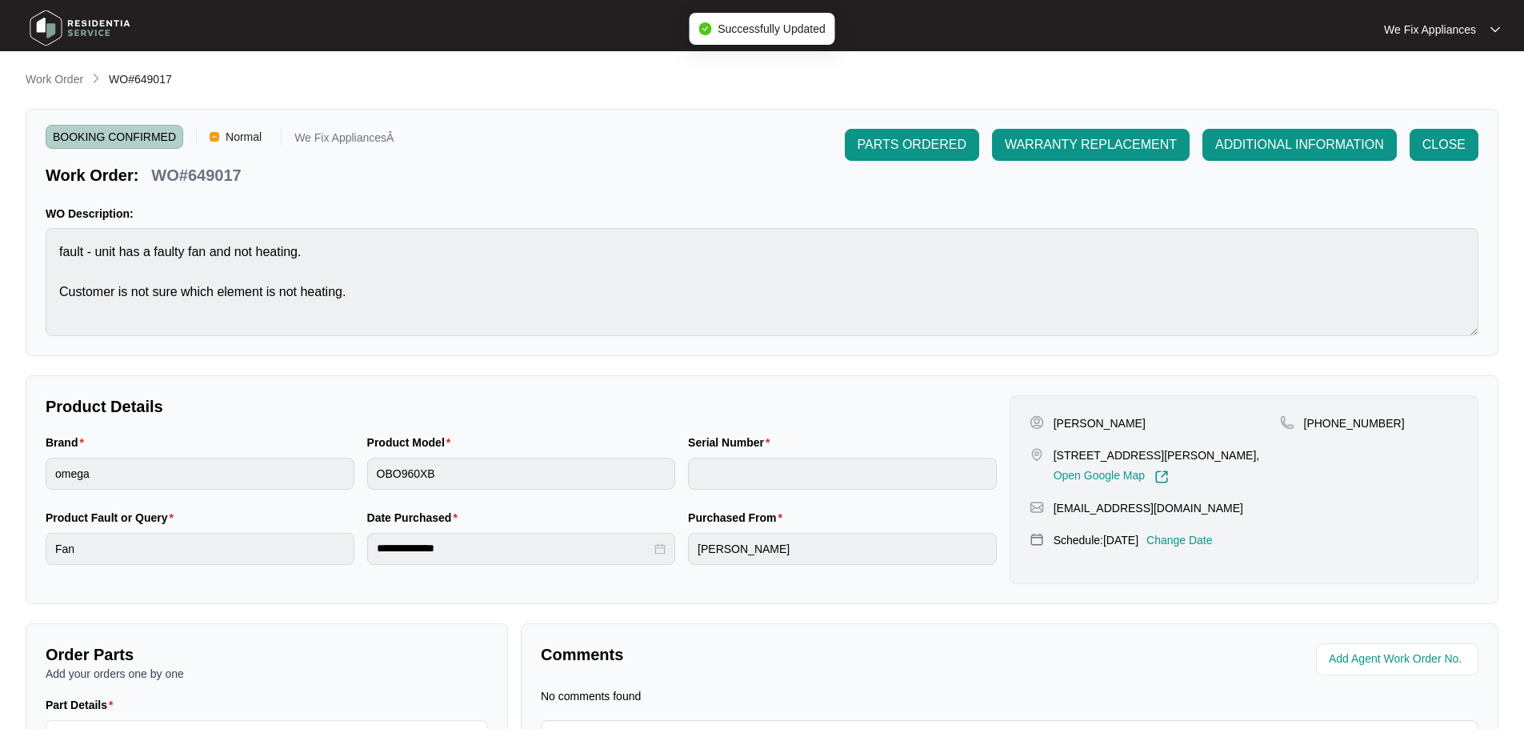
type input "V0000589232206000254"
